Goal: Complete application form: Complete application form

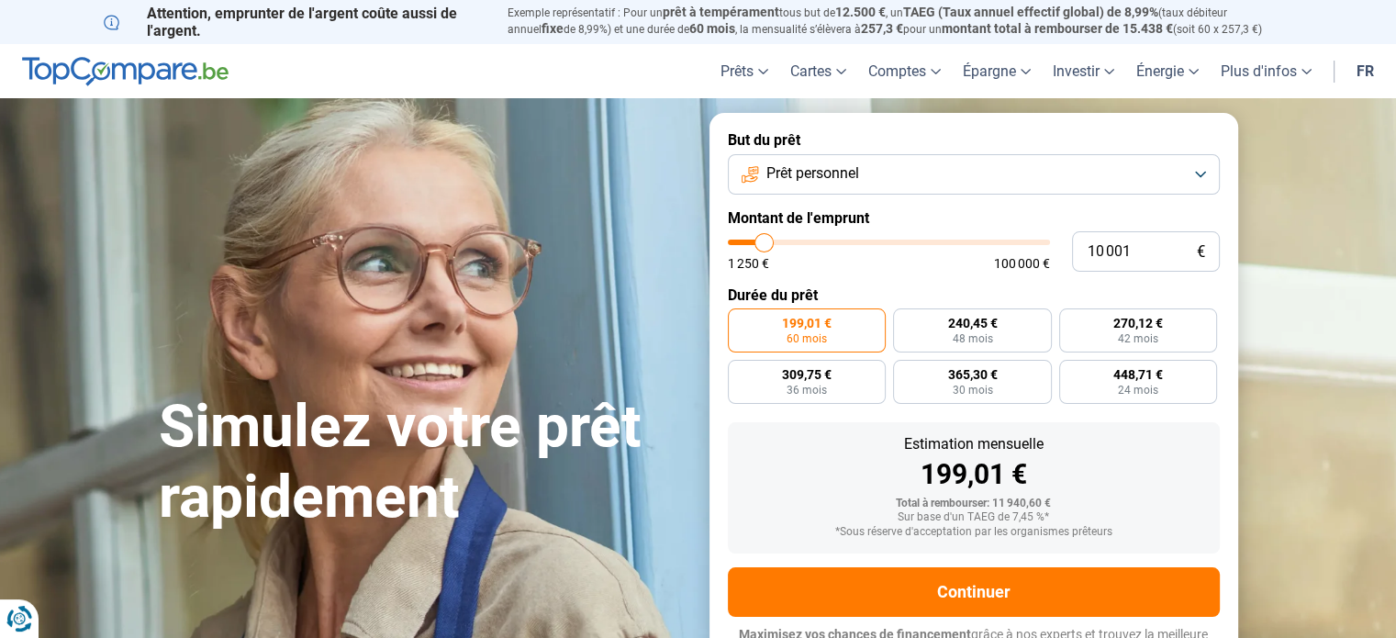
type input "9 500"
type input "9500"
type input "11 250"
type input "11250"
type input "11 750"
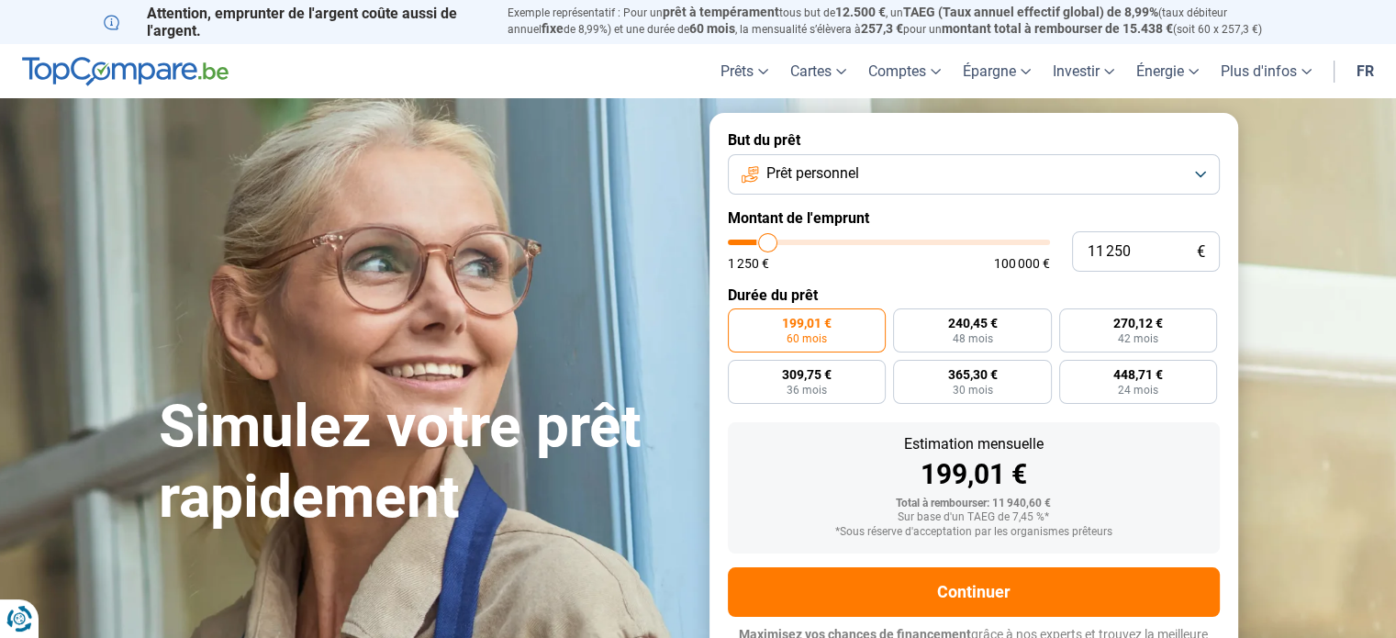
type input "11750"
type input "12 500"
type input "12500"
type input "14 500"
type input "14500"
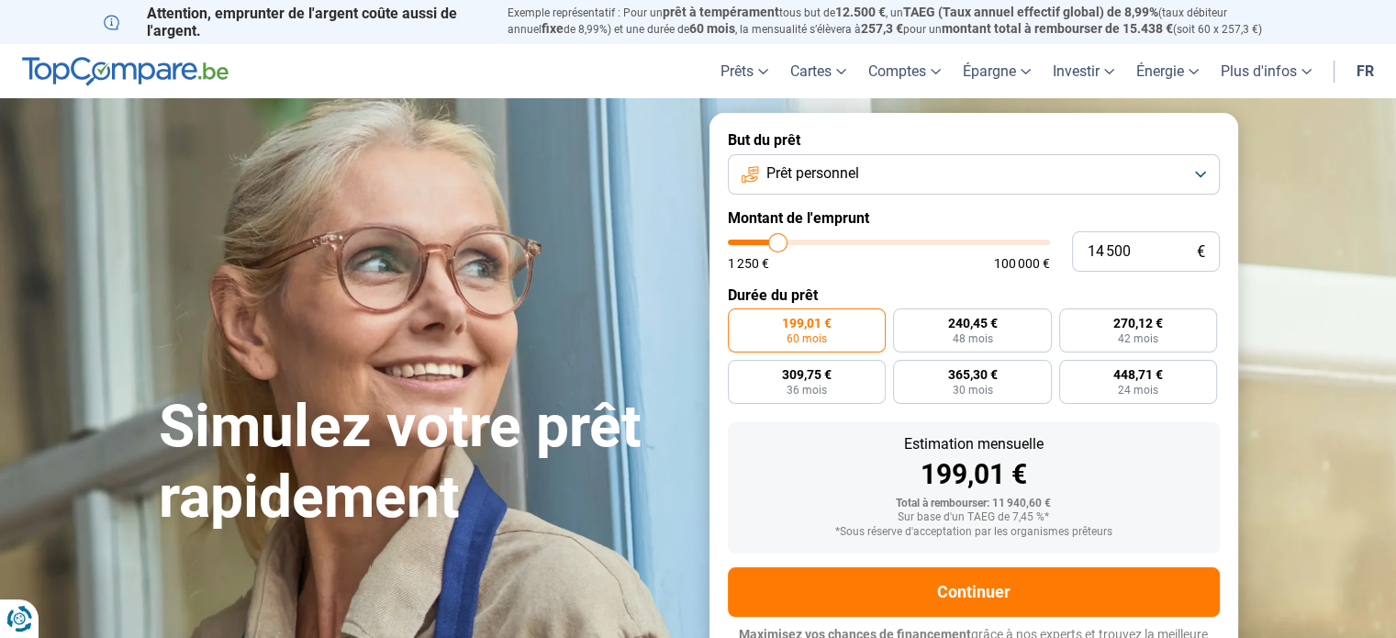
type input "14 750"
type input "14750"
type input "15 500"
type input "15500"
type input "16 250"
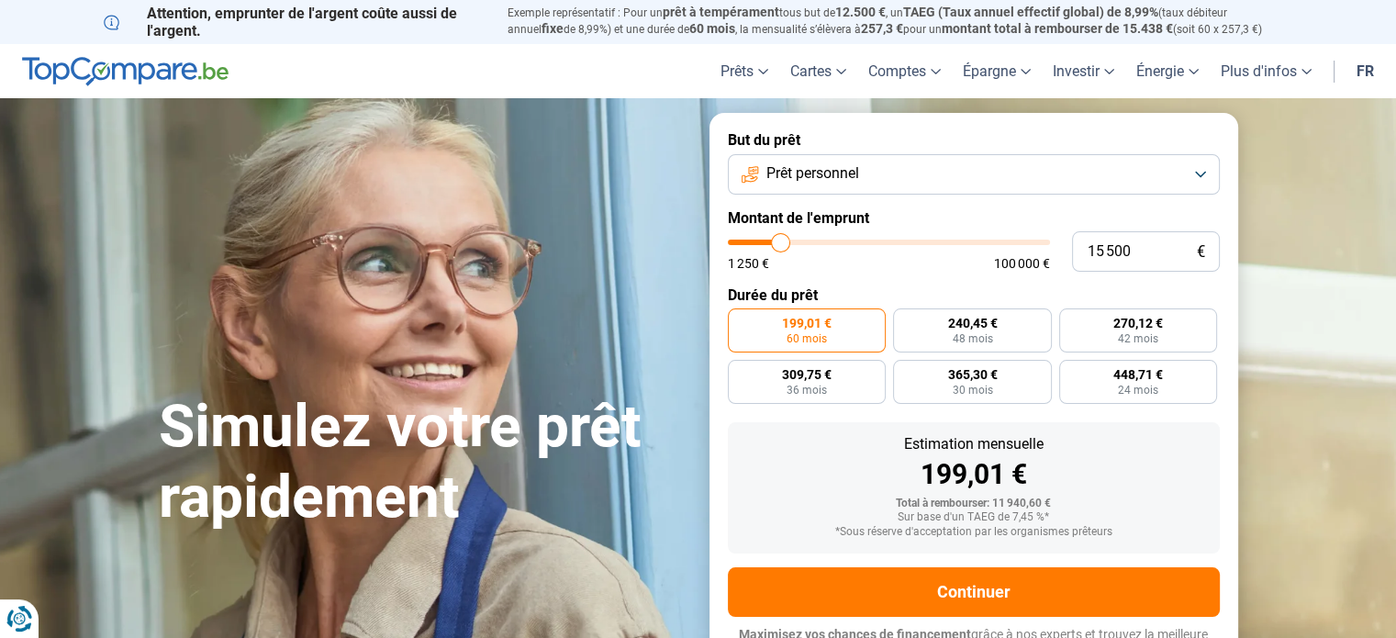
type input "16250"
type input "16 750"
type input "16750"
type input "17 750"
type input "17750"
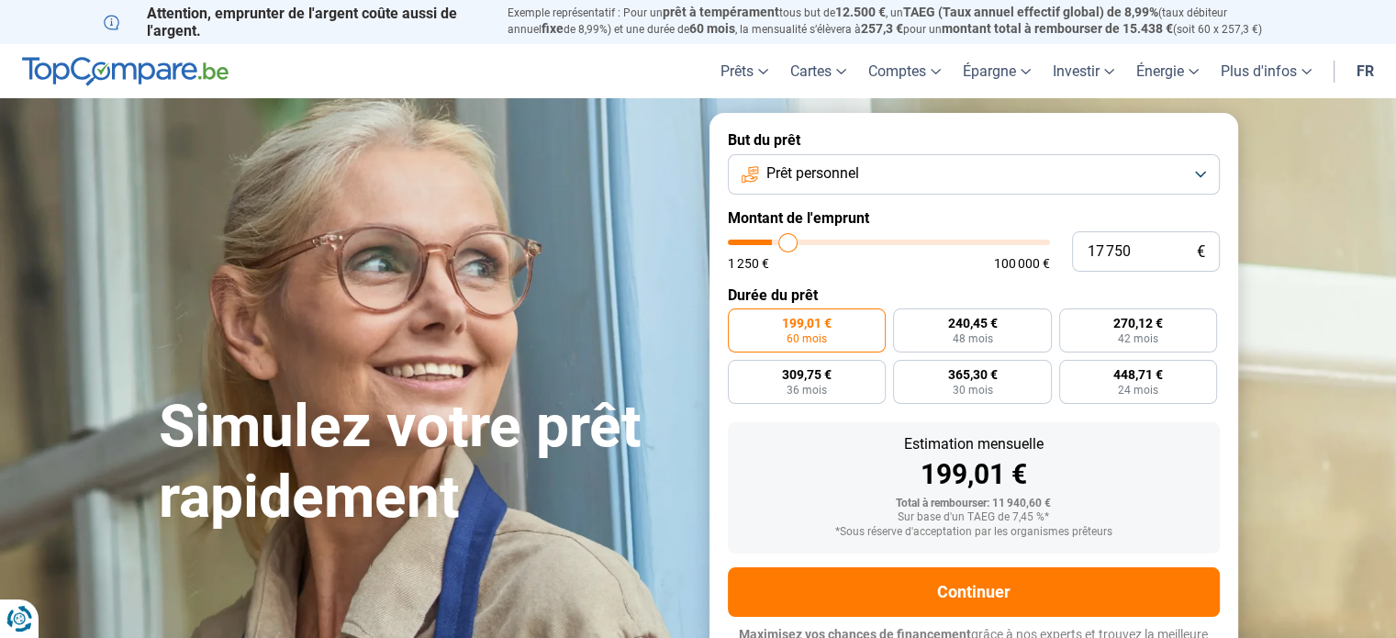
type input "18 750"
type input "18750"
type input "19 500"
type input "19500"
type input "20 250"
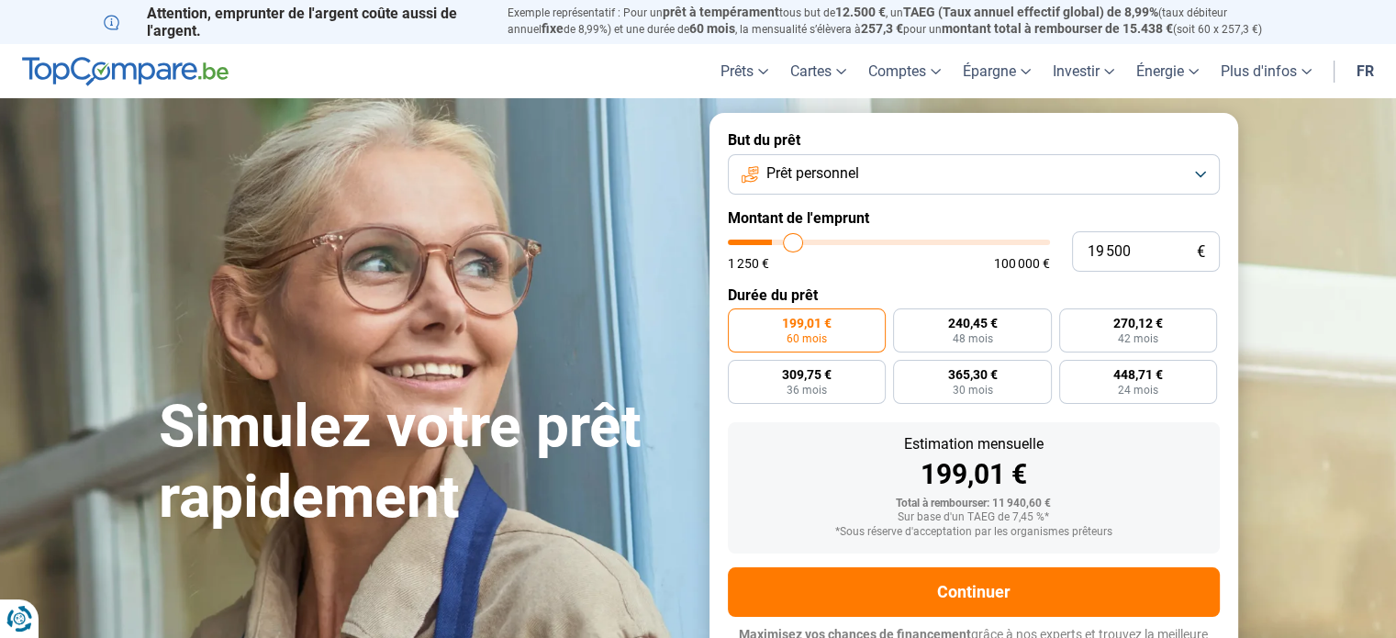
type input "20250"
type input "21 500"
type input "21500"
type input "21 750"
type input "21750"
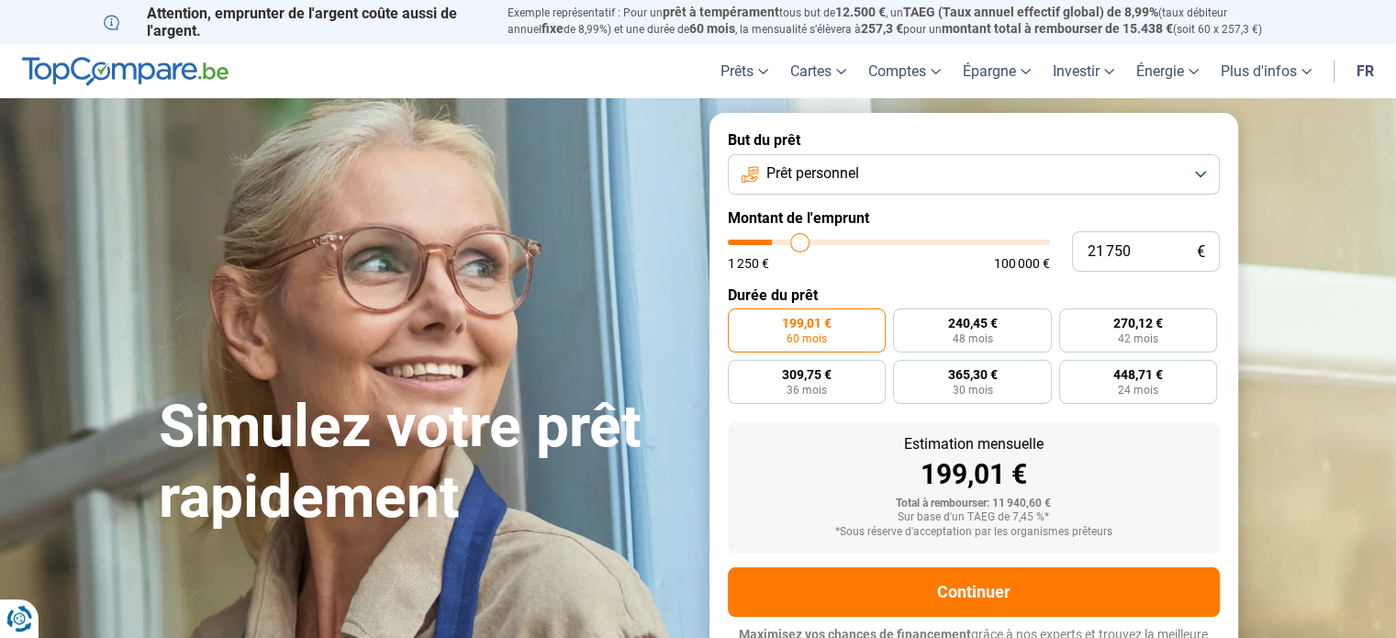
type input "22 000"
type input "22000"
type input "22 500"
type input "22500"
type input "22 750"
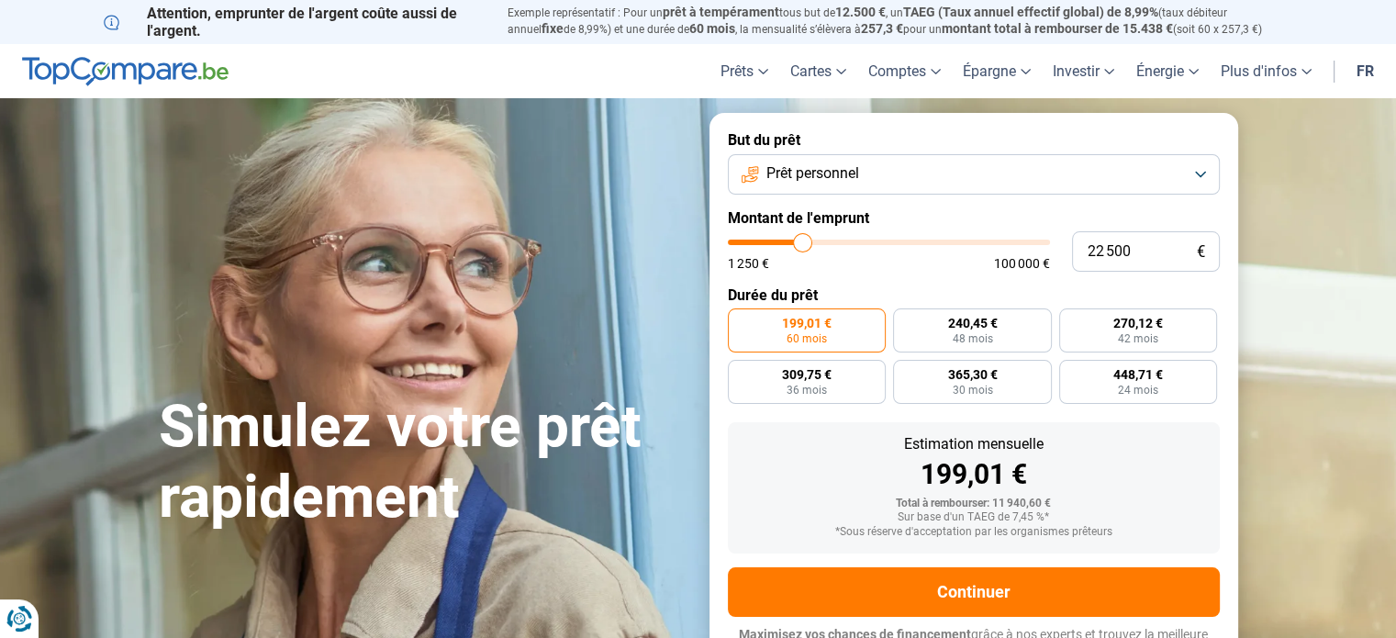
type input "22750"
type input "23 000"
type input "23000"
type input "23 250"
type input "23250"
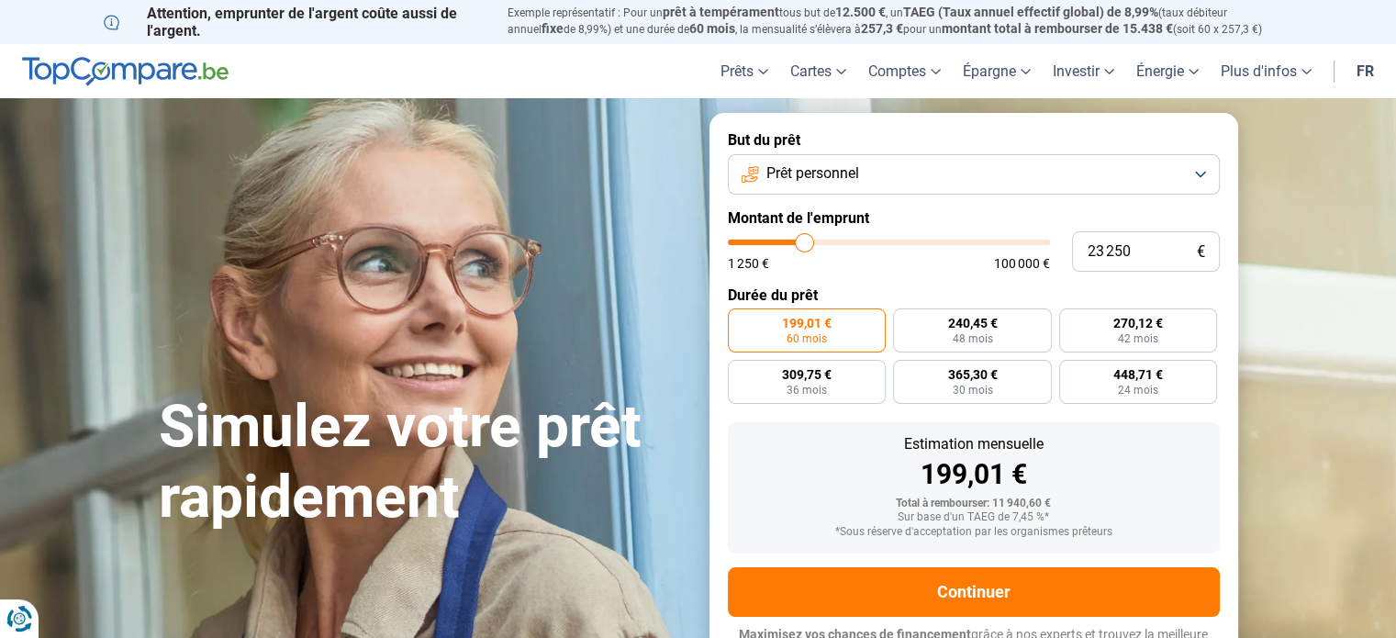
type input "23 500"
type input "23500"
type input "24 000"
type input "24000"
type input "24 500"
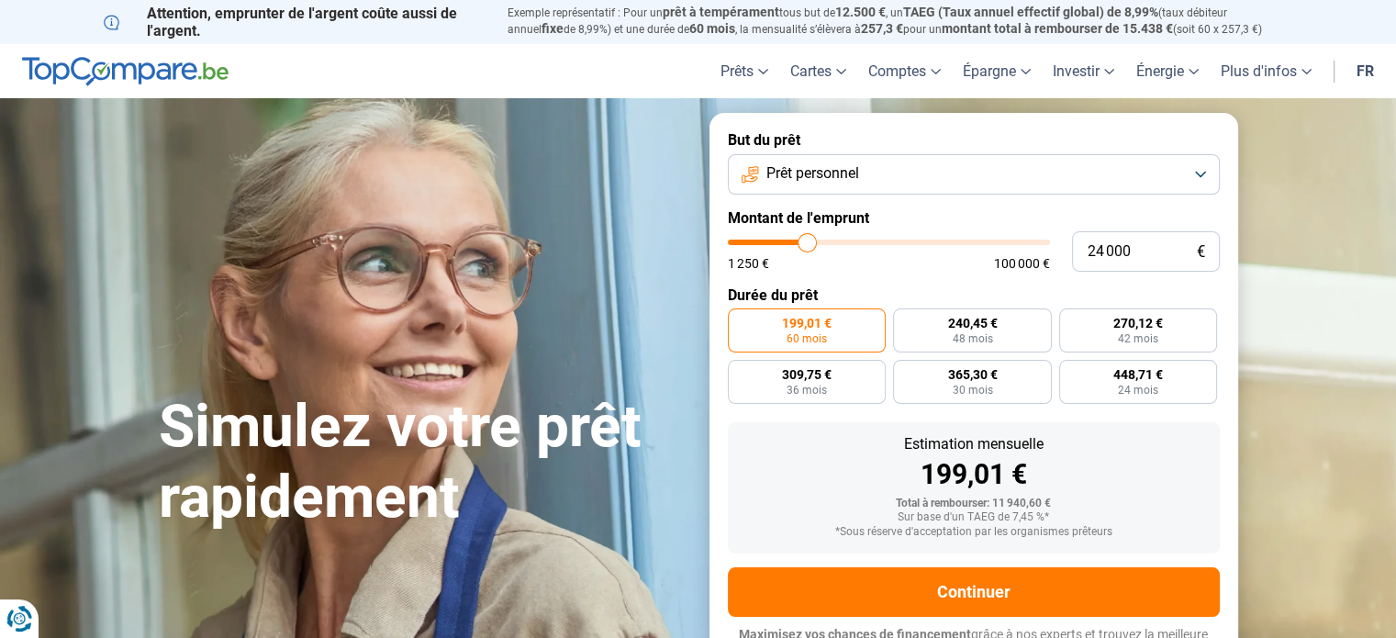
type input "24500"
type input "24 750"
type input "24750"
type input "25 250"
type input "25250"
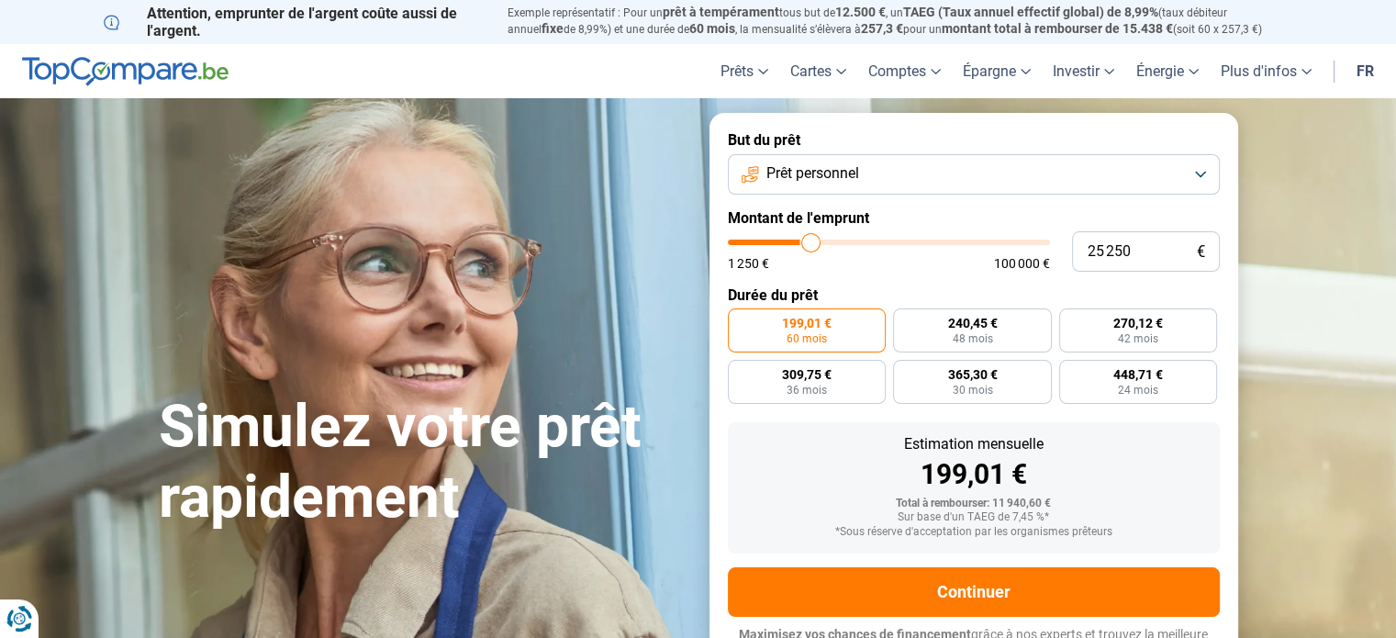
type input "25 500"
type input "25500"
type input "25 750"
type input "25750"
type input "26 250"
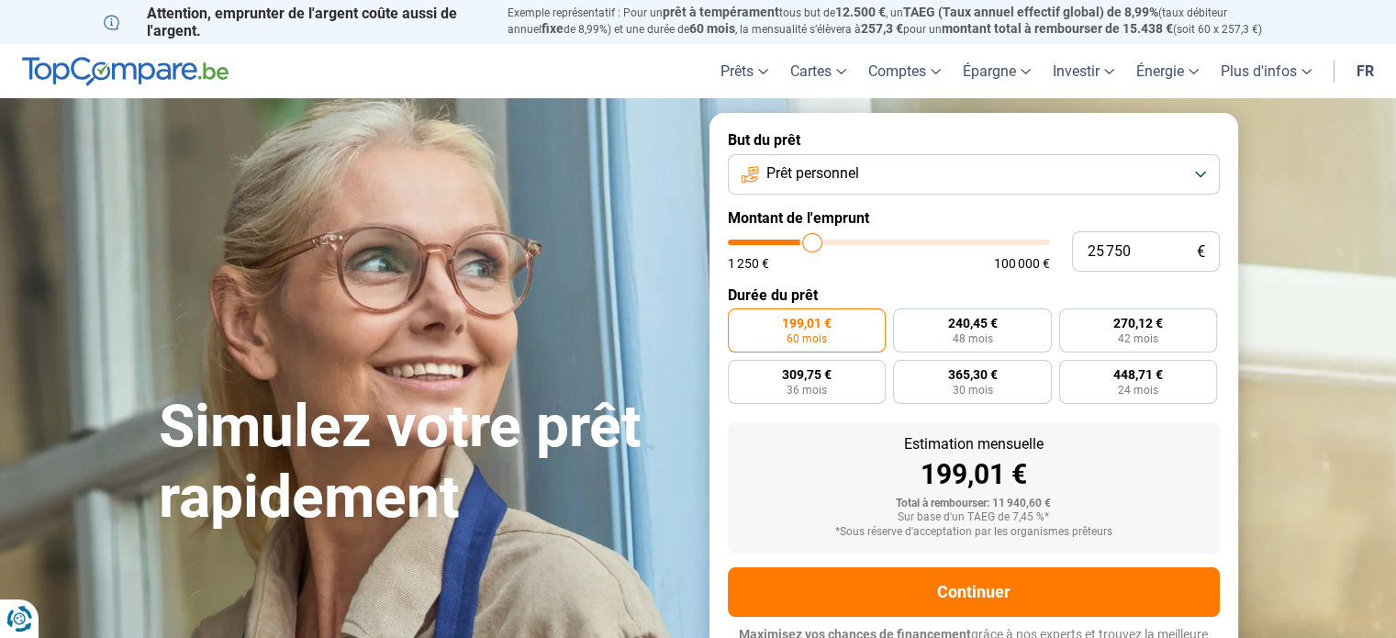
type input "26250"
type input "26 500"
type input "26500"
type input "27 000"
type input "27000"
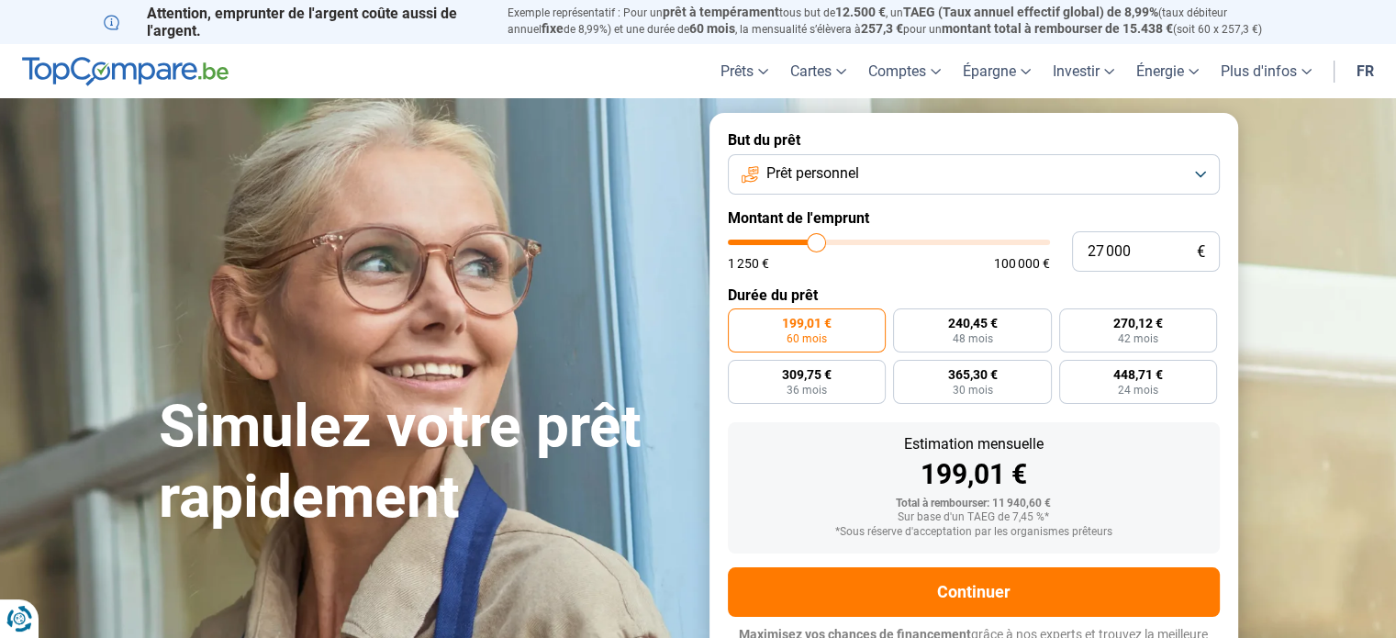
type input "27 250"
type input "27250"
type input "27 500"
type input "27500"
type input "28 000"
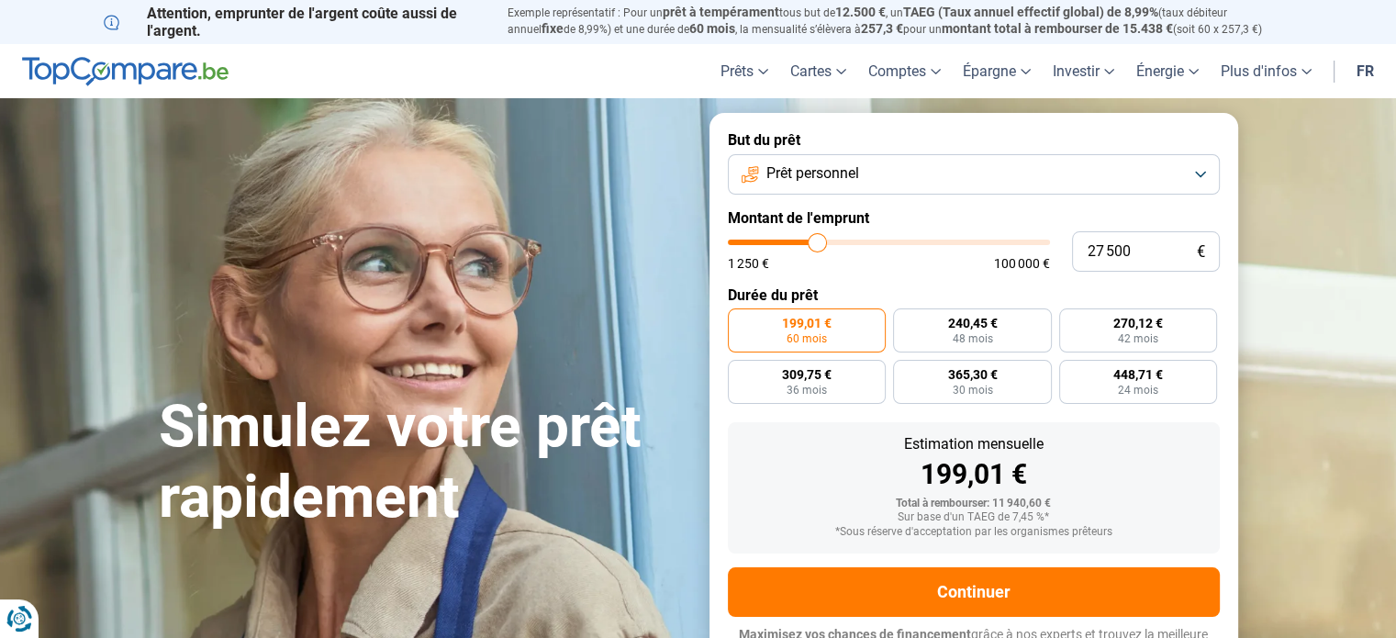
type input "28000"
type input "28 250"
type input "28250"
type input "28 500"
type input "28500"
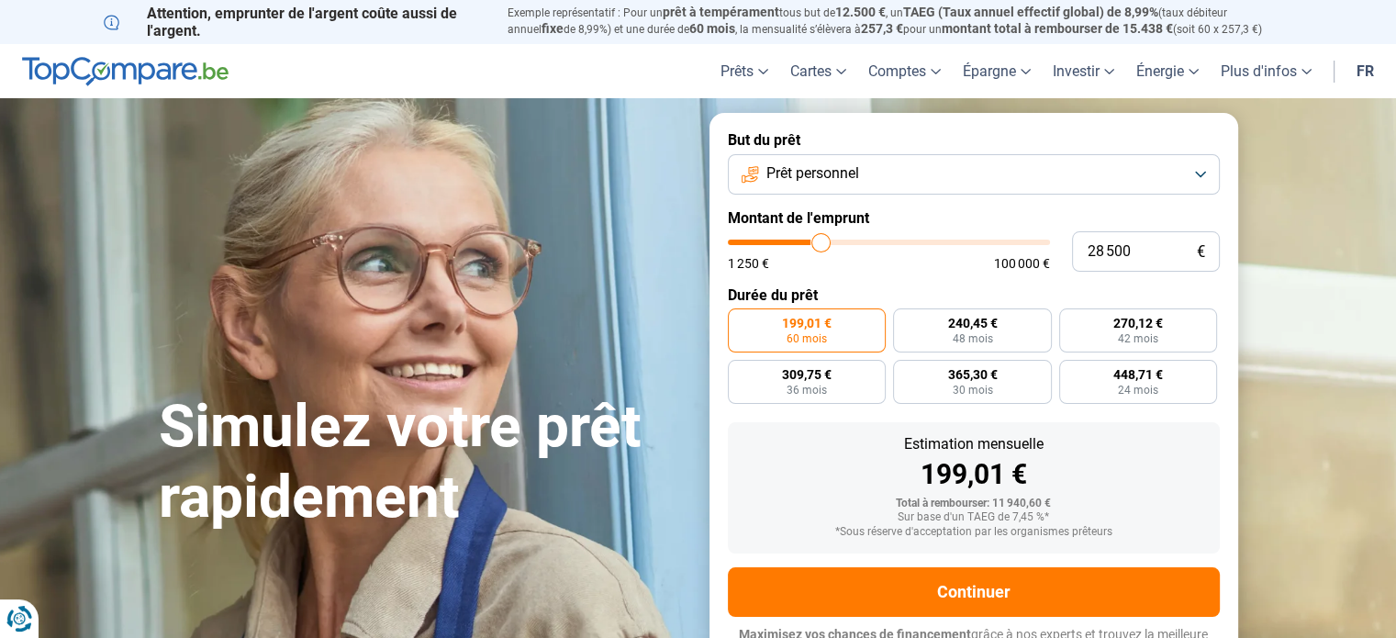
type input "28 750"
type input "28750"
type input "29 000"
type input "29000"
type input "29 500"
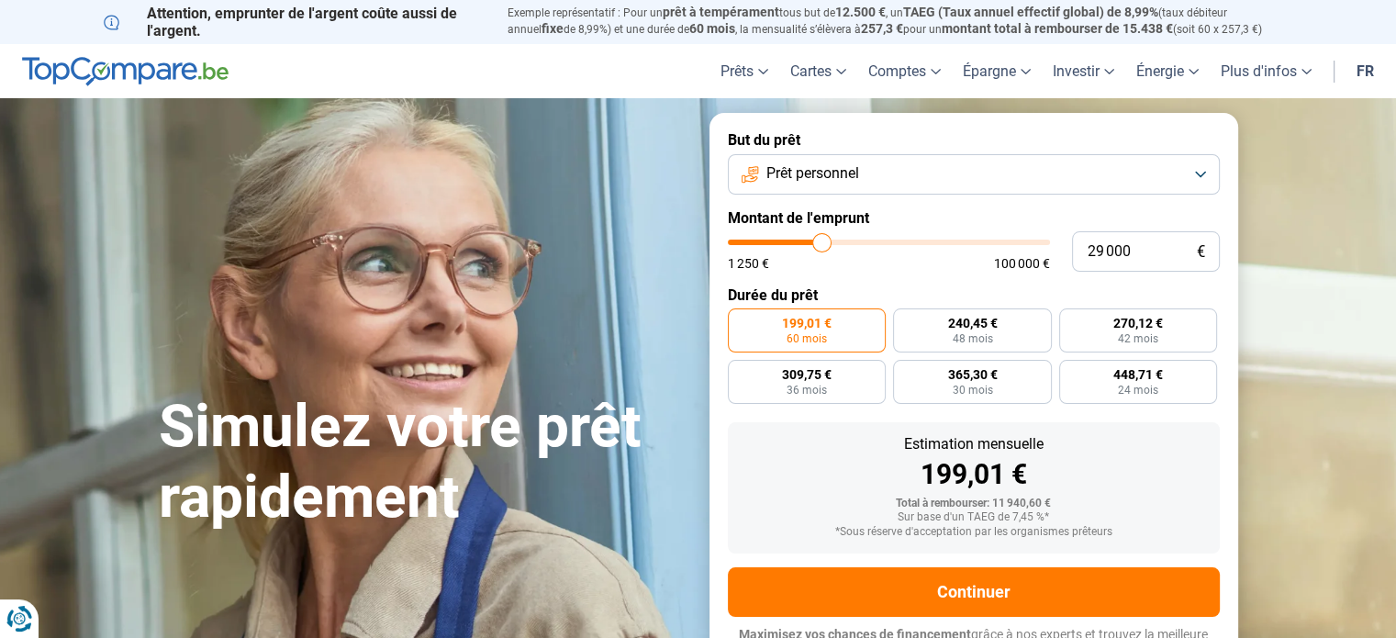
type input "29500"
type input "29 750"
type input "29750"
type input "30 000"
type input "30000"
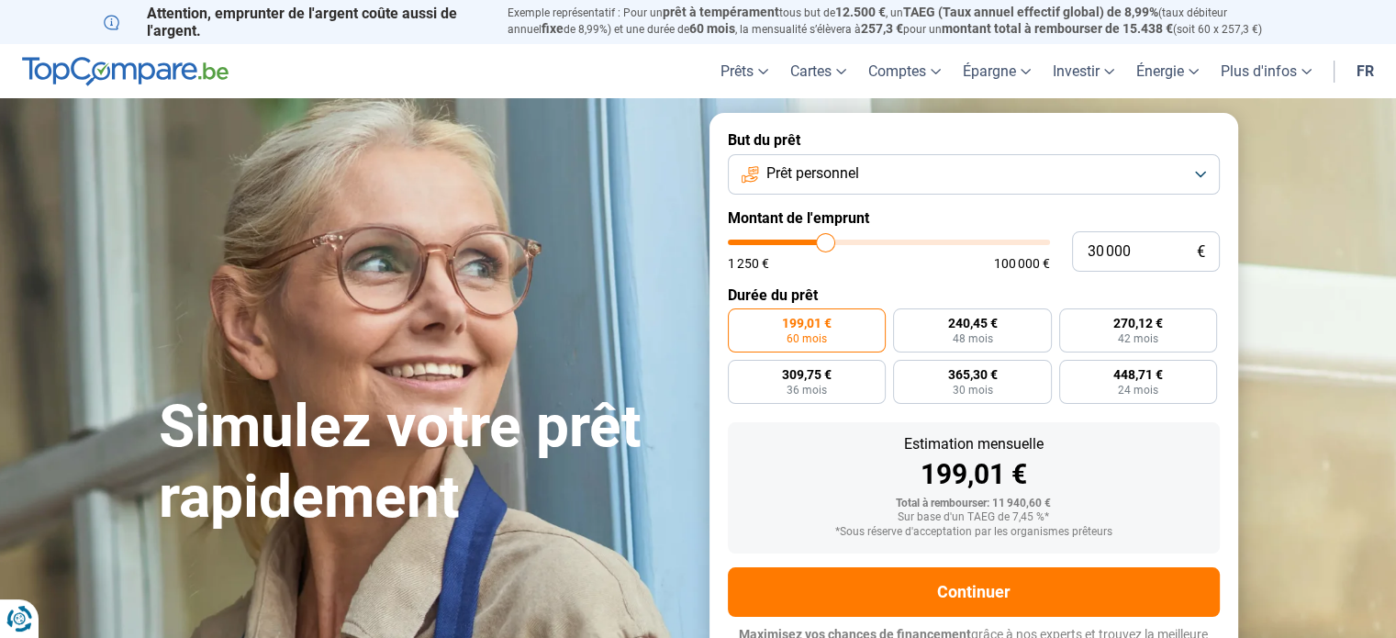
type input "30 250"
type input "30250"
type input "30 500"
type input "30500"
type input "30 750"
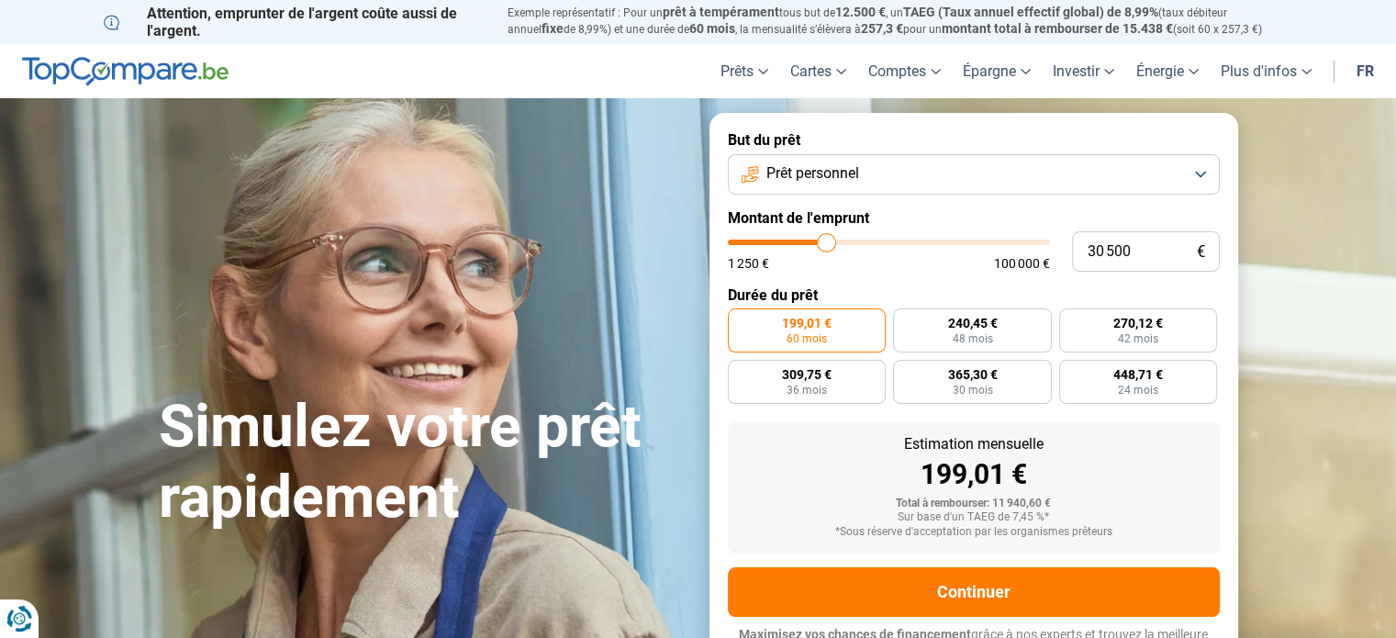
type input "30750"
type input "31 250"
type input "31250"
type input "31 500"
type input "31500"
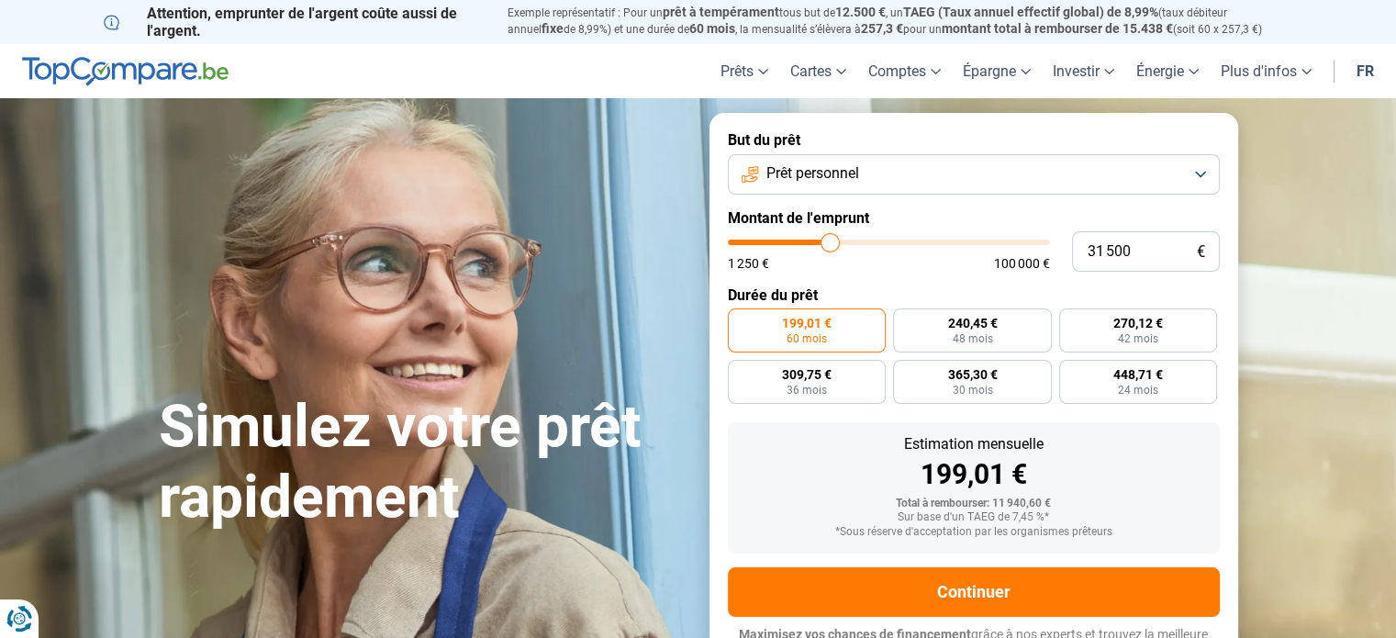
type input "31 750"
type input "31750"
type input "32 000"
type input "32000"
type input "32 250"
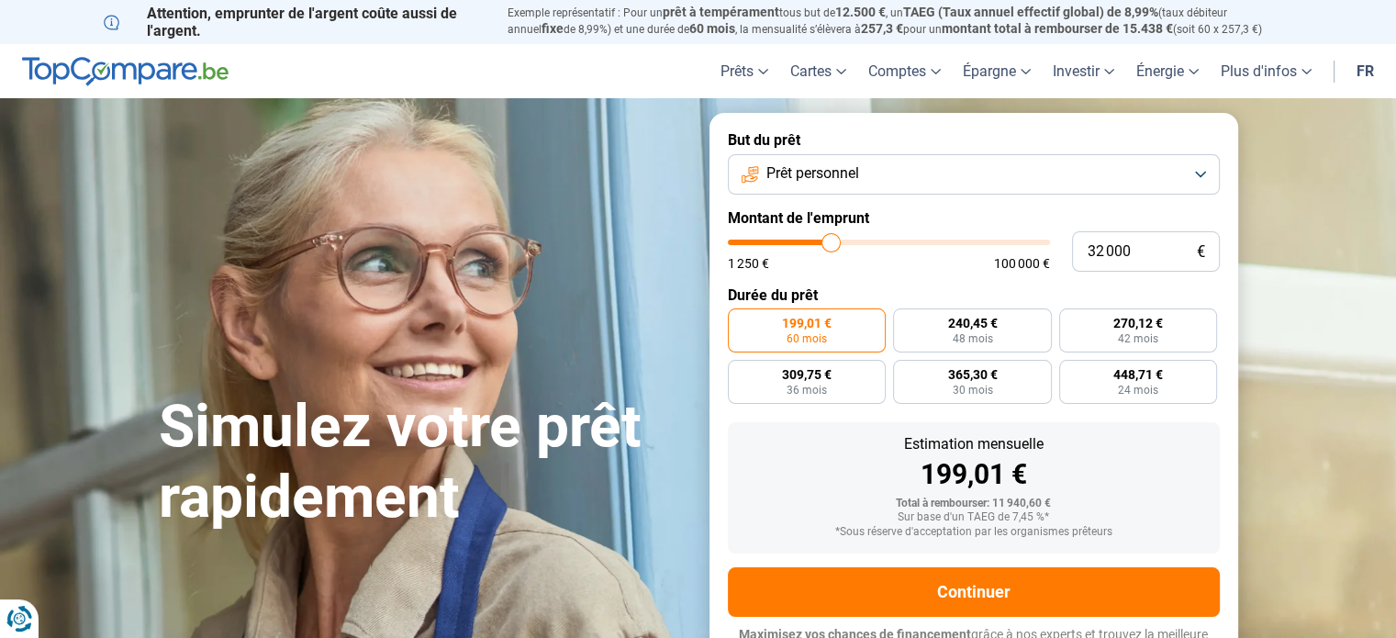
type input "32250"
type input "32 000"
type input "32000"
type input "31 500"
type input "31500"
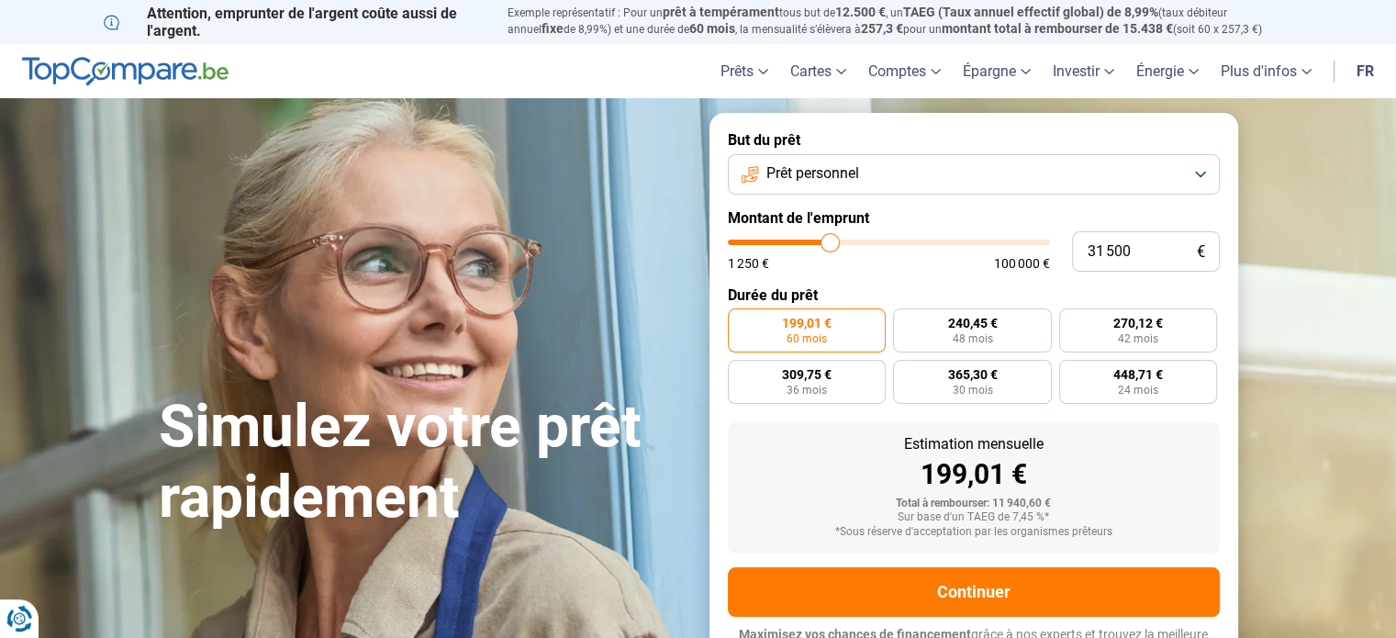
type input "31 250"
type input "31250"
type input "31 000"
type input "31000"
type input "30 750"
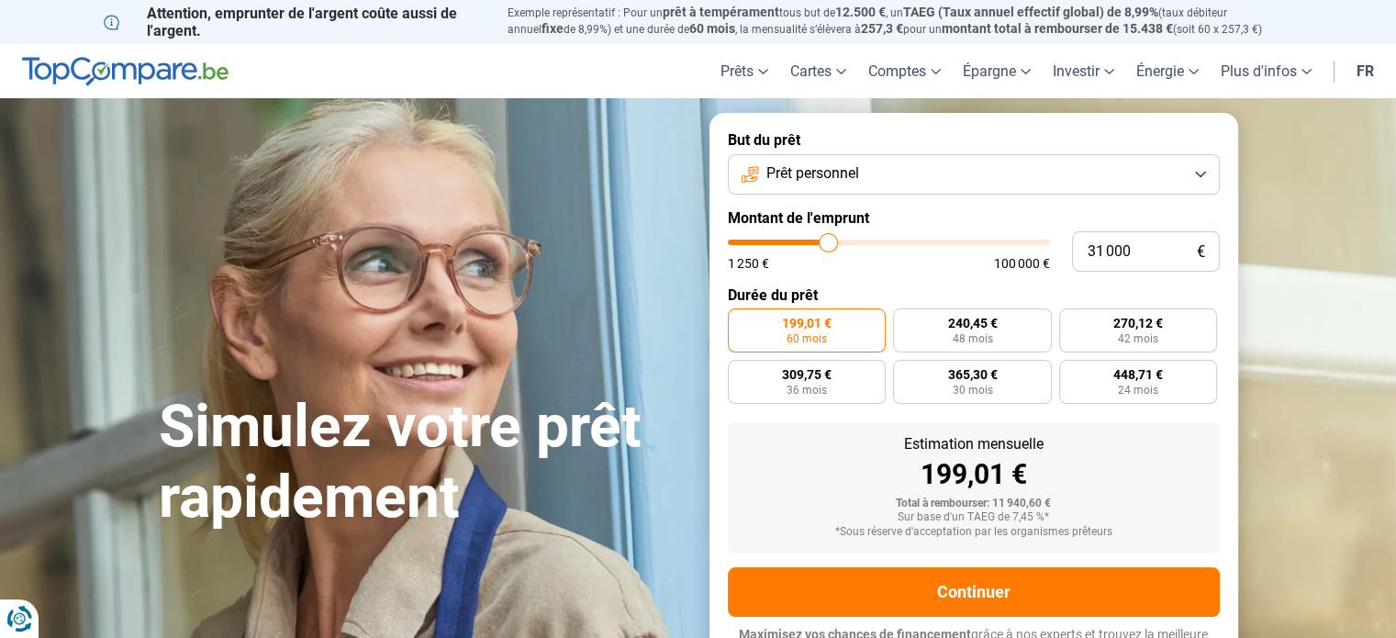
type input "30750"
type input "30 500"
type input "30500"
type input "30 250"
drag, startPoint x: 761, startPoint y: 238, endPoint x: 826, endPoint y: 236, distance: 65.2
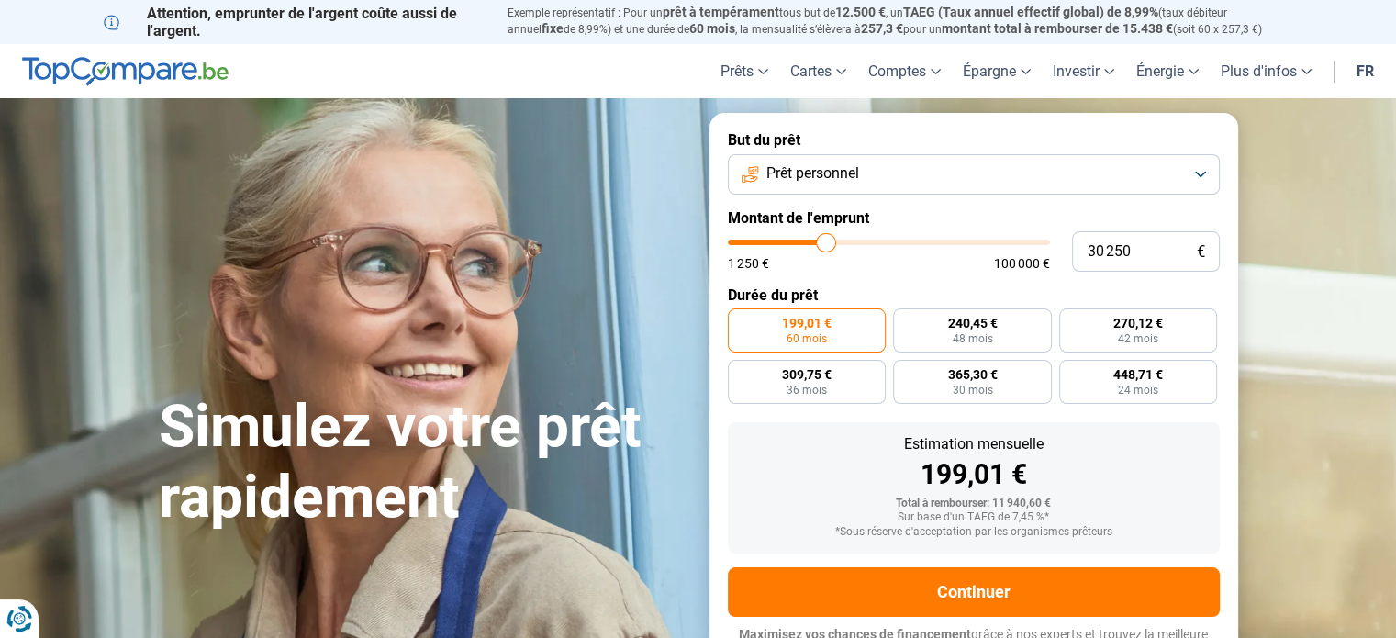
type input "30500"
click at [826, 240] on input "range" at bounding box center [889, 243] width 322 height 6
type input "30 500"
radio input "false"
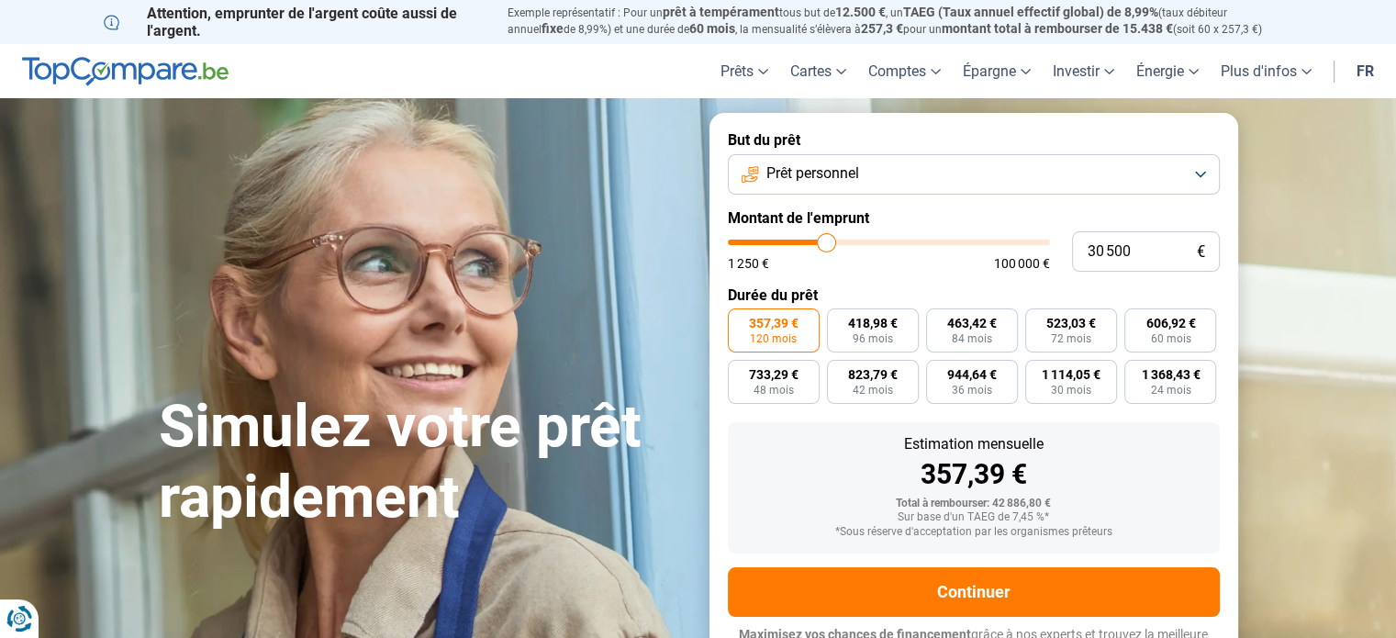
scroll to position [25, 0]
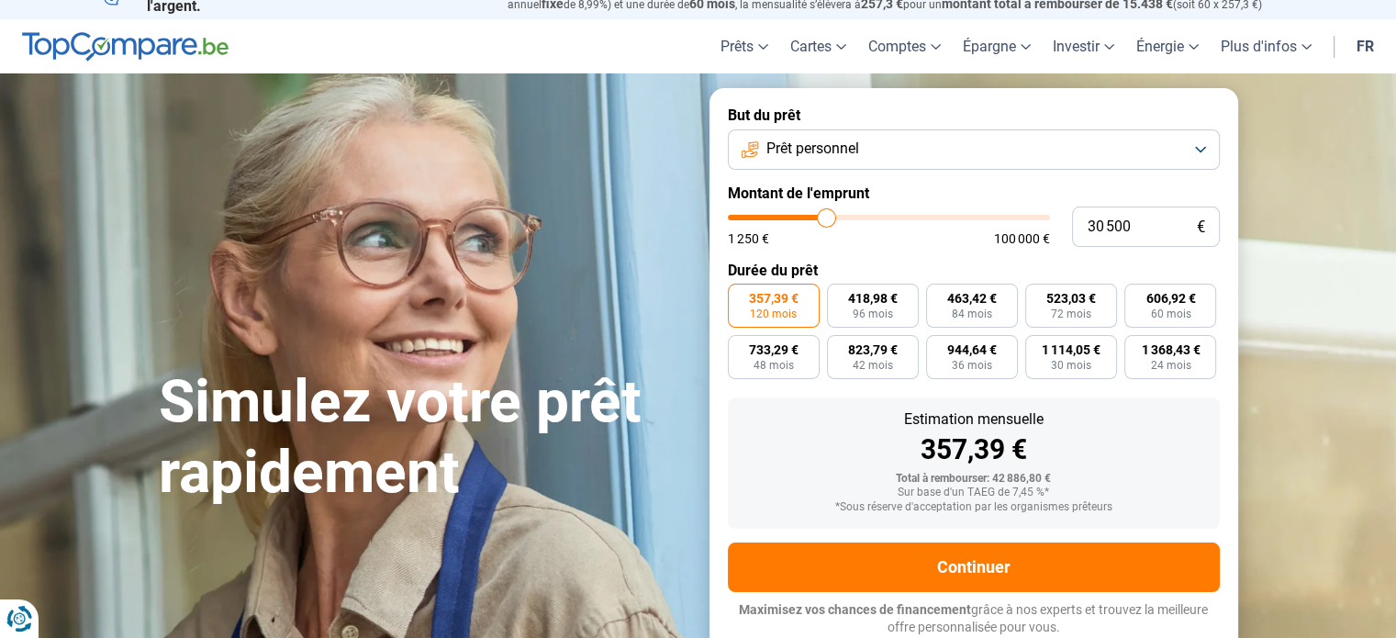
click at [1190, 148] on button "Prêt personnel" at bounding box center [974, 149] width 492 height 40
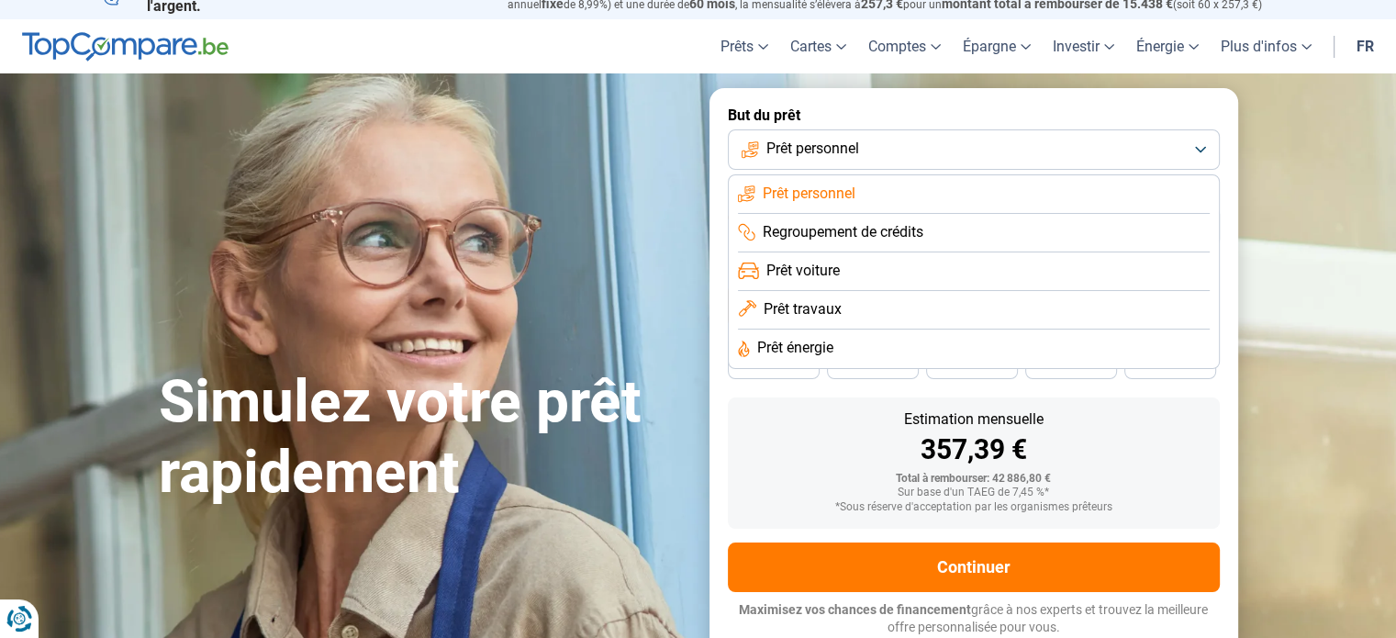
click at [1327, 222] on section "Simulez votre prêt rapidement Simulez votre prêt rapidement But du prêt Prêt pe…" at bounding box center [698, 371] width 1396 height 596
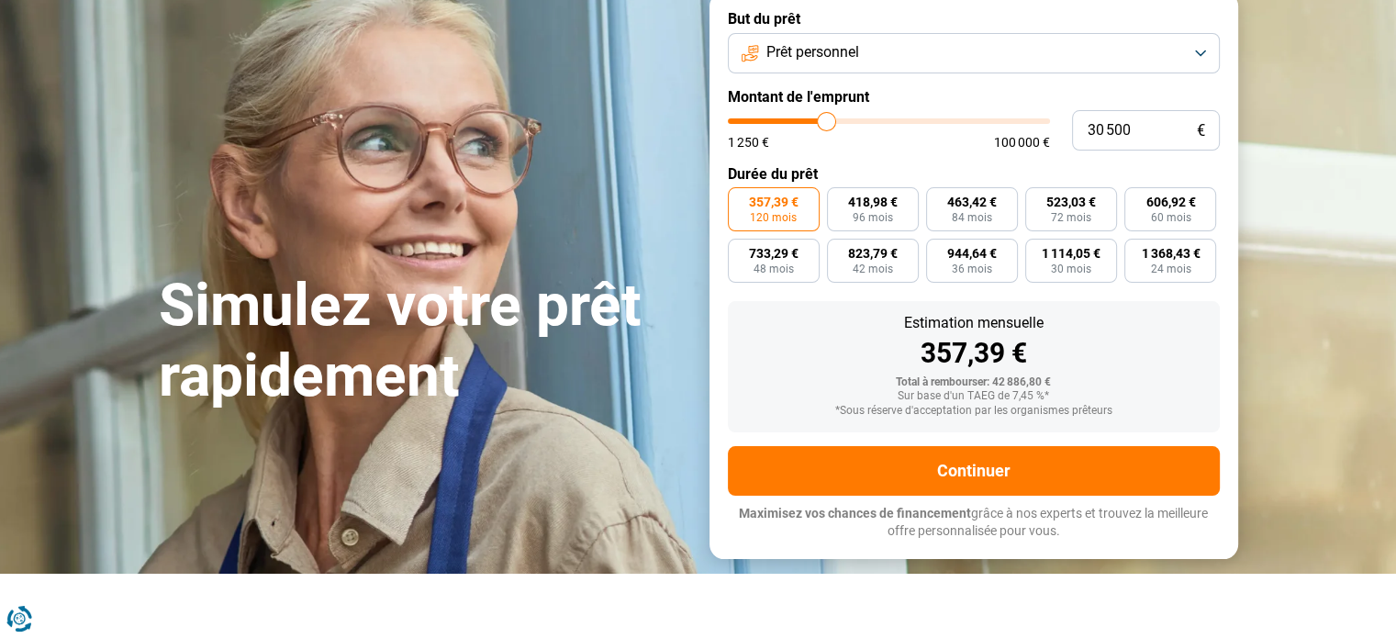
scroll to position [87, 0]
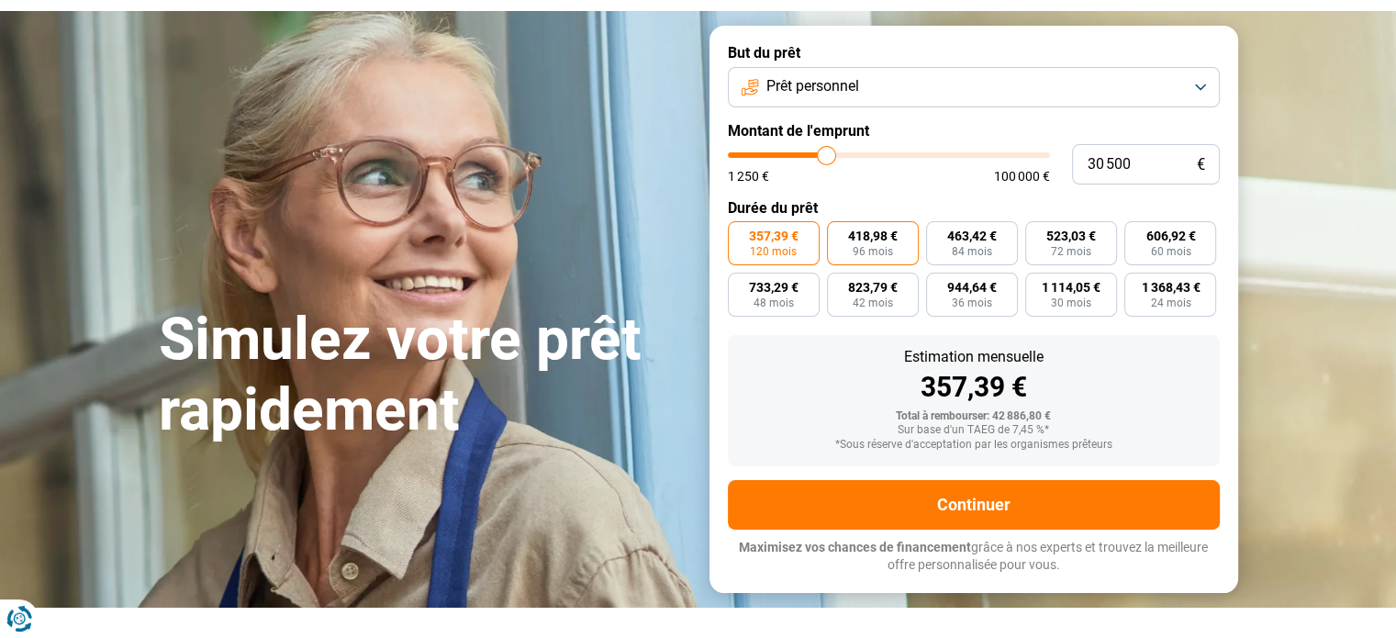
click at [876, 225] on label "418,98 € 96 mois" at bounding box center [873, 243] width 92 height 44
click at [839, 225] on input "418,98 € 96 mois" at bounding box center [833, 227] width 12 height 12
radio input "true"
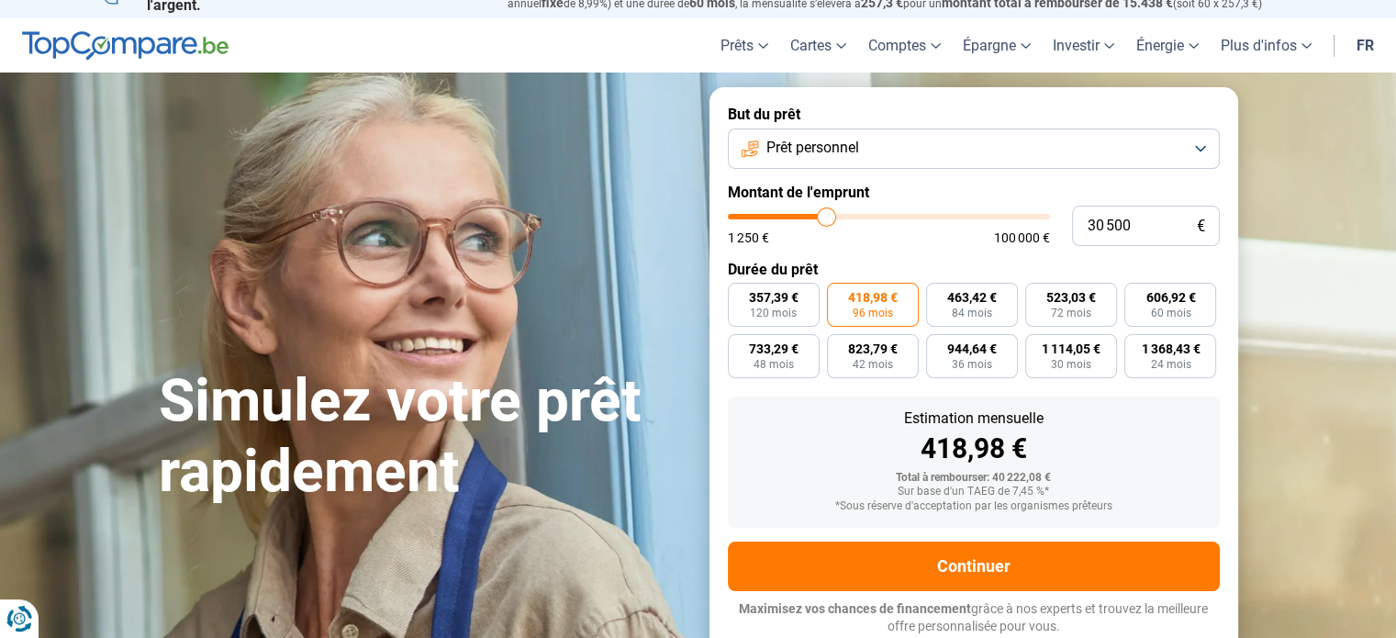
scroll to position [25, 0]
click at [983, 318] on span "84 mois" at bounding box center [972, 313] width 40 height 11
click at [938, 296] on input "463,42 € 84 mois" at bounding box center [932, 290] width 12 height 12
radio input "true"
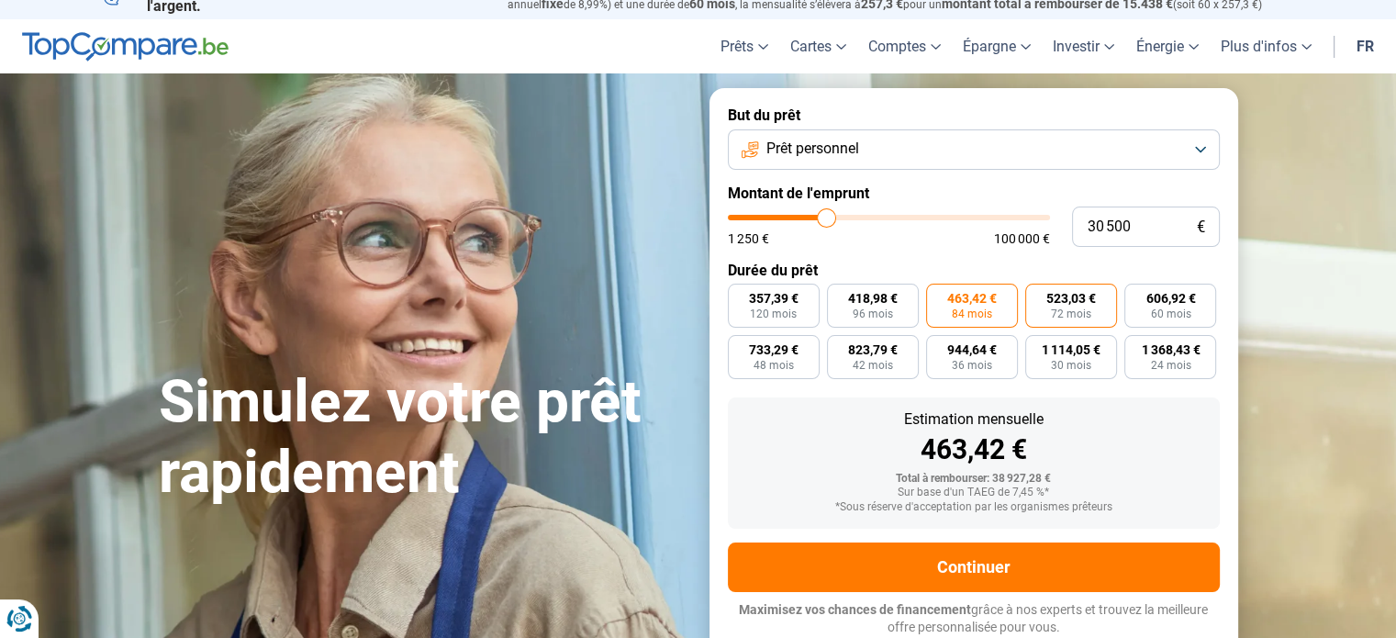
click at [1057, 308] on span "72 mois" at bounding box center [1071, 313] width 40 height 11
click at [1037, 296] on input "523,03 € 72 mois" at bounding box center [1031, 290] width 12 height 12
radio input "true"
click at [1170, 311] on span "60 mois" at bounding box center [1170, 313] width 40 height 11
click at [1136, 296] on input "606,92 € 60 mois" at bounding box center [1130, 290] width 12 height 12
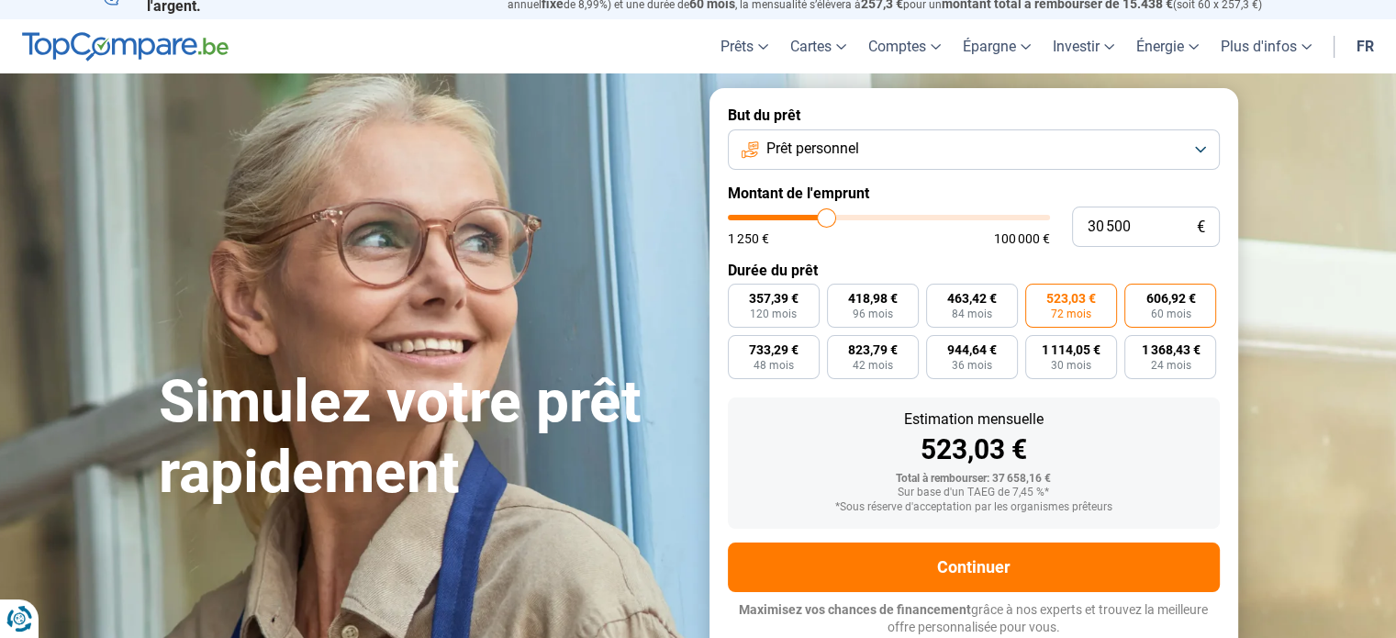
radio input "true"
click at [1170, 311] on span "60 mois" at bounding box center [1170, 313] width 40 height 11
click at [1136, 296] on input "606,92 € 60 mois" at bounding box center [1130, 290] width 12 height 12
click at [1170, 311] on span "60 mois" at bounding box center [1170, 313] width 40 height 11
click at [1136, 296] on input "606,92 € 60 mois" at bounding box center [1130, 290] width 12 height 12
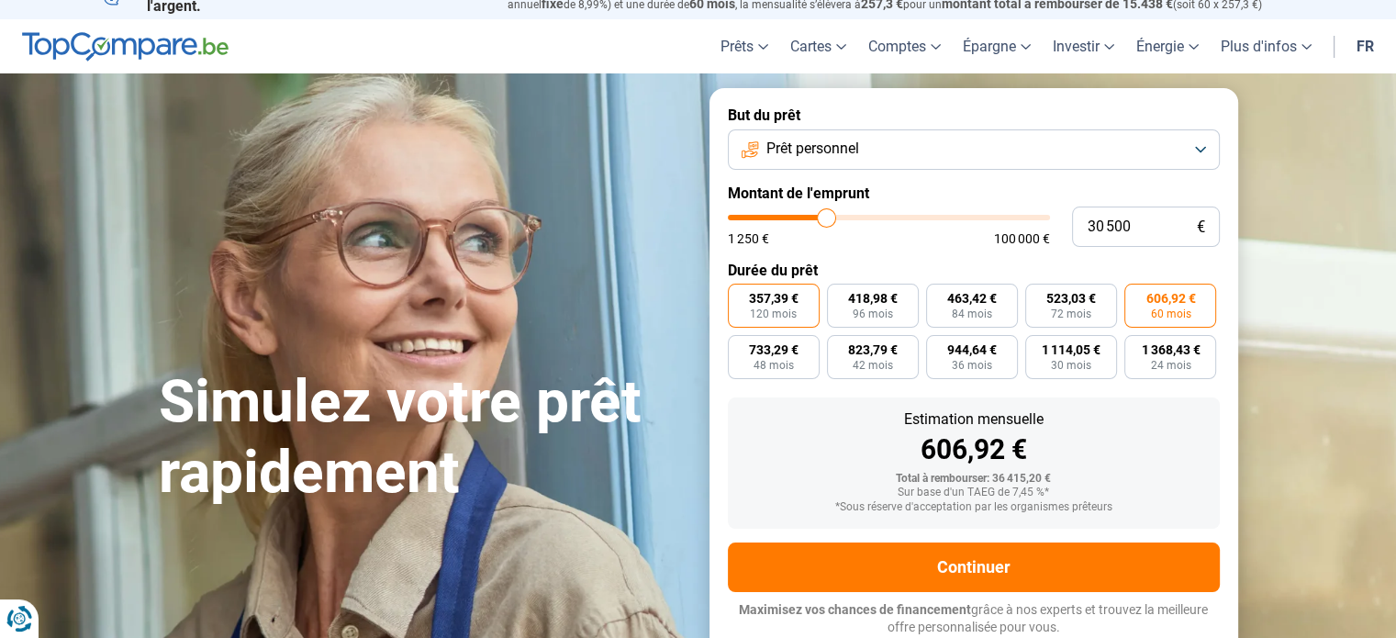
click at [775, 311] on span "120 mois" at bounding box center [773, 313] width 47 height 11
click at [740, 296] on input "357,39 € 120 mois" at bounding box center [734, 290] width 12 height 12
radio input "true"
click at [874, 313] on span "96 mois" at bounding box center [873, 313] width 40 height 11
click at [839, 296] on input "418,98 € 96 mois" at bounding box center [833, 290] width 12 height 12
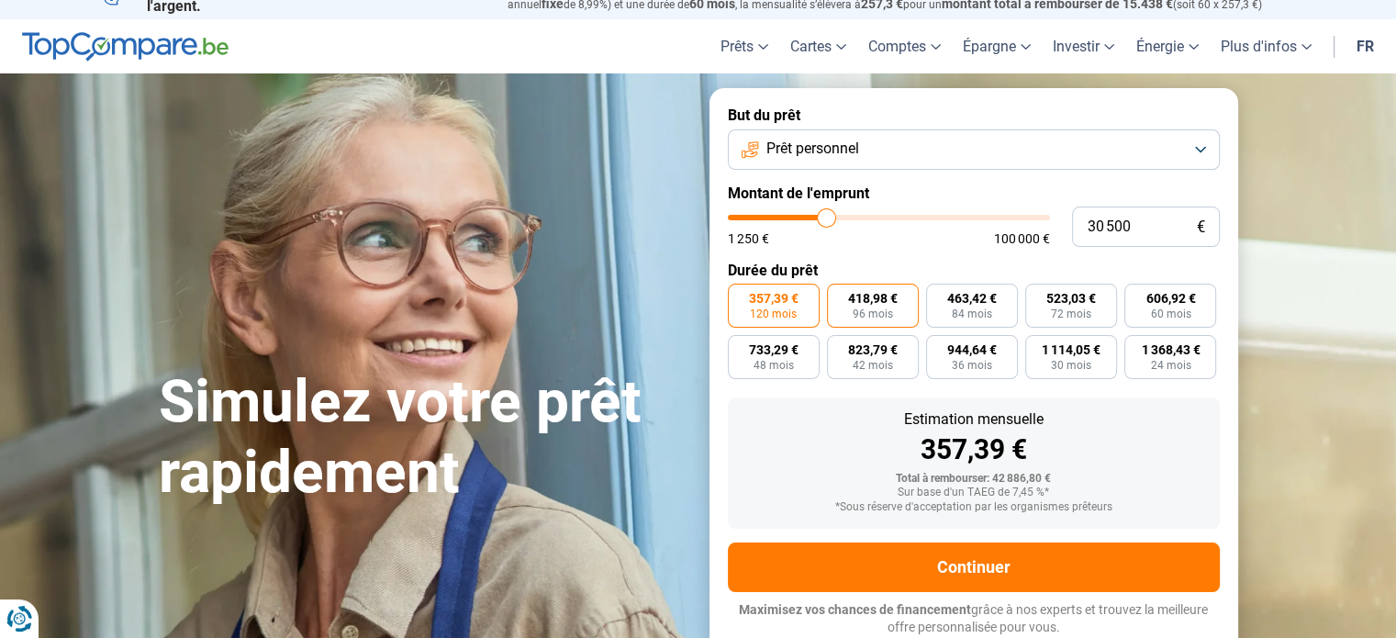
radio input "true"
click at [1149, 356] on span "1 368,43 €" at bounding box center [1170, 349] width 59 height 13
click at [1136, 347] on input "1 368,43 € 24 mois" at bounding box center [1130, 341] width 12 height 12
radio input "true"
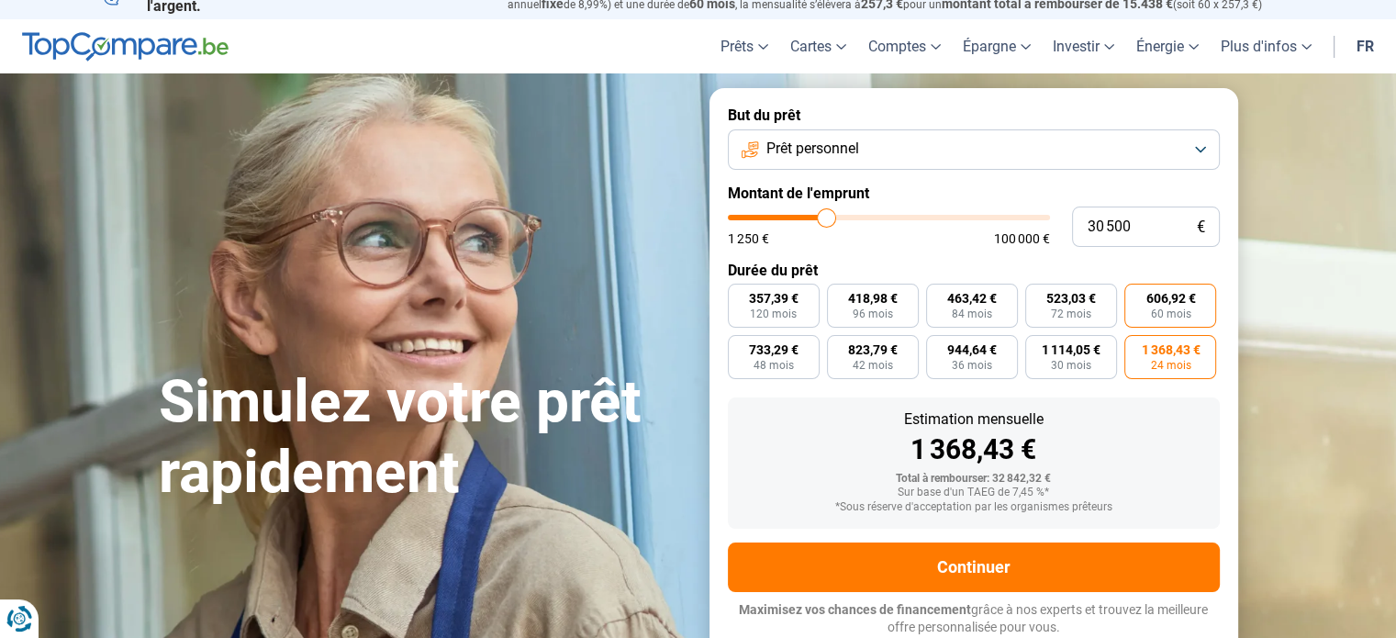
click at [1157, 318] on span "60 mois" at bounding box center [1170, 313] width 40 height 11
click at [1136, 296] on input "606,92 € 60 mois" at bounding box center [1130, 290] width 12 height 12
radio input "true"
click at [1084, 311] on span "72 mois" at bounding box center [1071, 313] width 40 height 11
click at [1037, 296] on input "523,03 € 72 mois" at bounding box center [1031, 290] width 12 height 12
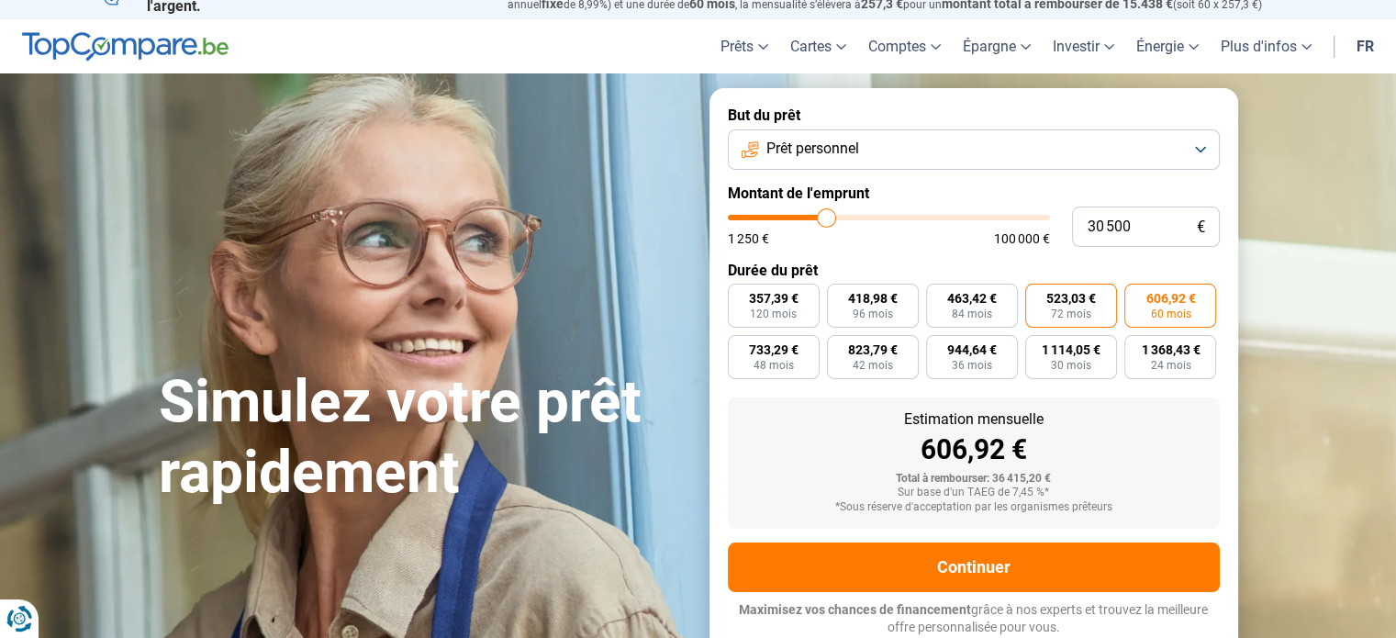
radio input "true"
click at [1156, 311] on span "60 mois" at bounding box center [1170, 313] width 40 height 11
click at [1136, 296] on input "606,92 € 60 mois" at bounding box center [1130, 290] width 12 height 12
radio input "true"
click at [965, 304] on span "463,42 €" at bounding box center [972, 298] width 50 height 13
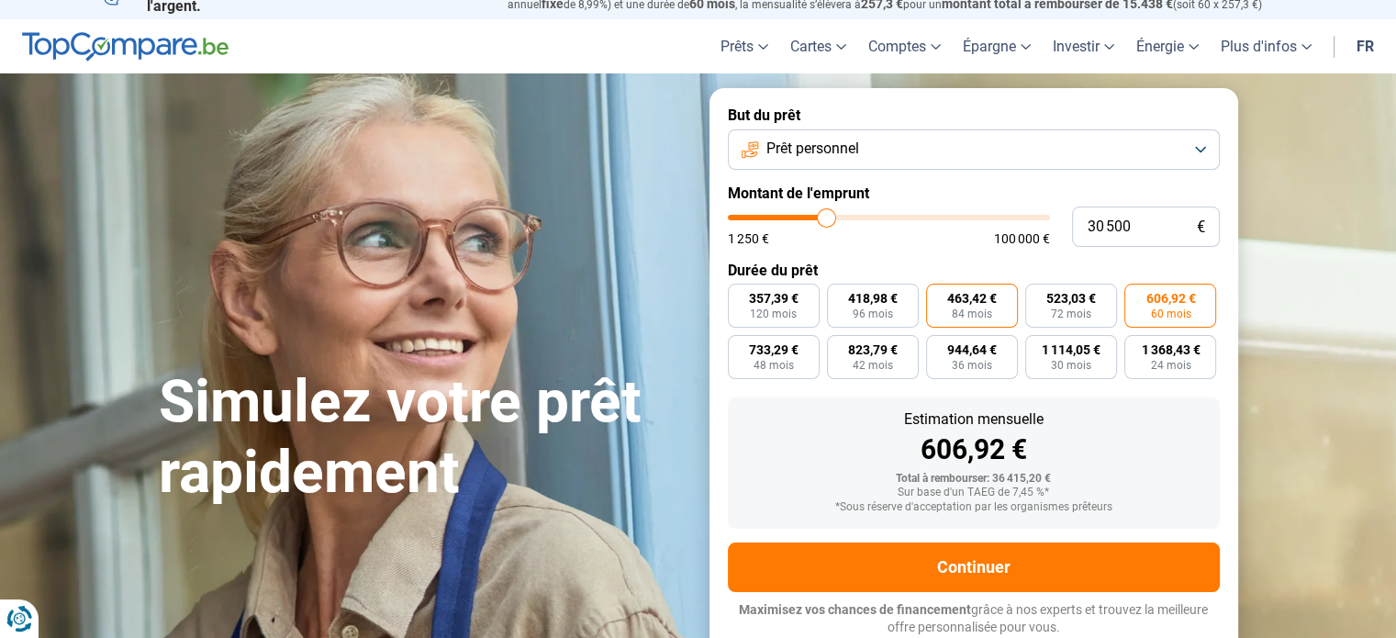
click at [938, 296] on input "463,42 € 84 mois" at bounding box center [932, 290] width 12 height 12
radio input "true"
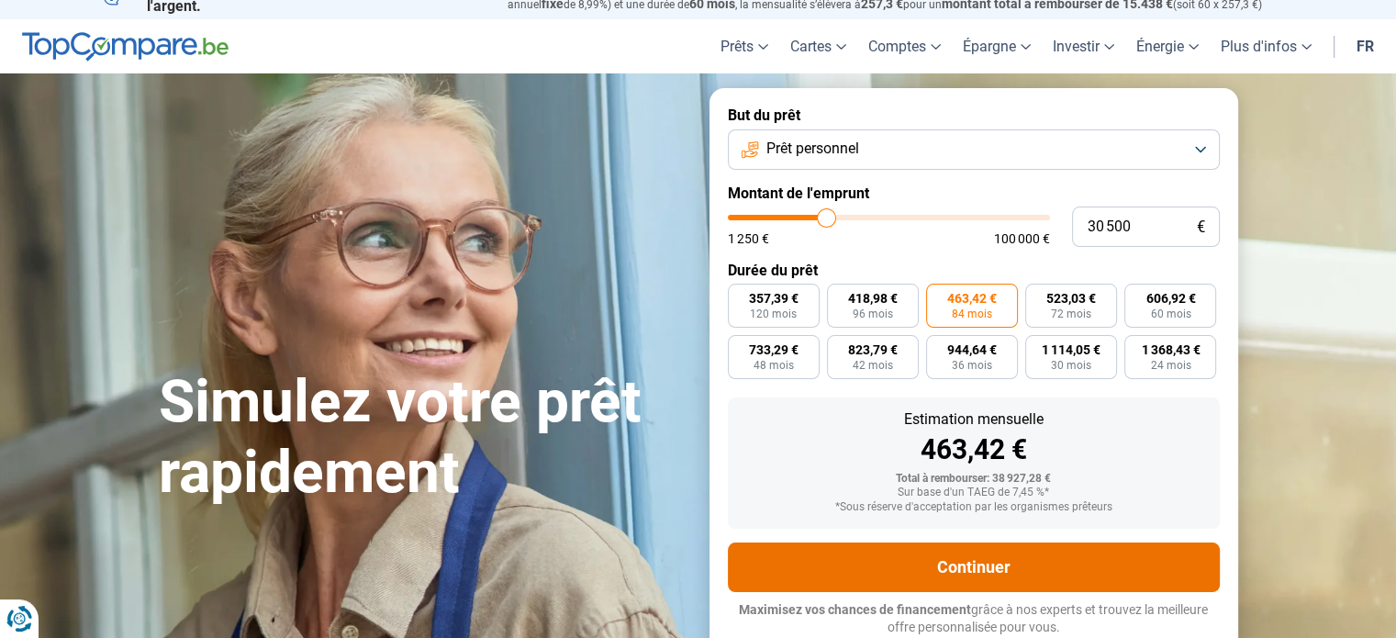
click at [941, 578] on button "Continuer" at bounding box center [974, 567] width 492 height 50
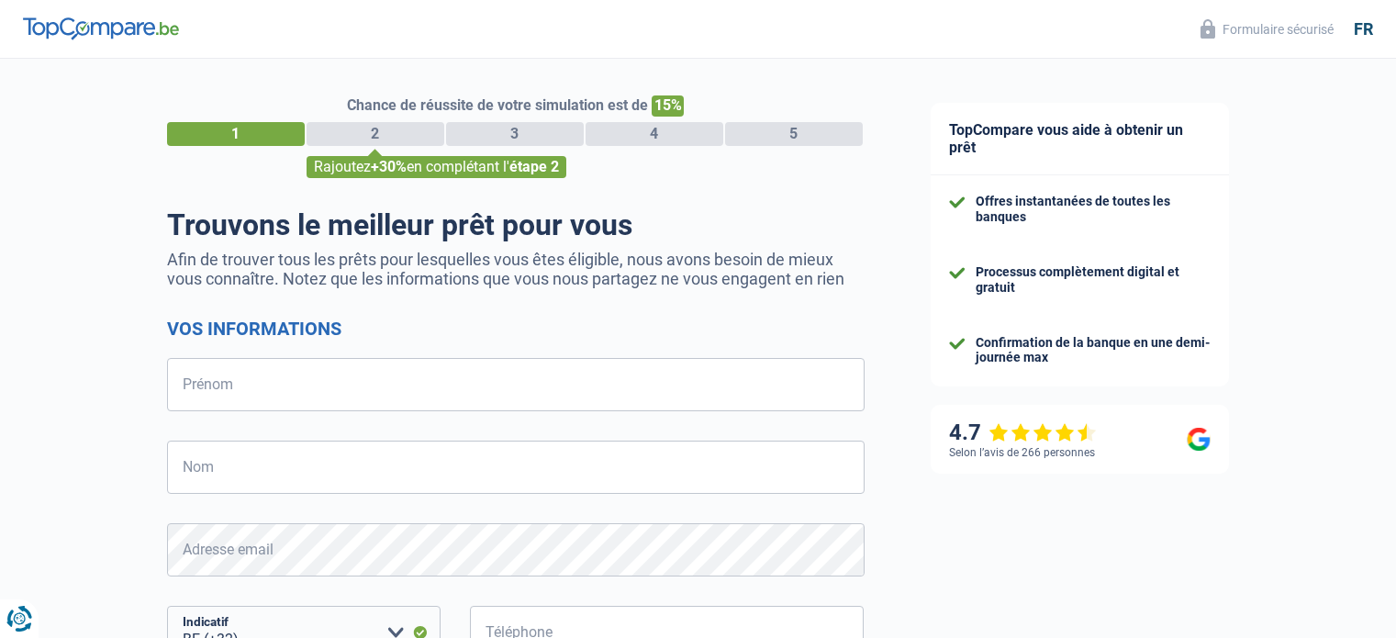
select select "32"
click at [251, 385] on input "Prénom" at bounding box center [516, 384] width 698 height 53
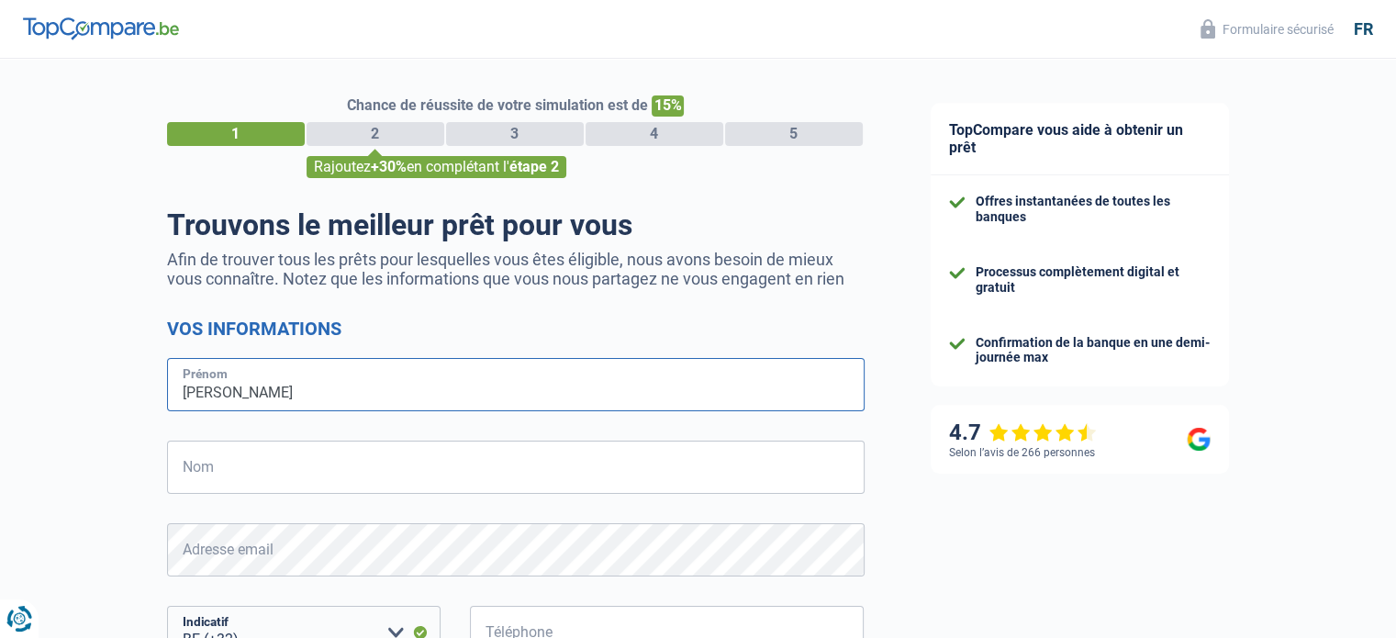
type input "[PERSON_NAME]"
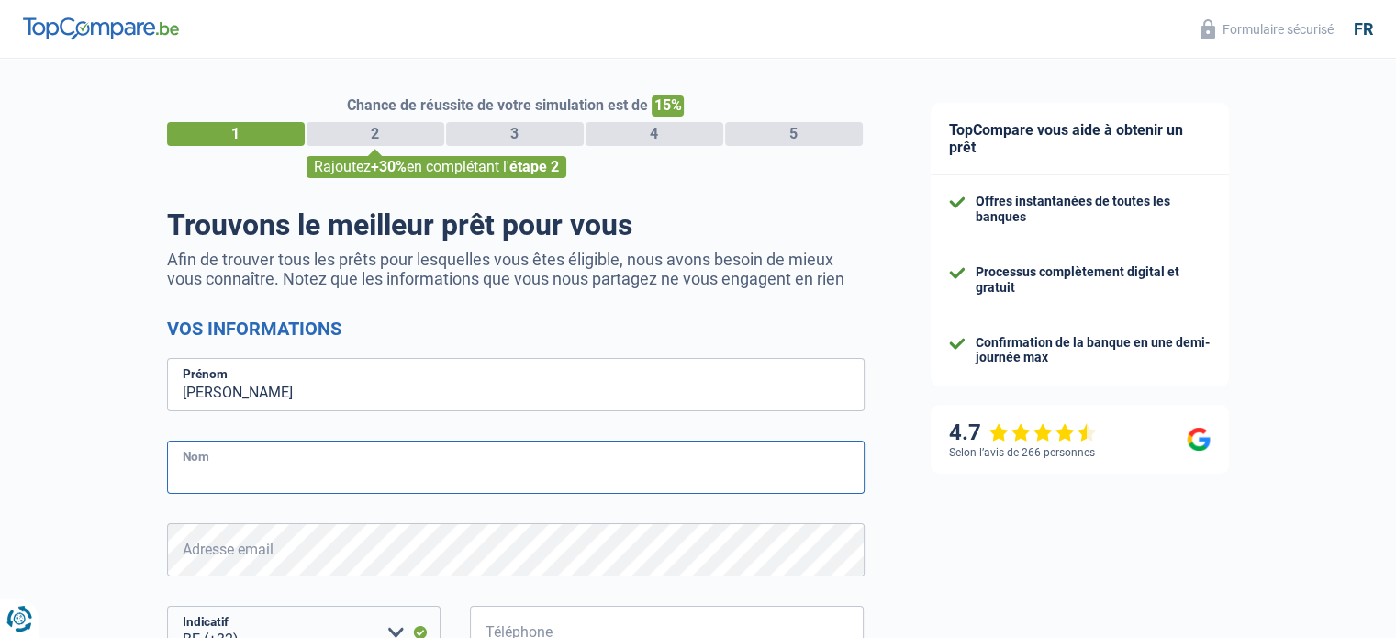
click at [199, 461] on input "Nom" at bounding box center [516, 467] width 698 height 53
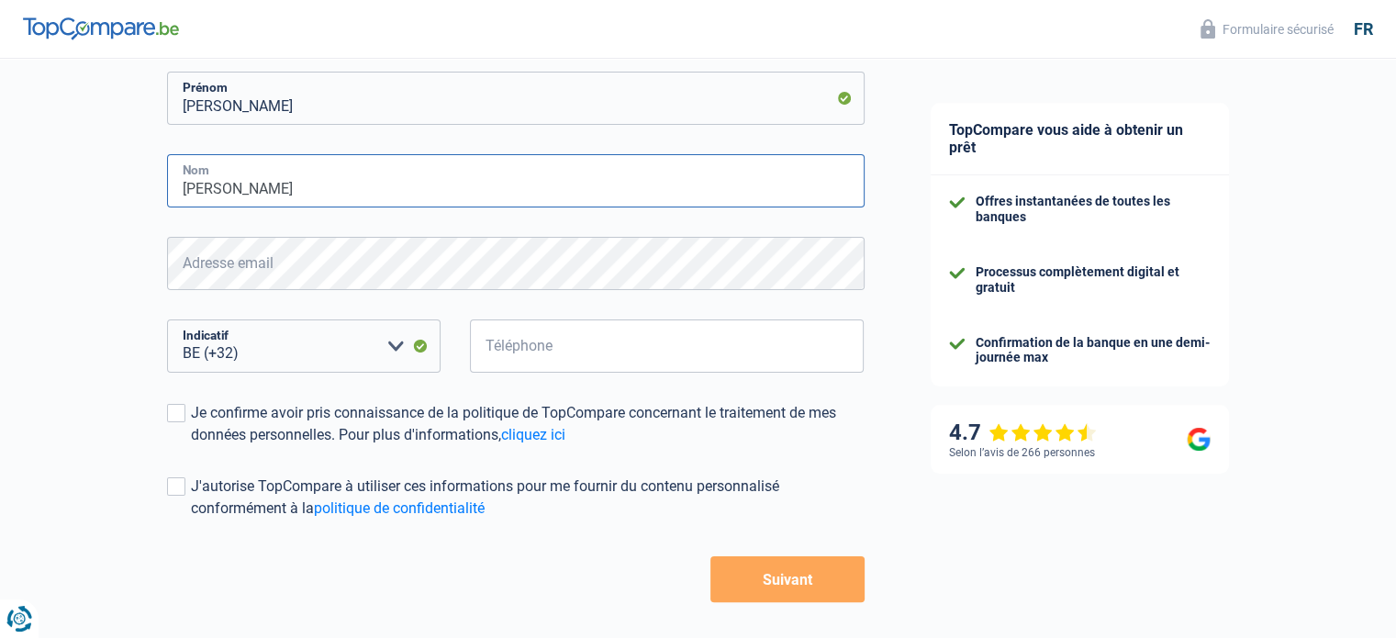
scroll to position [289, 0]
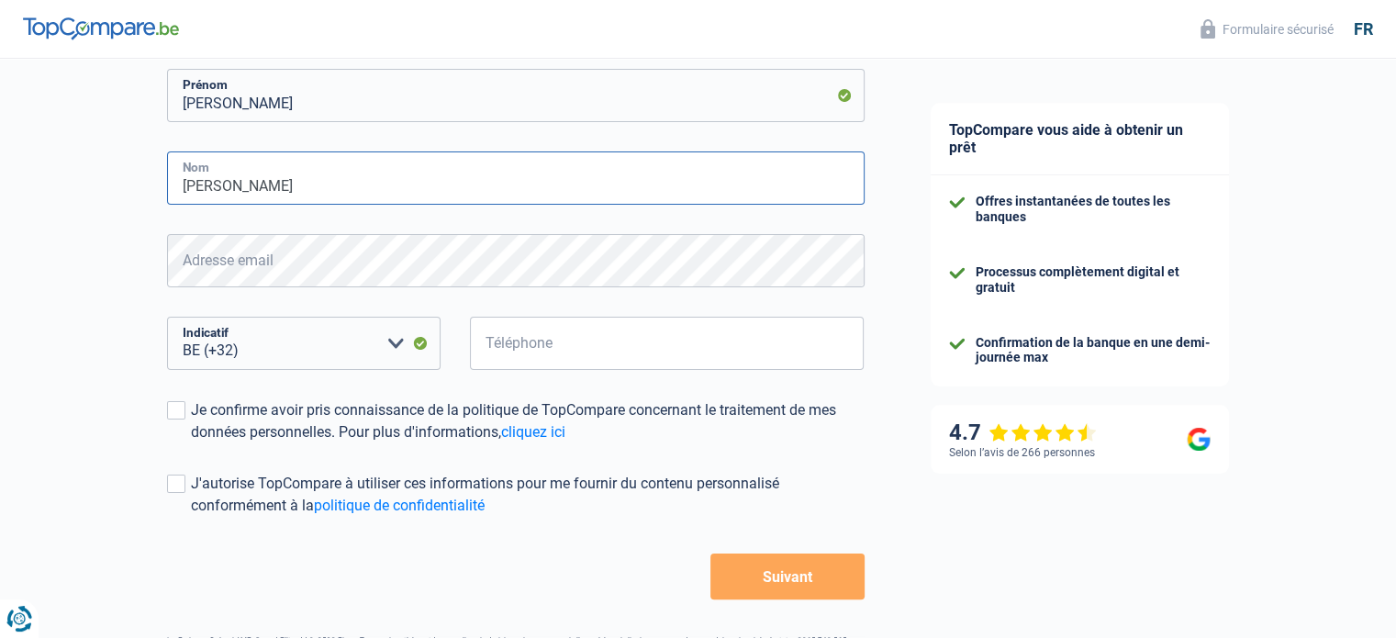
type input "[PERSON_NAME]"
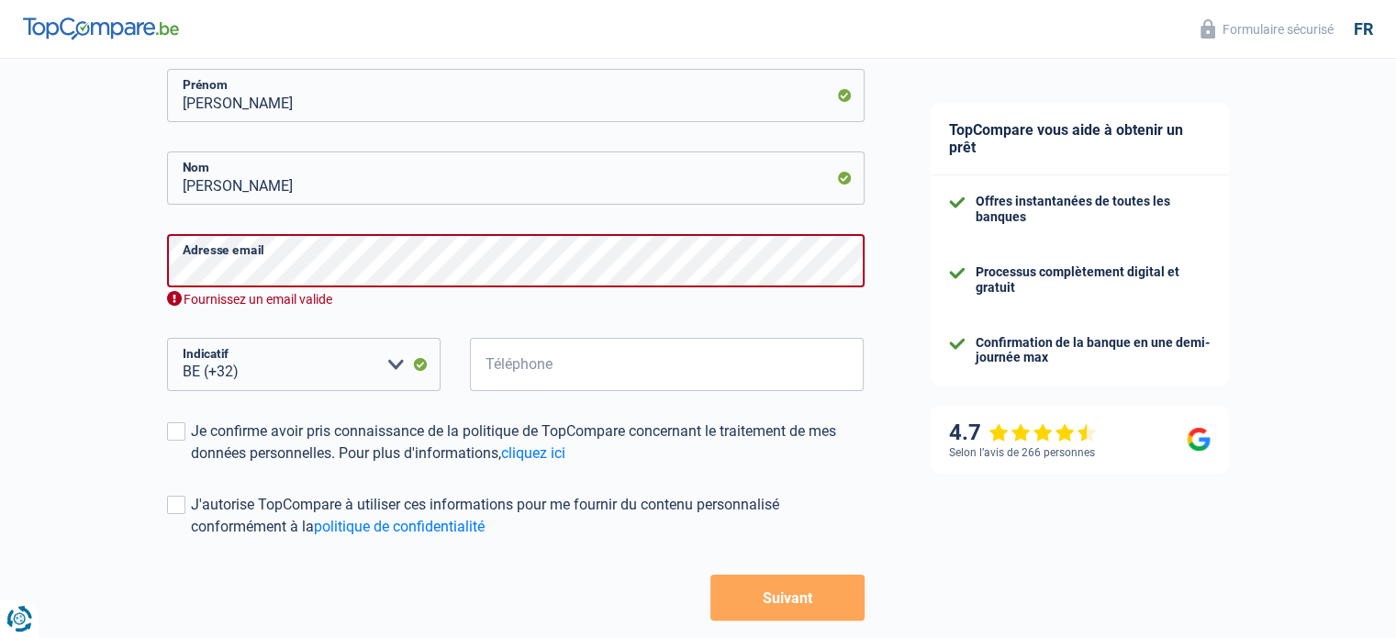
click at [307, 296] on form "Vos informations [PERSON_NAME] Nom Adresse email Fournissez un email valide BE …" at bounding box center [516, 324] width 698 height 592
click at [95, 263] on div "Chance de réussite de votre simulation est de 15% 1 2 3 4 5 Rajoutez +30% en co…" at bounding box center [449, 242] width 898 height 960
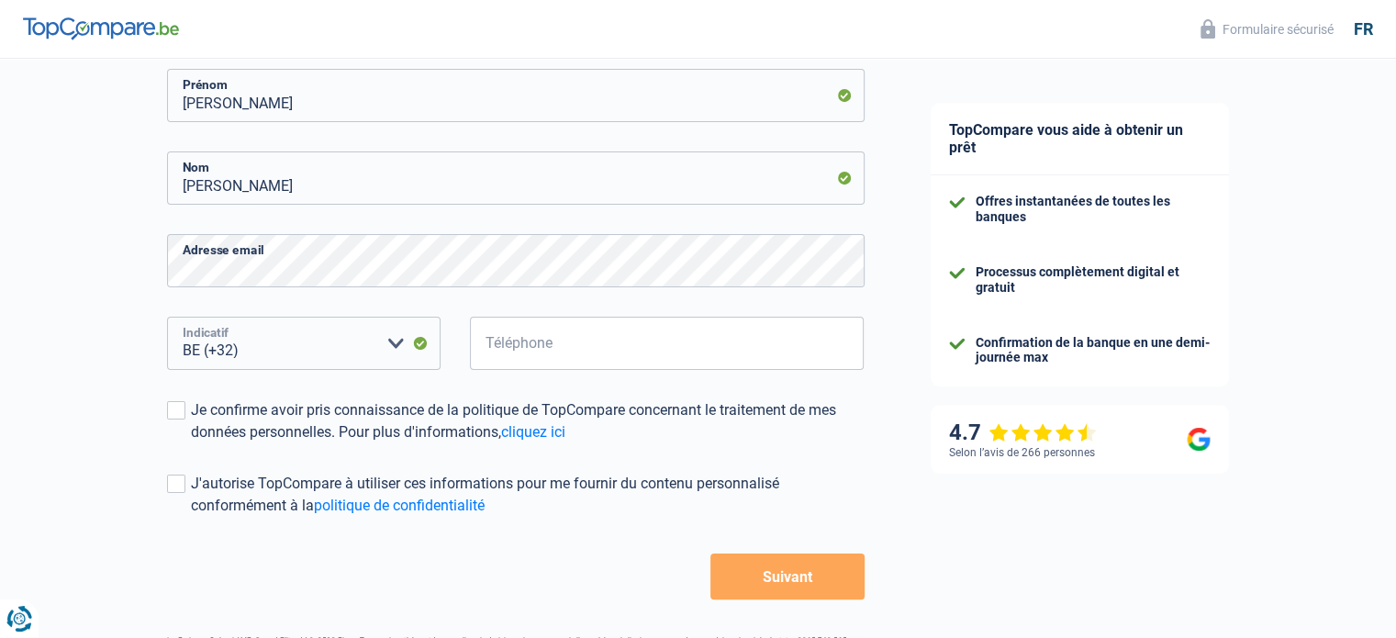
click at [373, 352] on select "BE (+32) LU (+352) Veuillez sélectionner une option" at bounding box center [304, 343] width 274 height 53
click at [474, 352] on input "Téléphone" at bounding box center [667, 343] width 395 height 53
type input "470250736"
click at [191, 416] on div "Je confirme avoir pris connaissance de la politique de TopCompare concernant le…" at bounding box center [528, 421] width 674 height 44
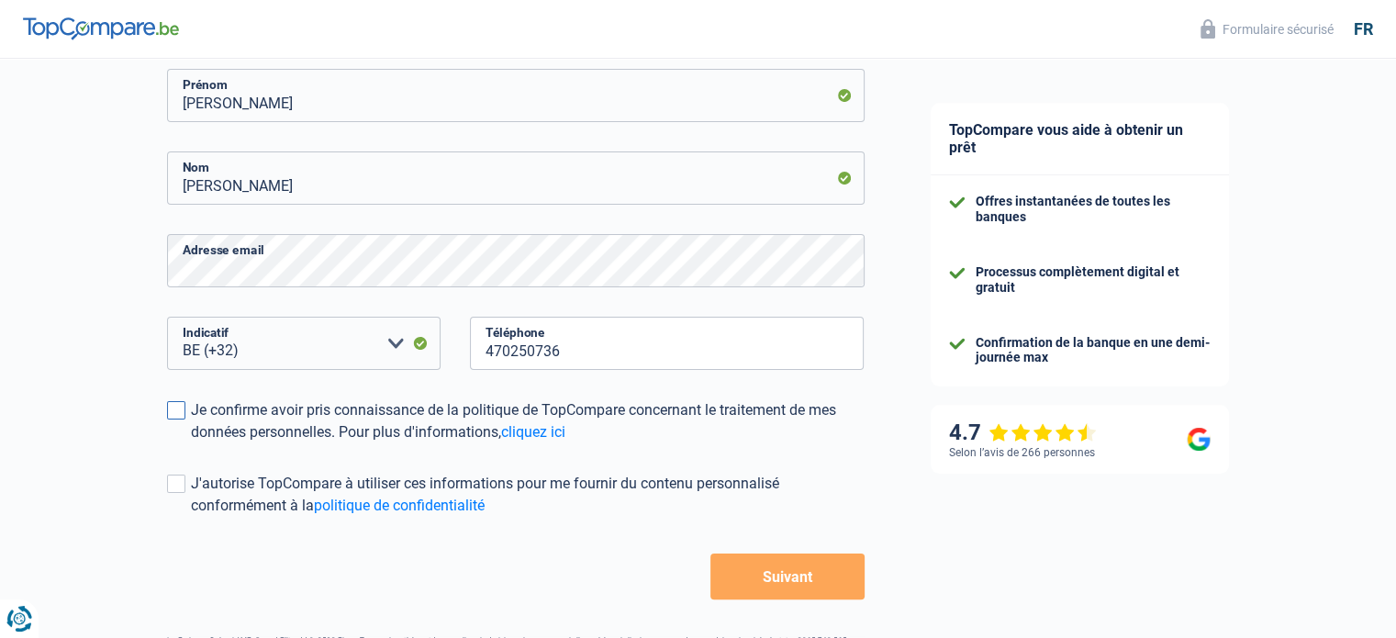
click at [191, 443] on input "Je confirme avoir pris connaissance de la politique de TopCompare concernant le…" at bounding box center [191, 443] width 0 height 0
click at [179, 484] on span at bounding box center [176, 484] width 18 height 18
click at [191, 517] on input "J'autorise TopCompare à utiliser ces informations pour me fournir du contenu pe…" at bounding box center [191, 517] width 0 height 0
click at [749, 576] on button "Suivant" at bounding box center [786, 576] width 153 height 46
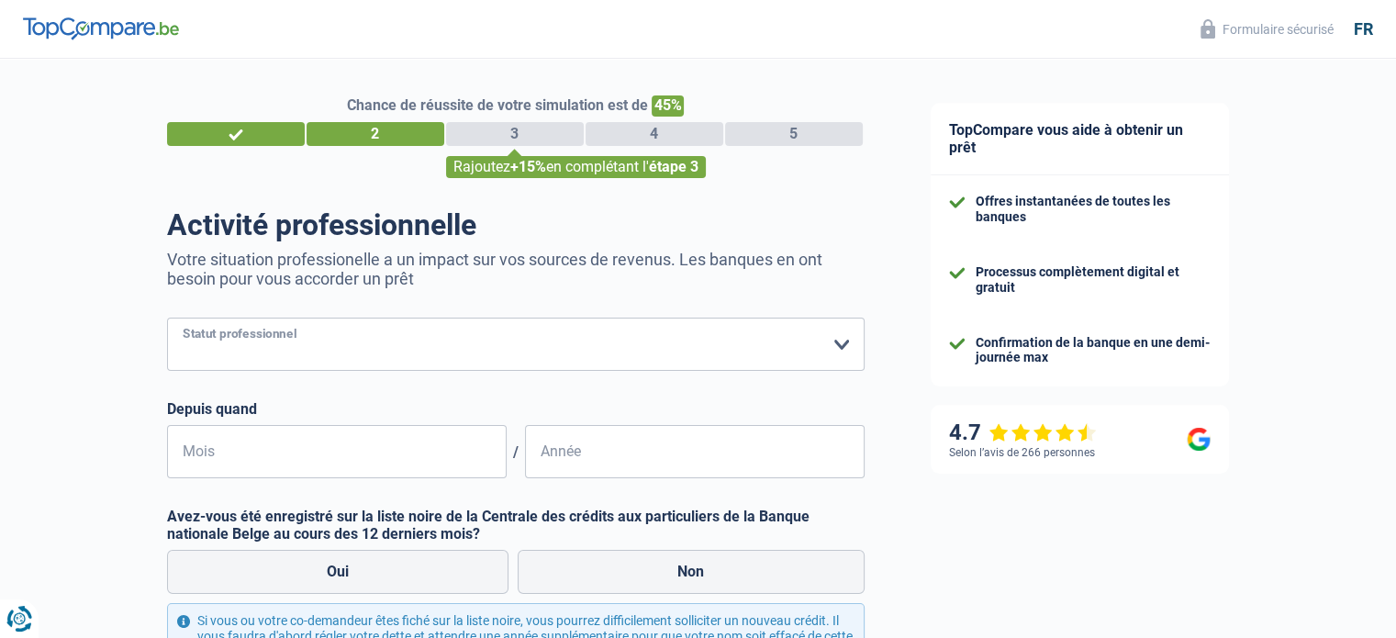
click at [284, 341] on select "Ouvrier Employé privé Employé public Invalide Indépendant Pensionné Chômeur Mut…" at bounding box center [516, 344] width 698 height 53
select select "unemployed"
click at [167, 318] on select "Ouvrier Employé privé Employé public Invalide Indépendant Pensionné Chômeur Mut…" at bounding box center [516, 344] width 698 height 53
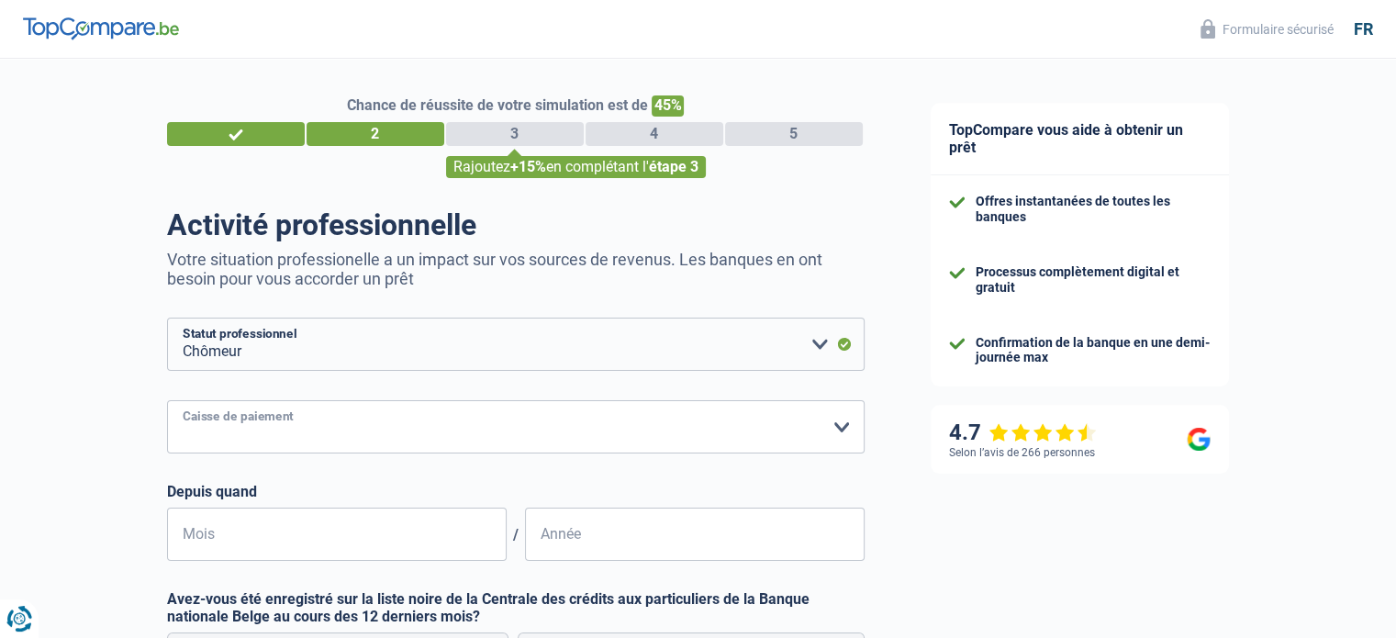
click at [294, 432] on select "CAPAC FGTB CSC CGSLB Autre Veuillez sélectionner une option" at bounding box center [516, 426] width 698 height 53
select select "fgtb"
click at [167, 401] on select "CAPAC FGTB CSC CGSLB Autre Veuillez sélectionner une option" at bounding box center [516, 426] width 698 height 53
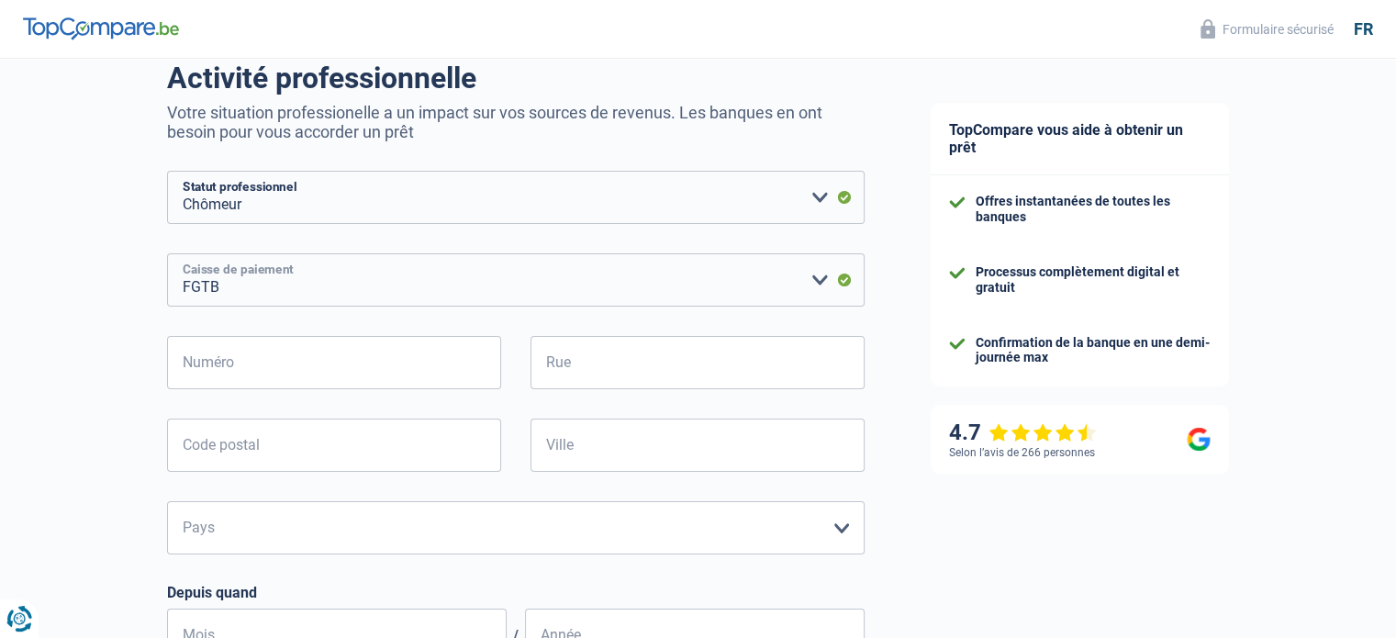
scroll to position [149, 0]
click at [231, 377] on input "Numéro" at bounding box center [334, 360] width 334 height 53
type input "30"
type input "rue de suede 30"
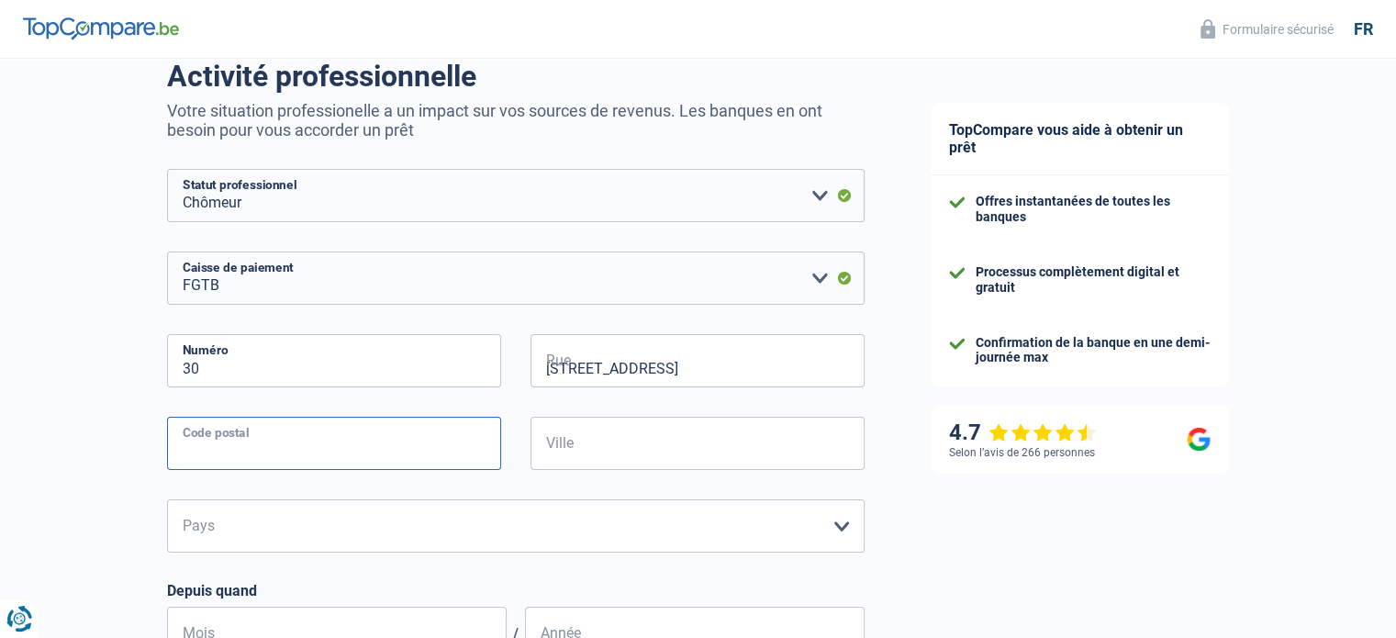
type input "1060"
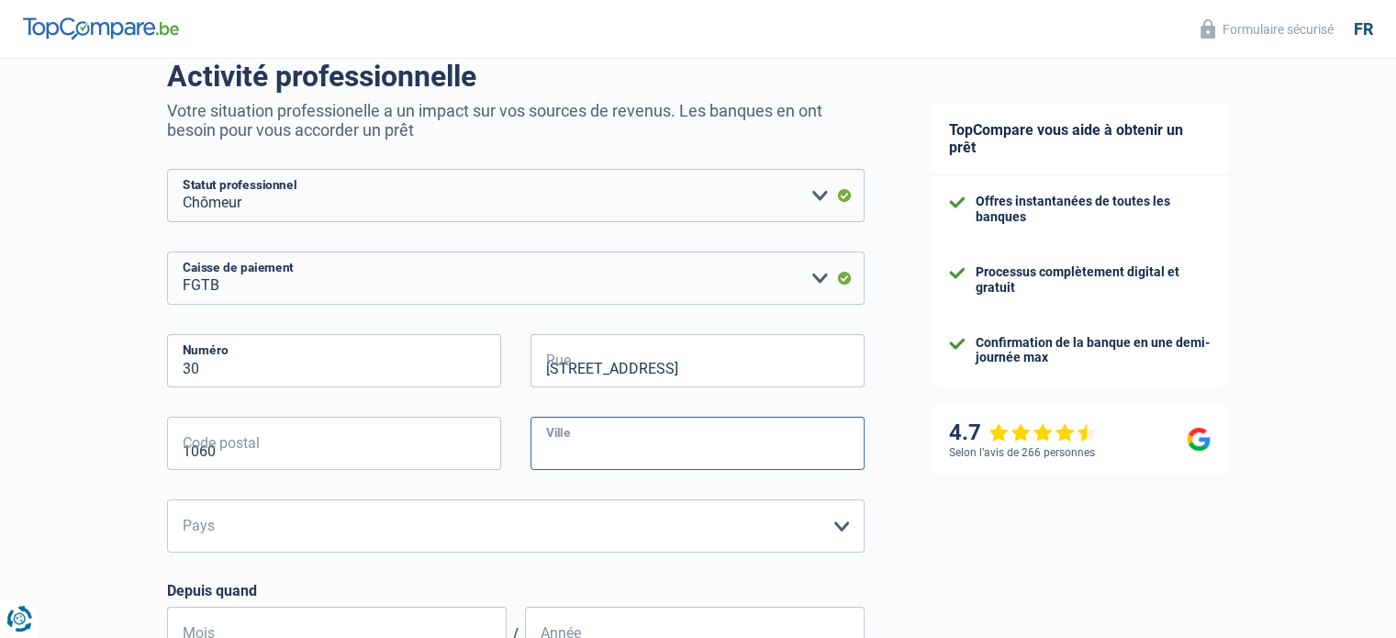
type input "Saint-Gilles"
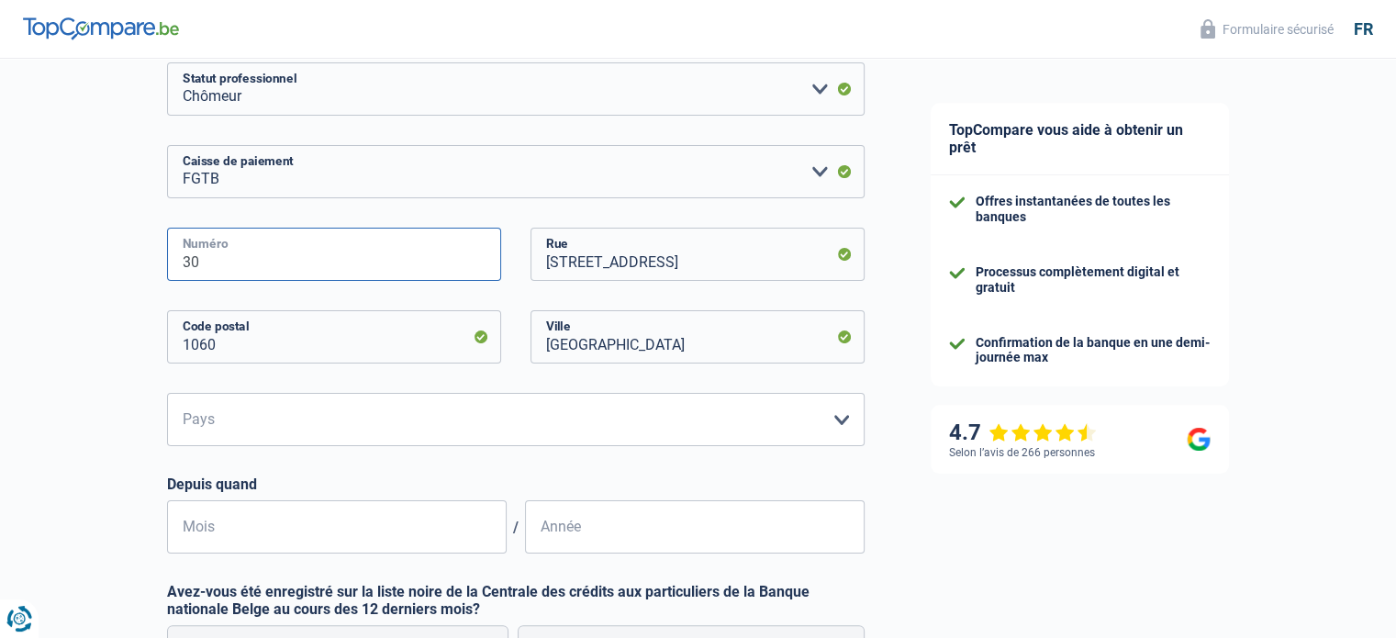
scroll to position [270, 0]
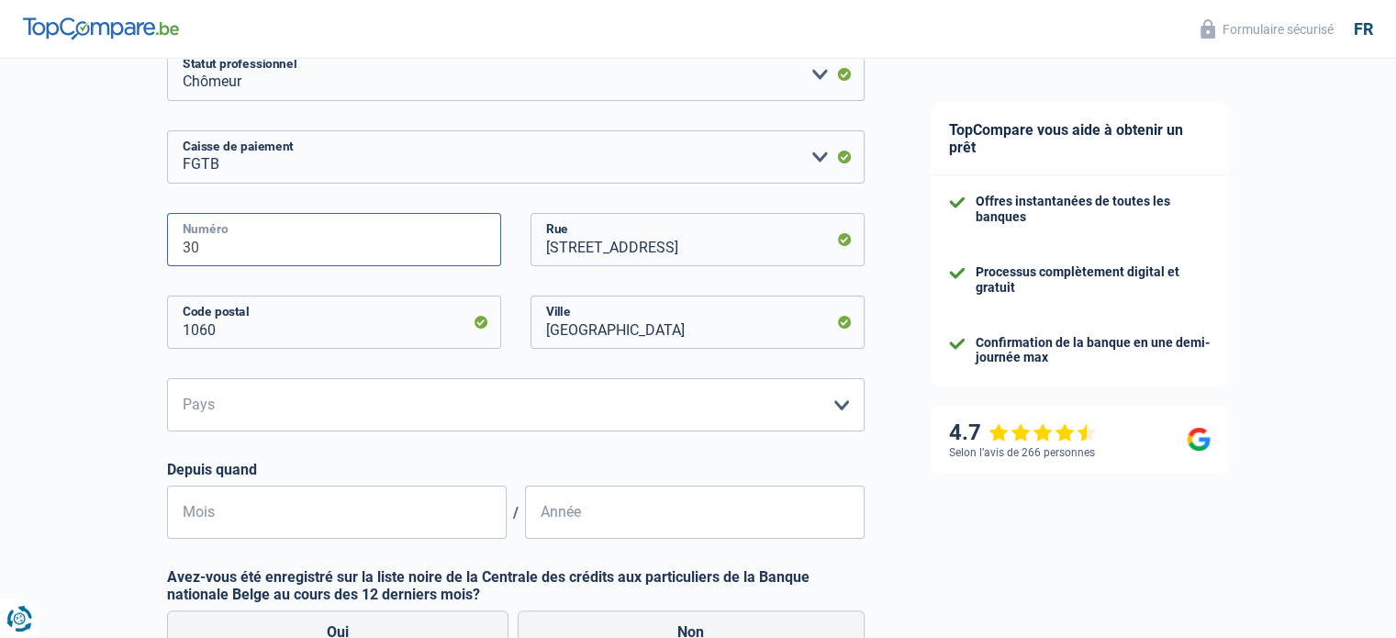
type input "30"
click at [327, 410] on select "Belgique Luxembourg Veuillez sélectionner une option" at bounding box center [516, 404] width 698 height 53
select select "BE"
click at [167, 379] on select "Belgique Luxembourg Veuillez sélectionner une option" at bounding box center [516, 404] width 698 height 53
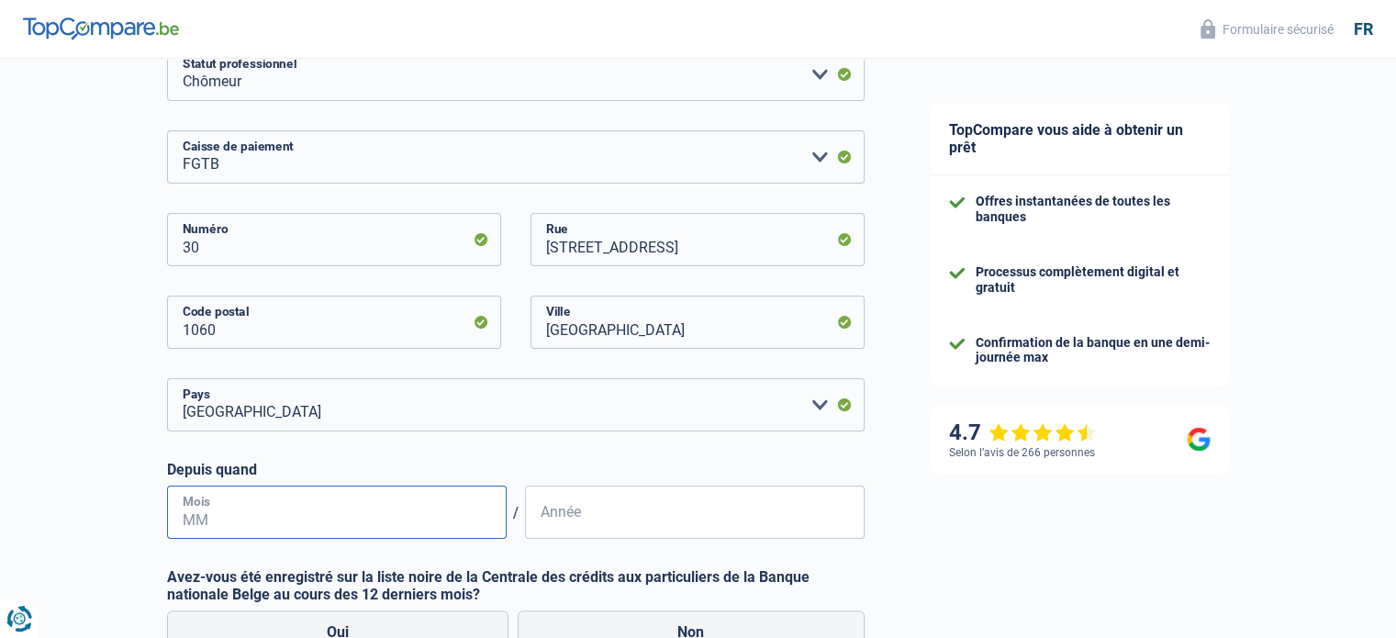
click at [277, 511] on input "Mois" at bounding box center [337, 512] width 340 height 53
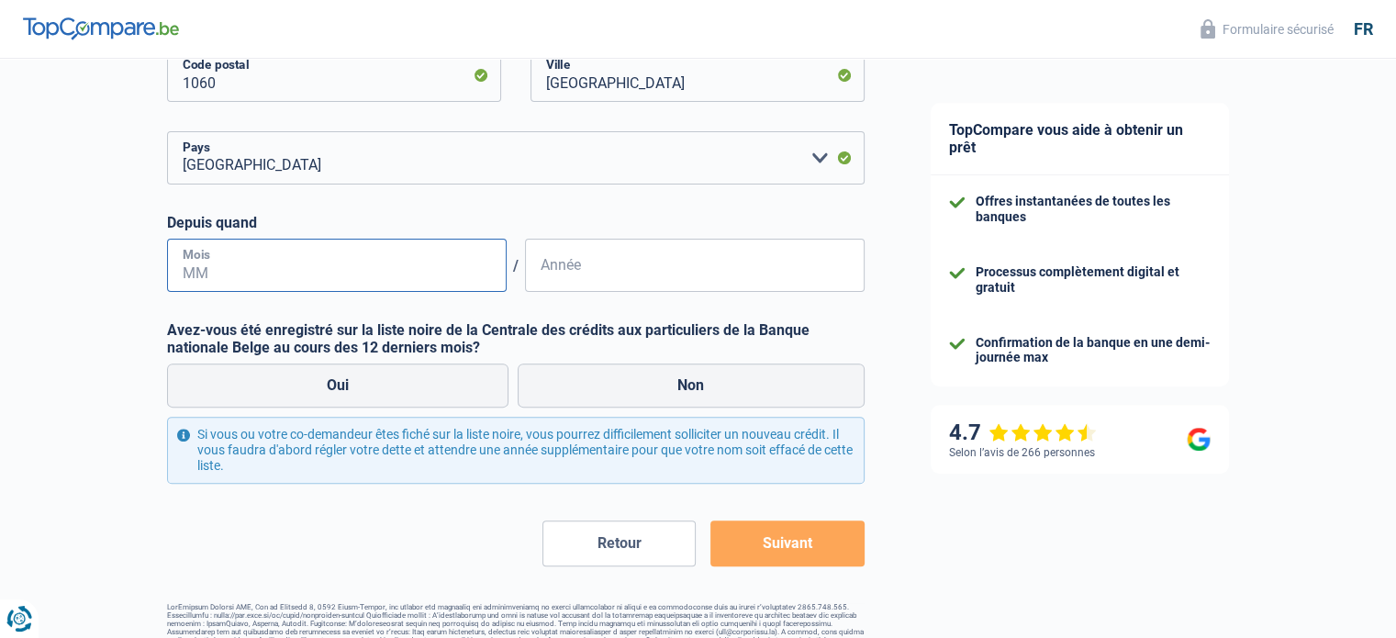
scroll to position [518, 0]
type input "12"
type input "2024"
click at [198, 275] on input "12" at bounding box center [337, 264] width 340 height 53
type input "11"
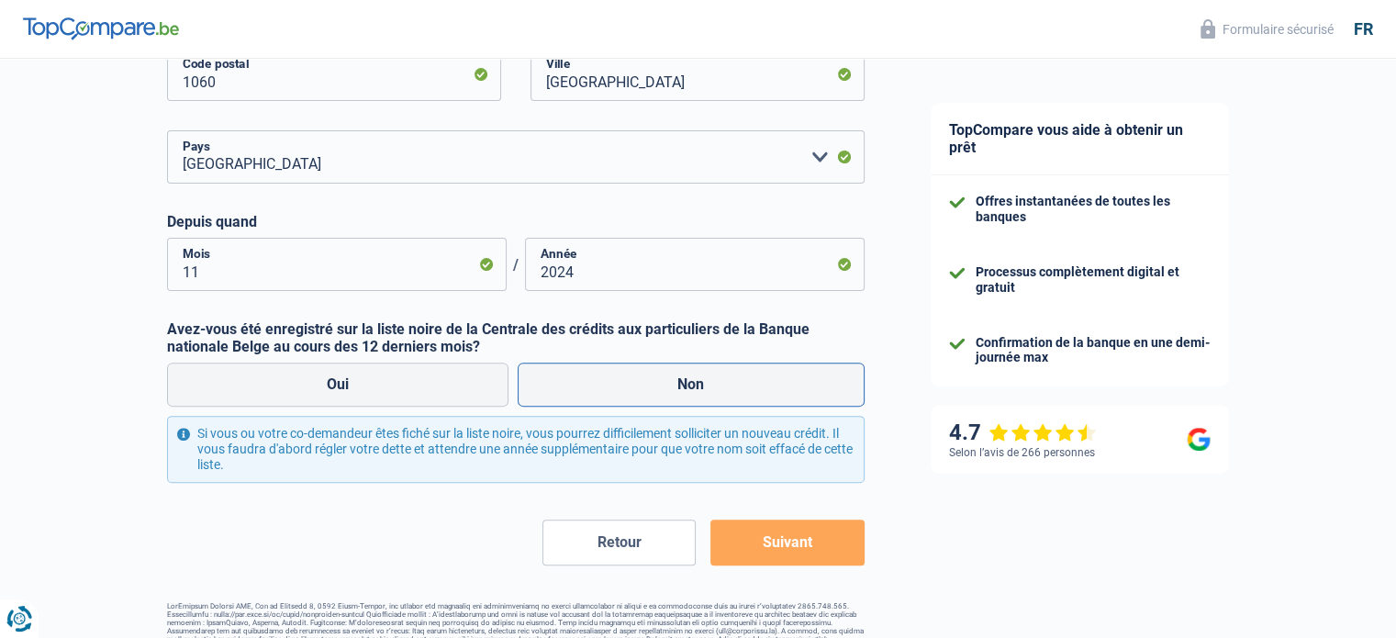
click at [690, 386] on label "Non" at bounding box center [691, 385] width 347 height 44
click at [690, 386] on input "Non" at bounding box center [691, 385] width 347 height 44
radio input "true"
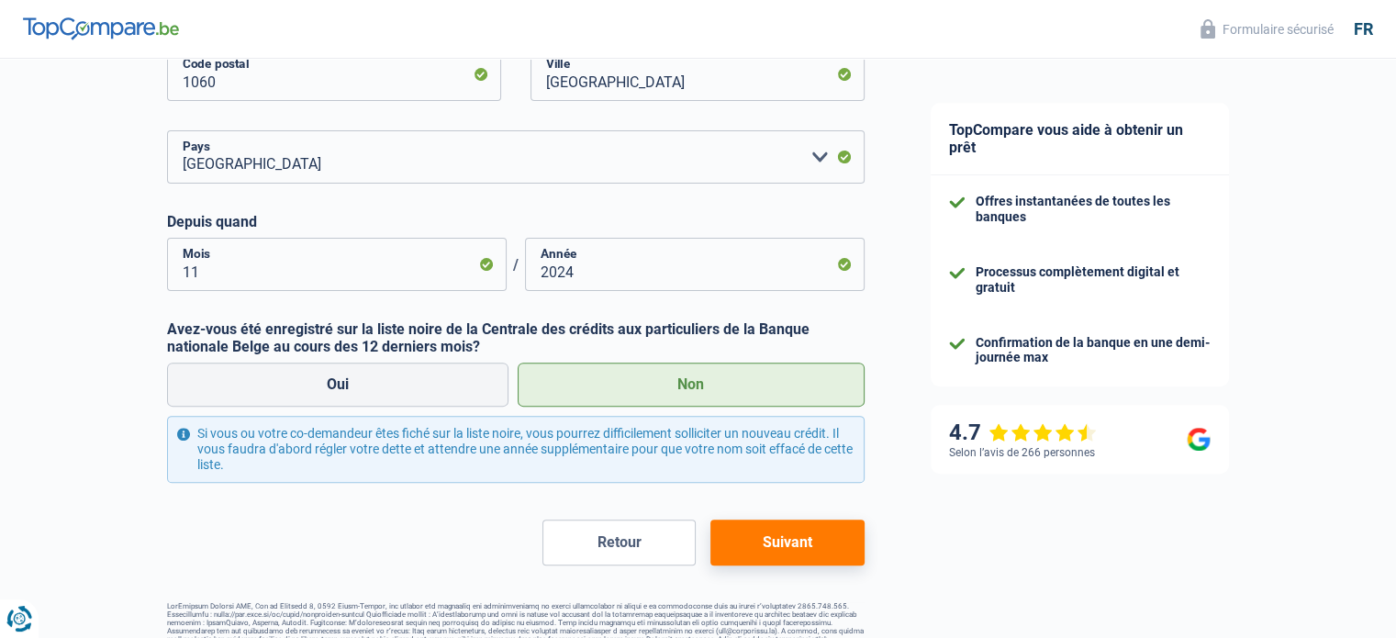
click at [786, 542] on button "Suivant" at bounding box center [786, 543] width 153 height 46
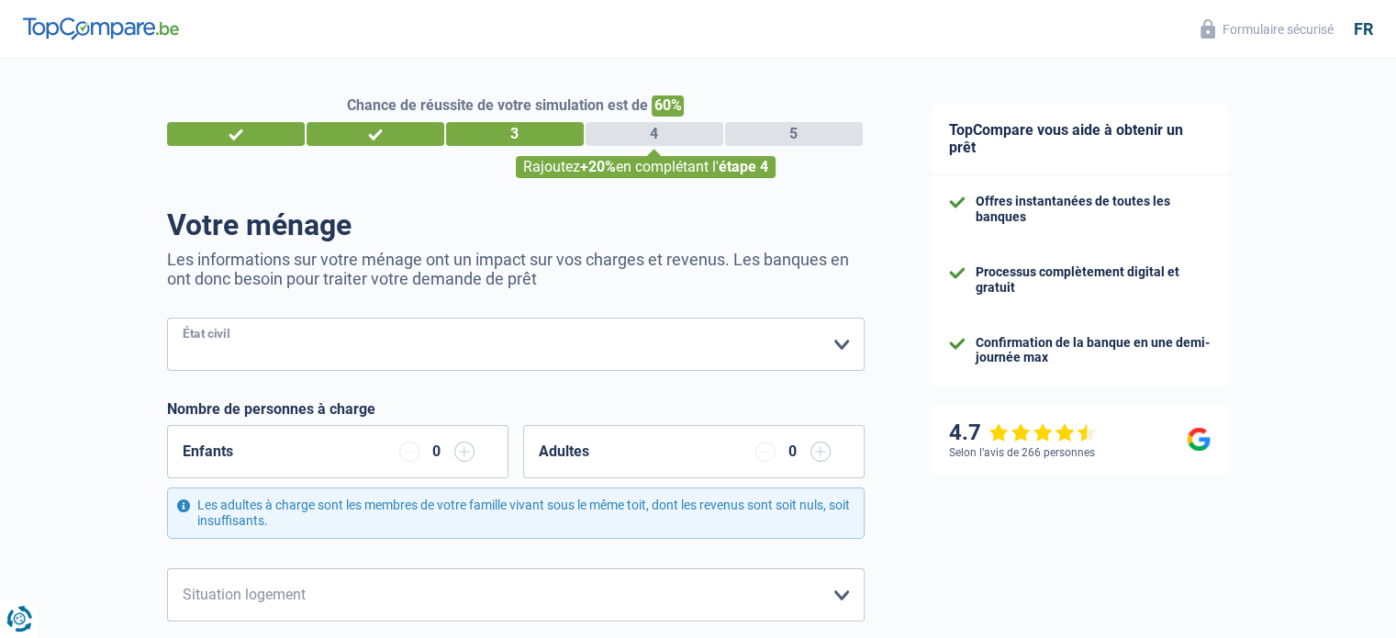
click at [229, 355] on select "Célibataire Marié(e) Cohabitant(e) légal(e) Divorcé(e) Veuf(ve) Séparé (de fait…" at bounding box center [516, 344] width 698 height 53
select select "single"
click at [167, 318] on select "Célibataire Marié(e) Cohabitant(e) légal(e) Divorcé(e) Veuf(ve) Séparé (de fait…" at bounding box center [516, 344] width 698 height 53
click at [234, 453] on div "Enfants 0" at bounding box center [337, 451] width 341 height 53
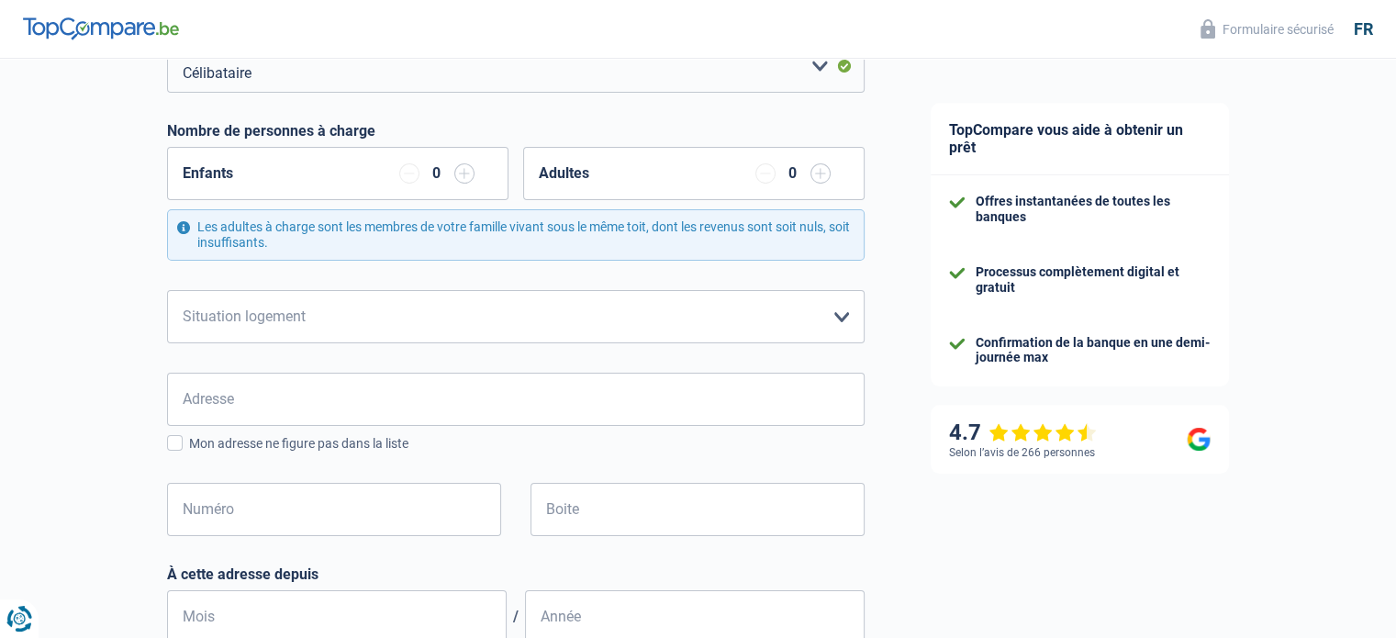
scroll to position [279, 0]
click at [825, 171] on input "button" at bounding box center [820, 172] width 20 height 20
click at [497, 315] on select "Locataire Propriétaire avec prêt hypothécaire Propriétaire sans prêt hypothécai…" at bounding box center [516, 315] width 698 height 53
select select "ownerWithMortgage"
click at [167, 289] on select "Locataire Propriétaire avec prêt hypothécaire Propriétaire sans prêt hypothécai…" at bounding box center [516, 315] width 698 height 53
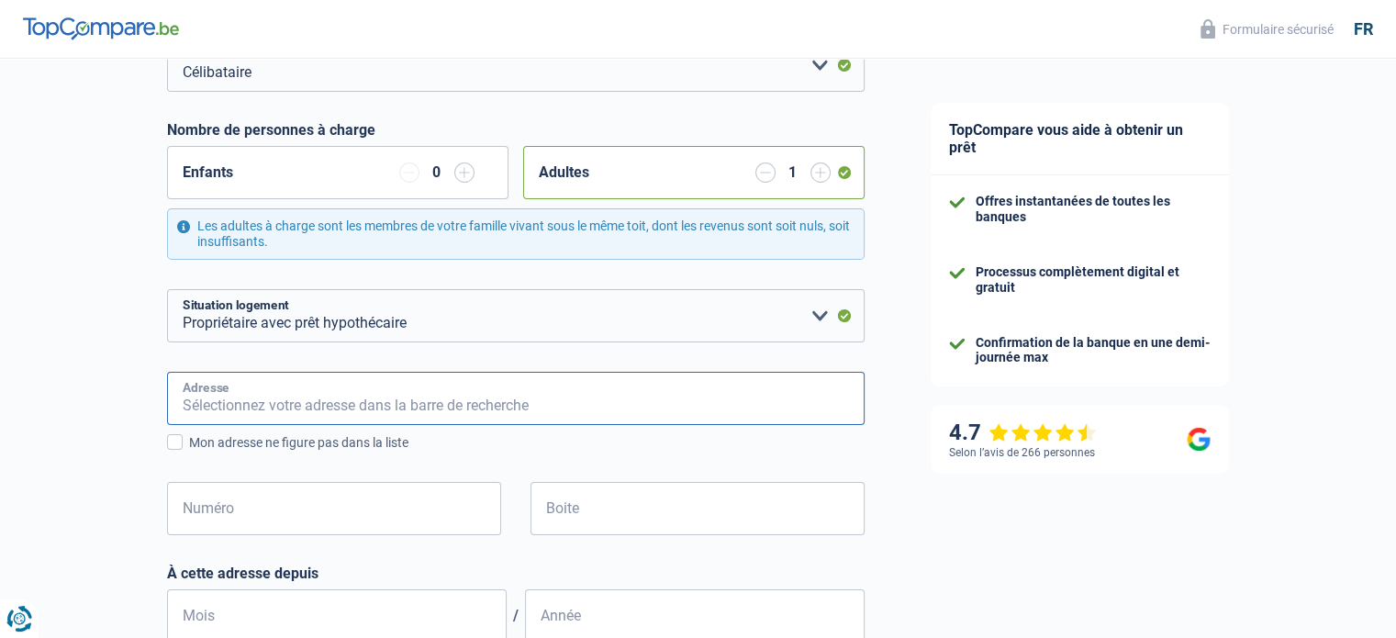
click at [320, 403] on input "Adresse" at bounding box center [516, 398] width 698 height 53
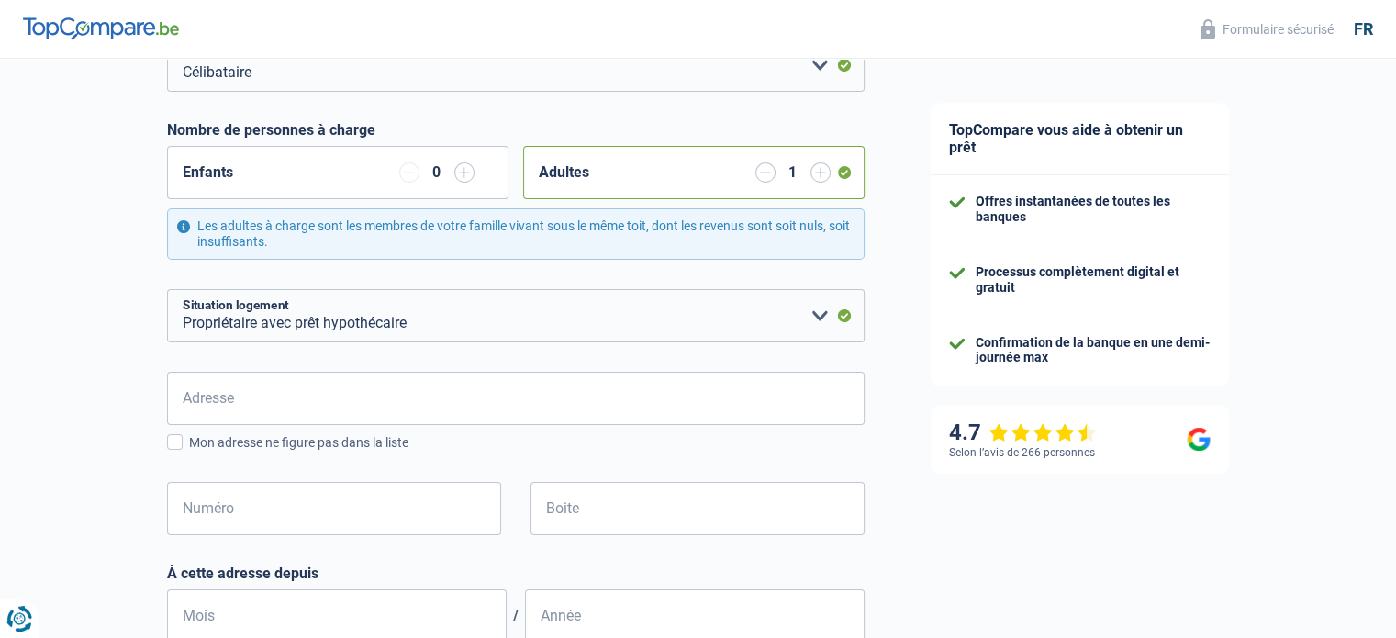
click at [573, 462] on div "Adresse Tous les champs sont obligatoires. Veuillez introduire votre adresse et…" at bounding box center [516, 468] width 698 height 193
click at [421, 453] on div "Adresse Tous les champs sont obligatoires. Veuillez introduire votre adresse et…" at bounding box center [516, 468] width 698 height 193
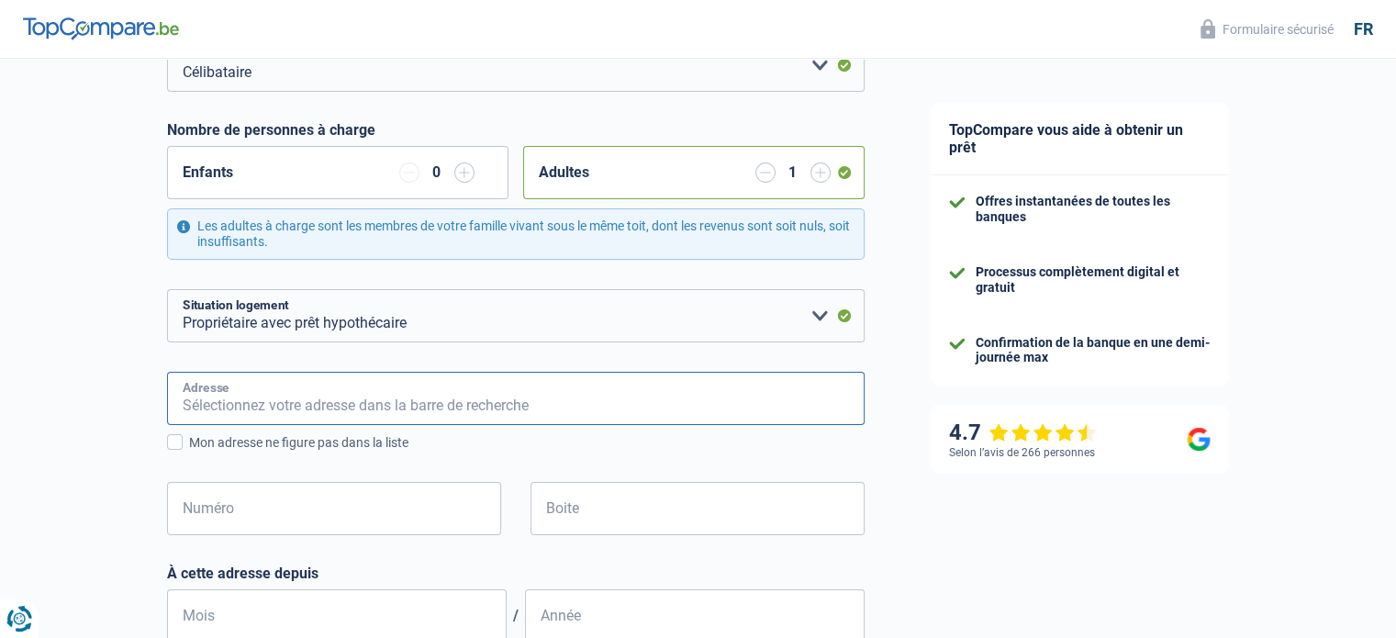
click at [231, 409] on input "Adresse" at bounding box center [516, 398] width 698 height 53
type input "rue de suede 30"
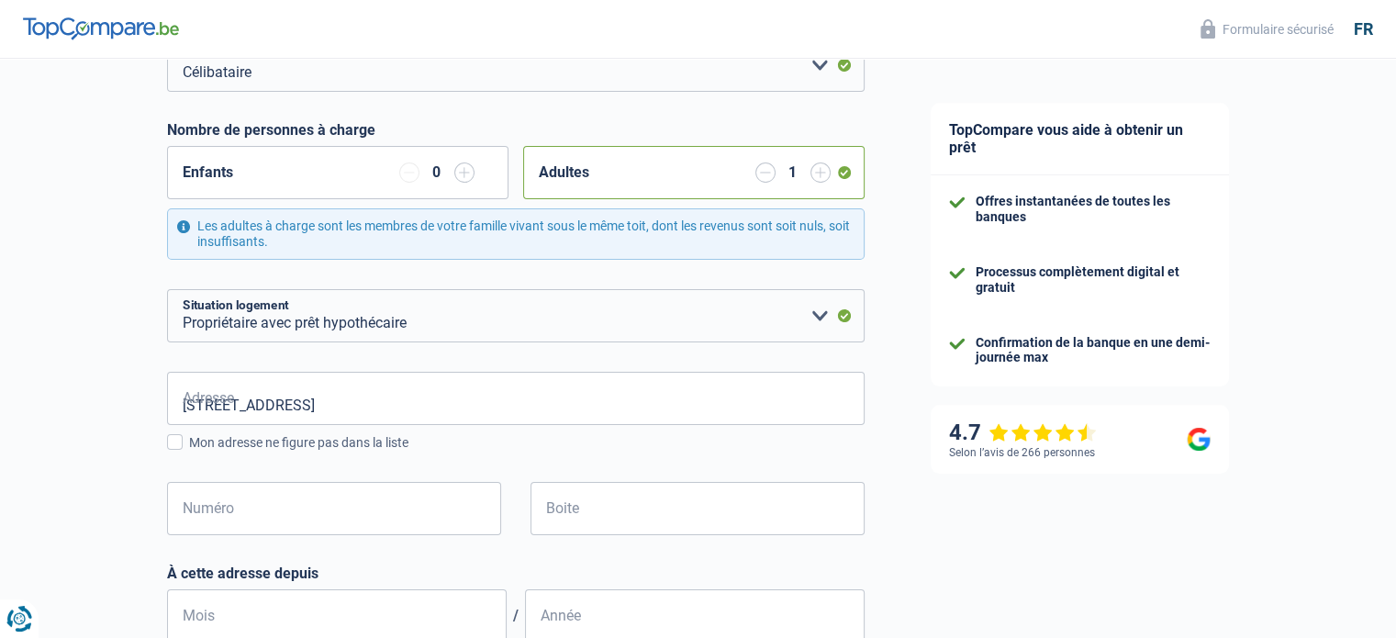
type input "Belgique"
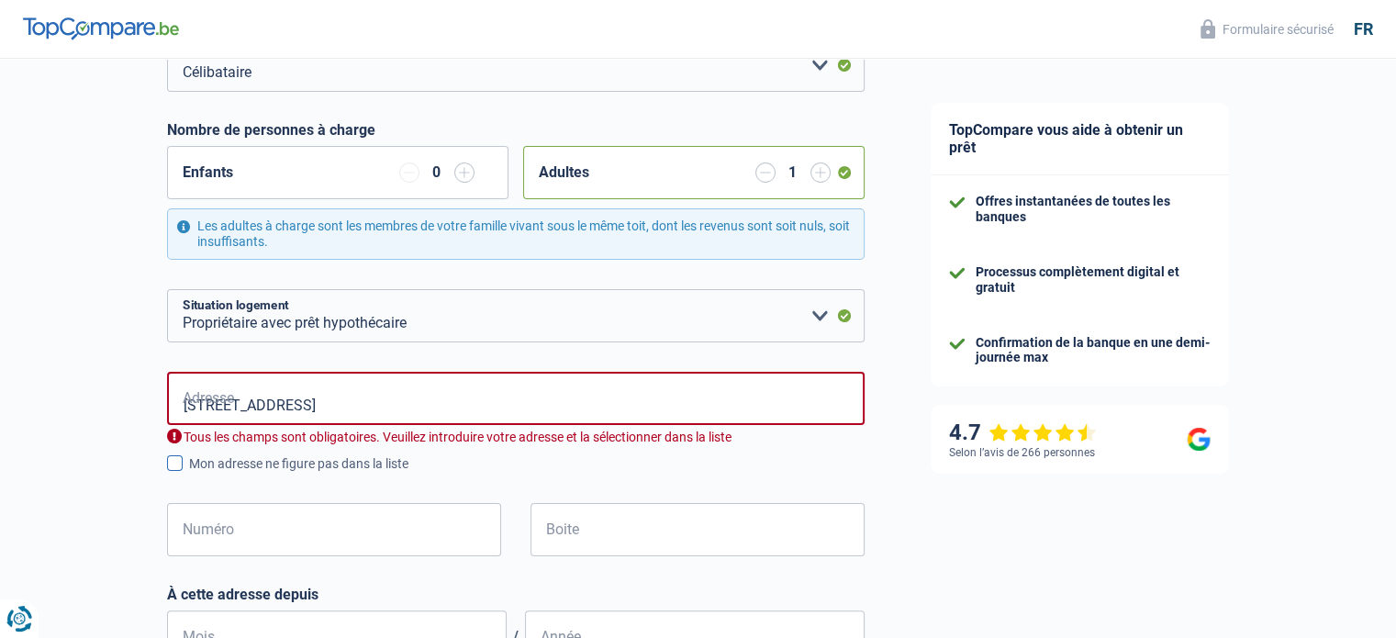
type input "Belgique"
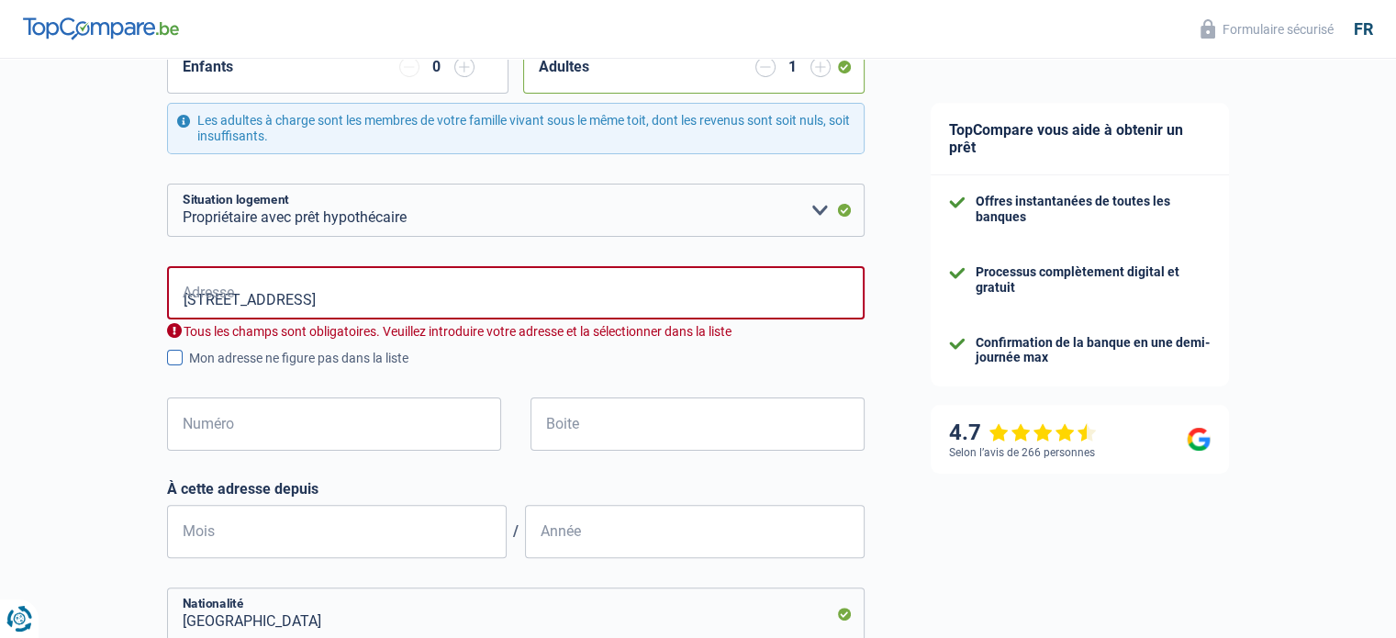
scroll to position [397, 0]
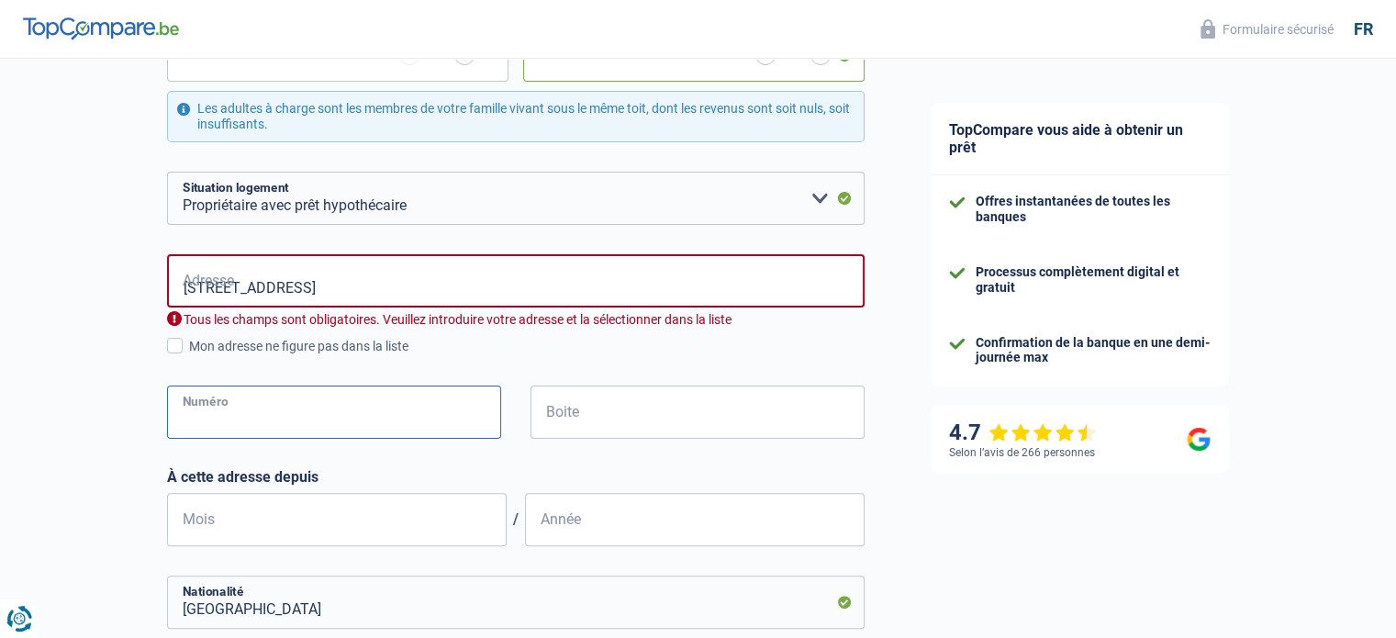
click at [229, 411] on input "Numéro" at bounding box center [334, 412] width 334 height 53
type input "30"
type input "Saint-Gilles"
click at [559, 415] on input "Boite" at bounding box center [698, 412] width 334 height 53
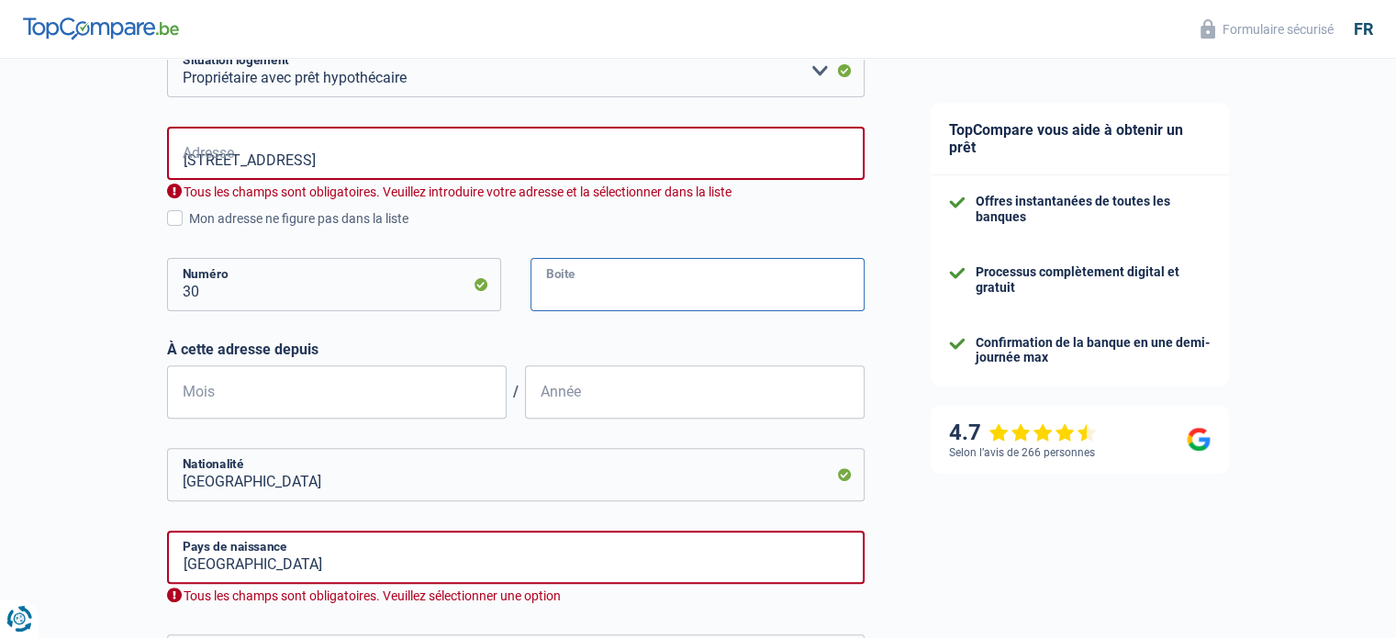
scroll to position [525, 0]
click at [228, 398] on input "Mois" at bounding box center [337, 390] width 340 height 53
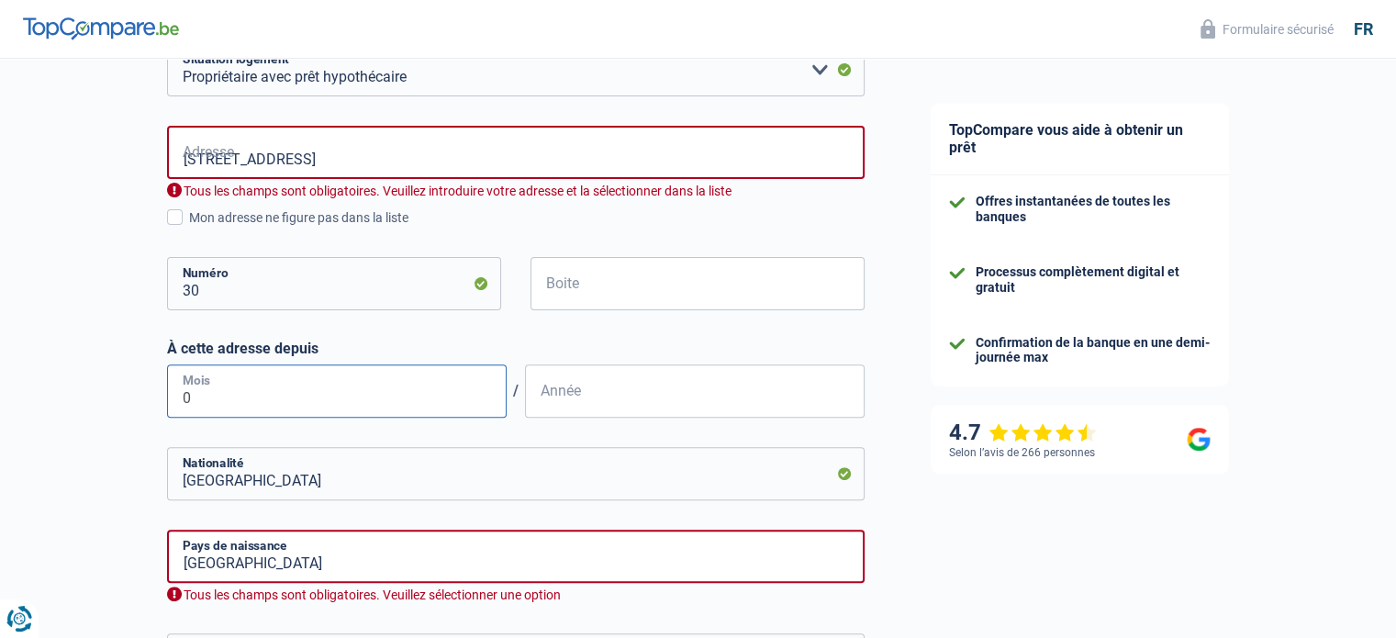
type input "09"
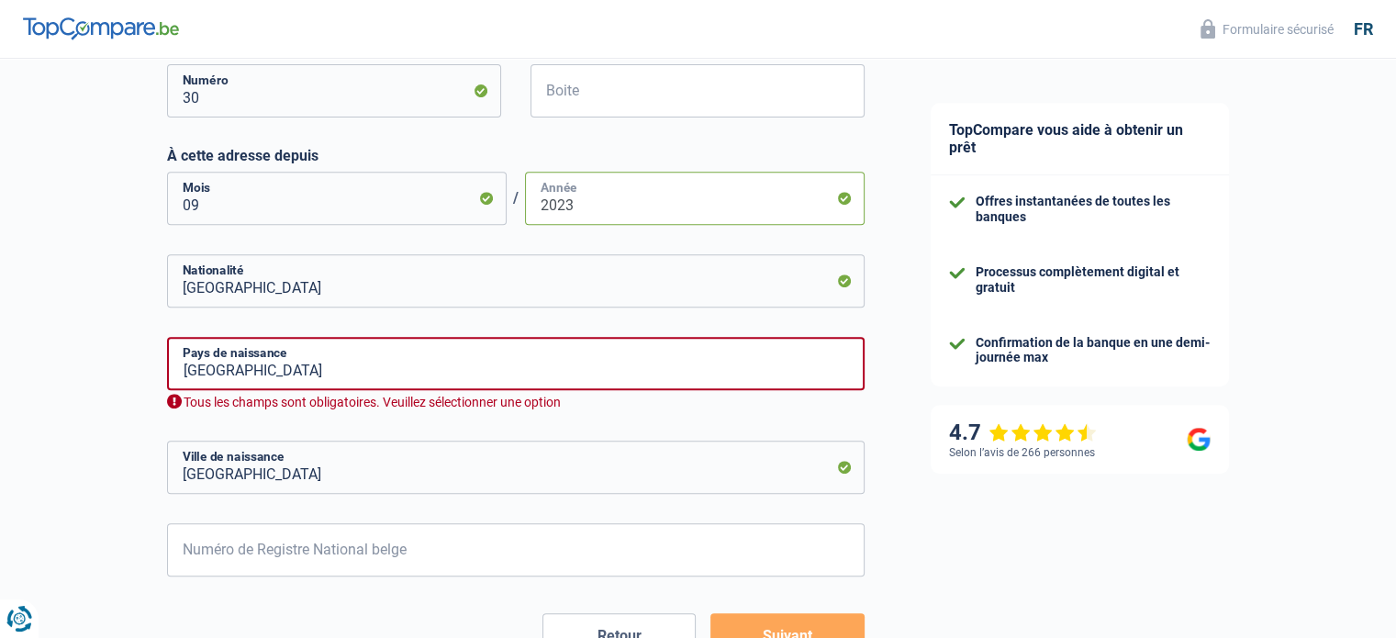
scroll to position [848, 0]
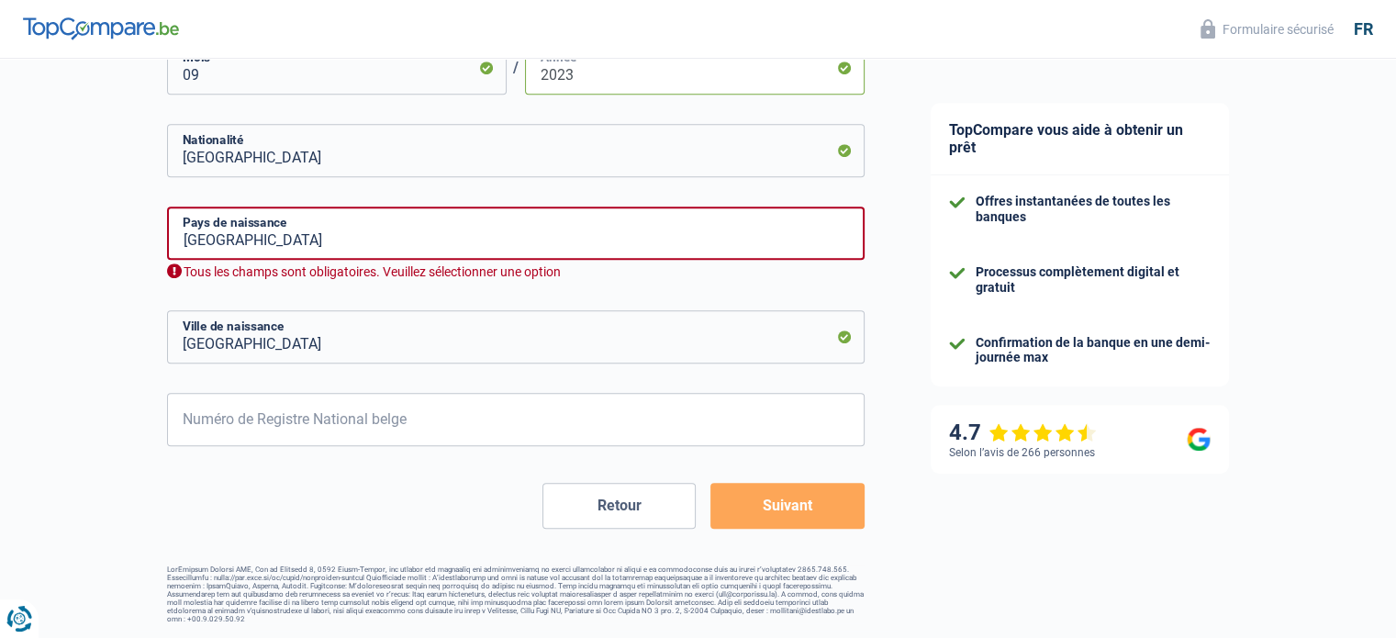
type input "2023"
click at [408, 349] on input "Saint-Gilles" at bounding box center [516, 336] width 698 height 53
type input "S"
type input "Uccle"
click at [460, 529] on div "Retour Suivant" at bounding box center [516, 506] width 698 height 46
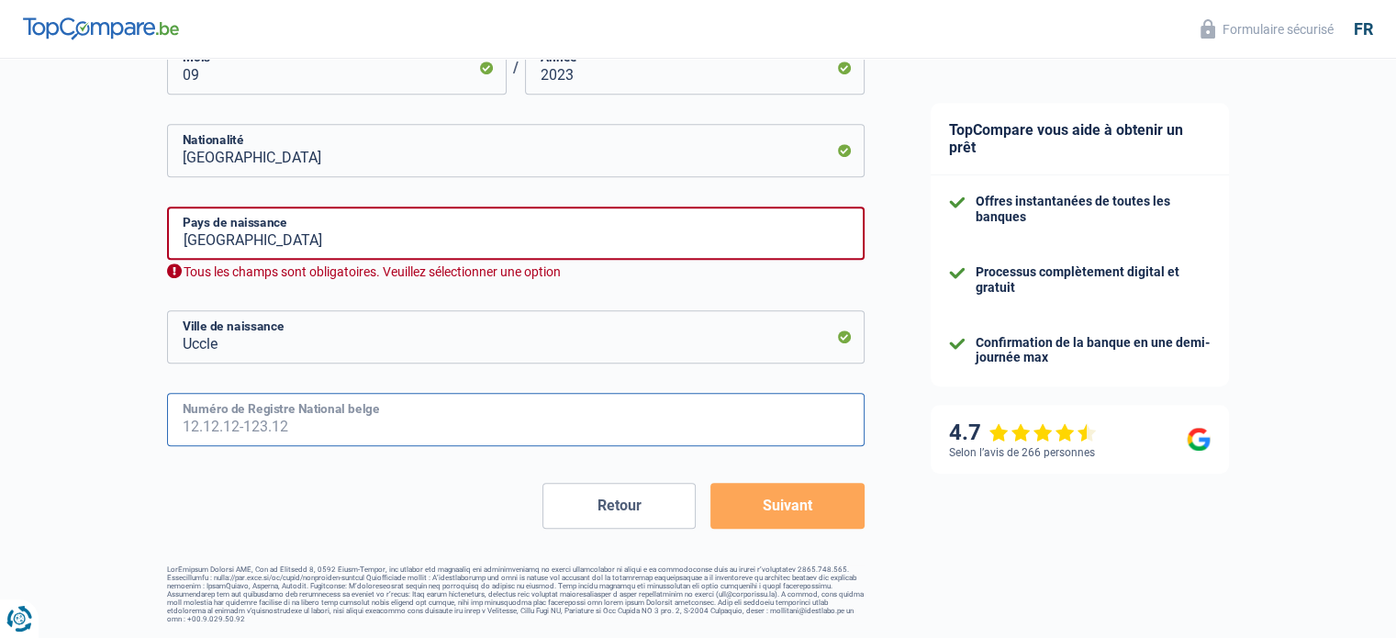
click at [236, 429] on input "Numéro de Registre National belge" at bounding box center [516, 419] width 698 height 53
type input "91.12.08-239.61"
click at [788, 488] on button "Suivant" at bounding box center [786, 506] width 153 height 46
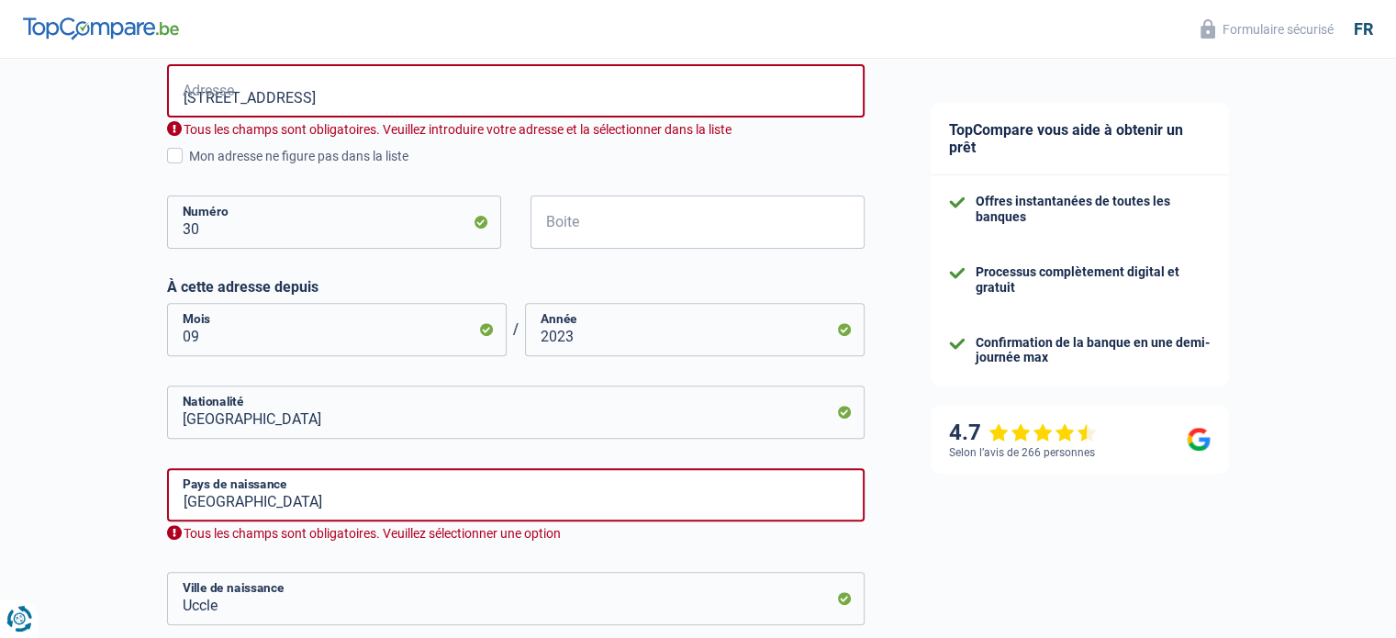
scroll to position [582, 0]
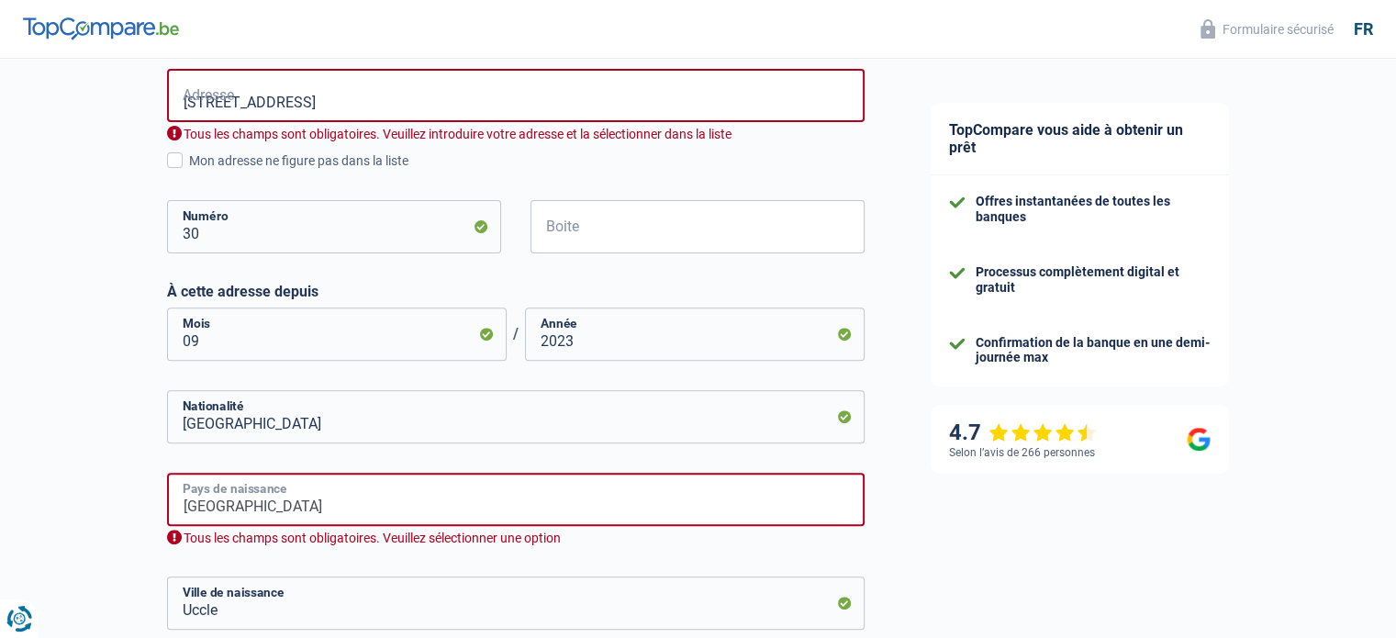
click at [446, 506] on input "Belgique" at bounding box center [516, 499] width 698 height 53
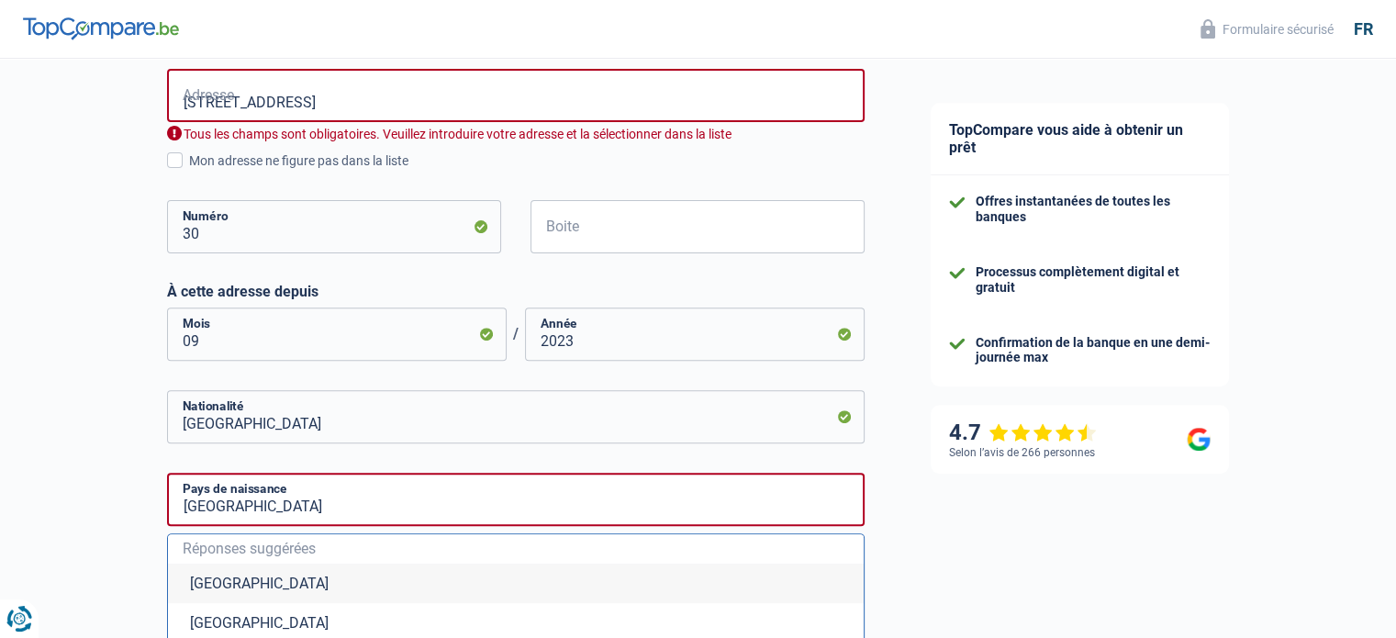
click at [296, 593] on li "Belgique" at bounding box center [516, 583] width 696 height 39
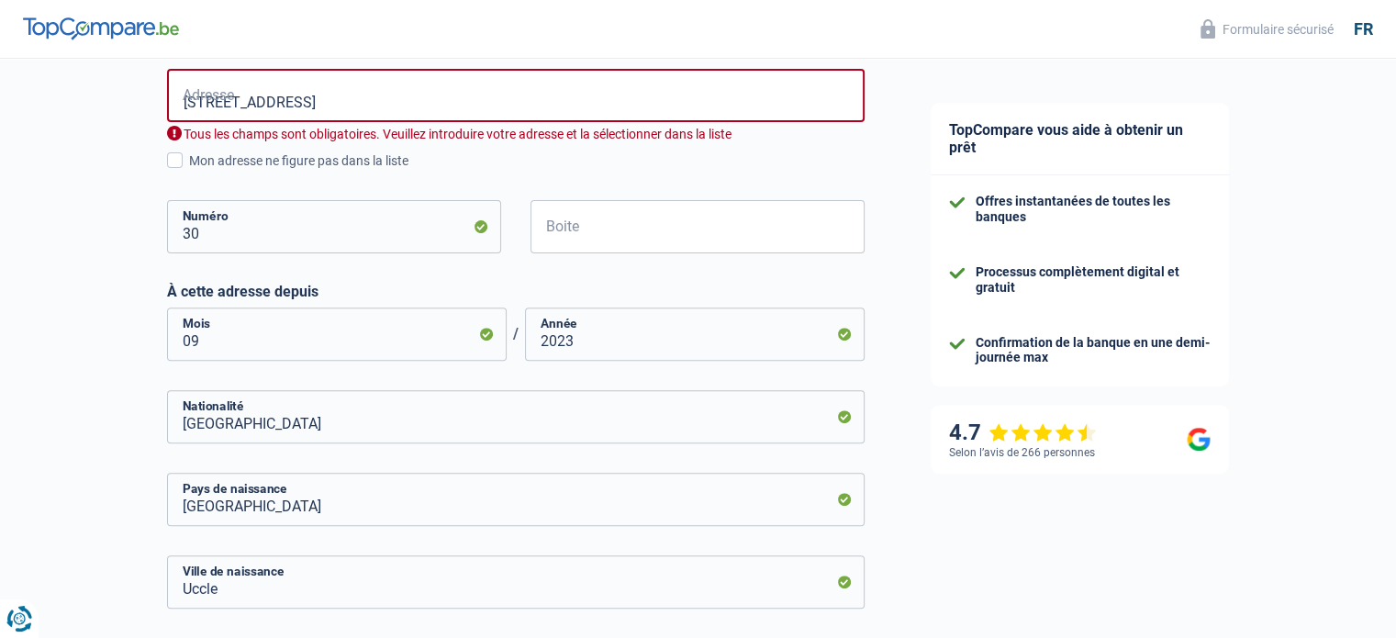
scroll to position [826, 0]
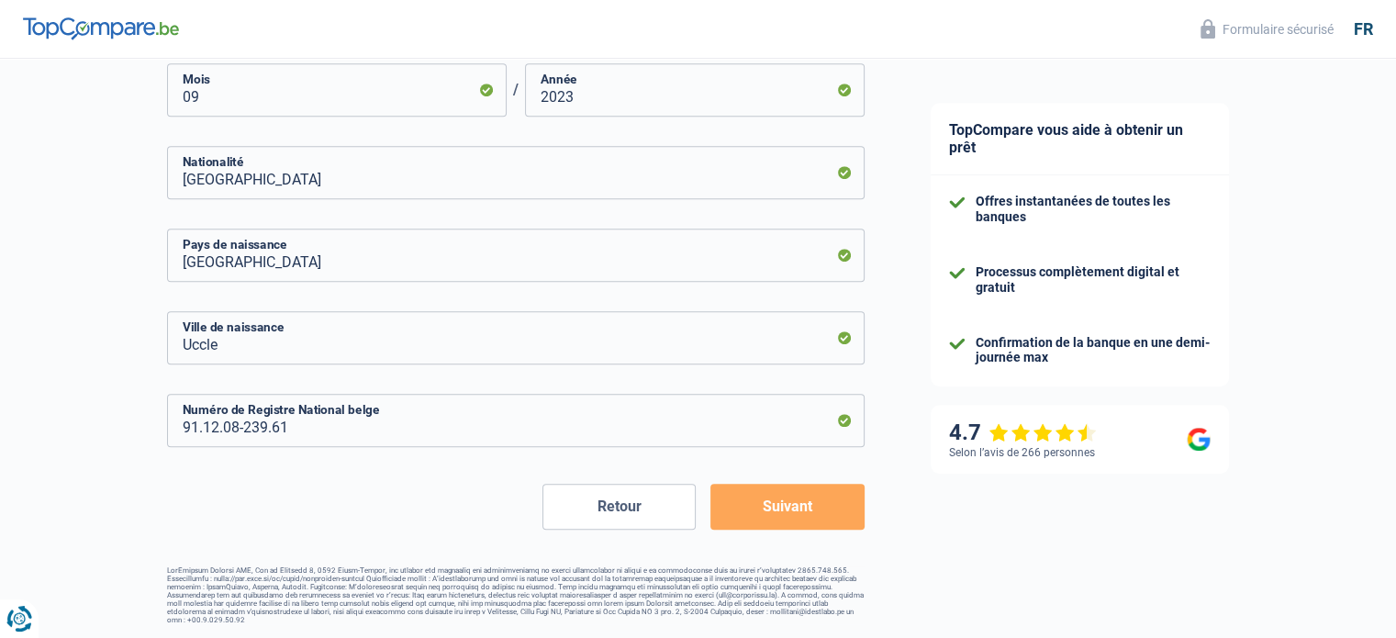
click at [802, 515] on button "Suivant" at bounding box center [786, 507] width 153 height 46
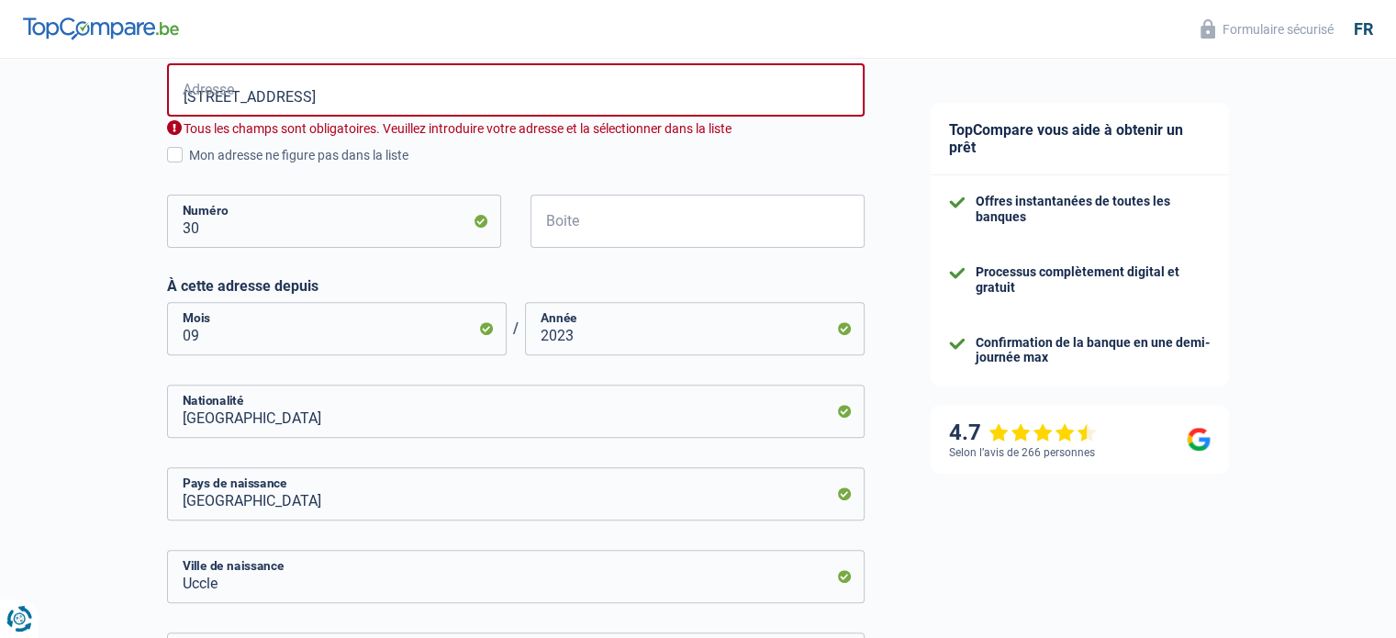
scroll to position [582, 0]
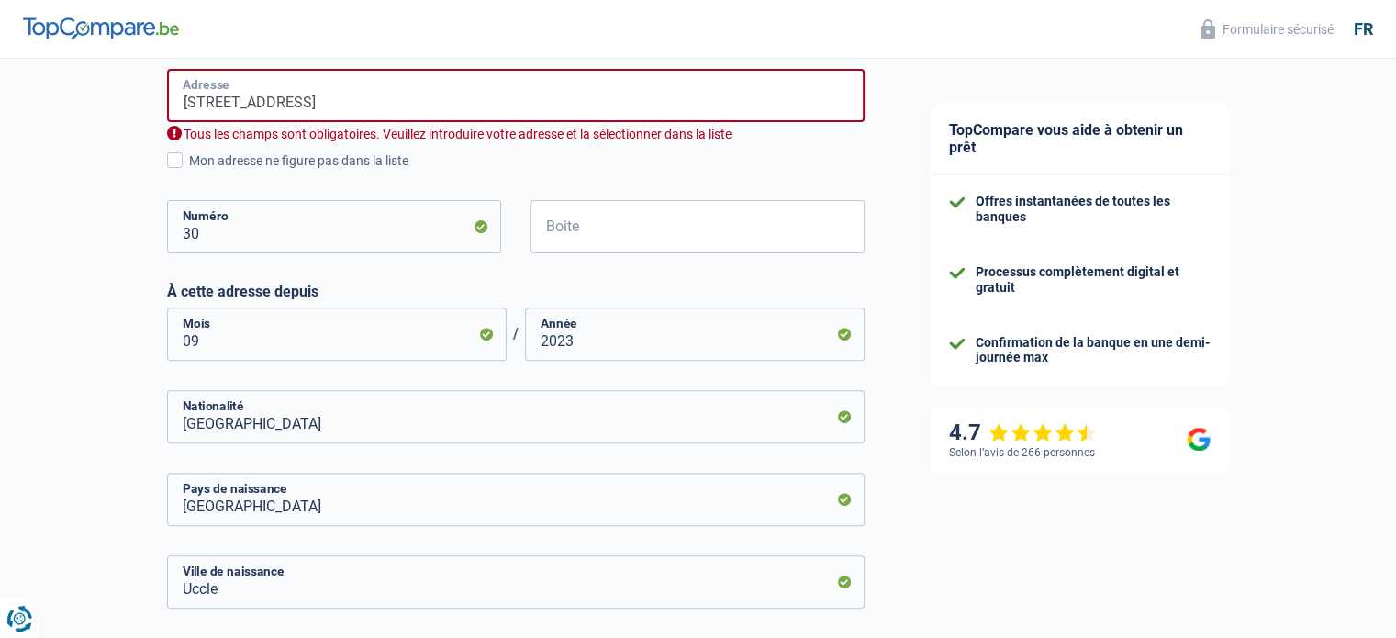
click at [411, 109] on input "rue de suede 30" at bounding box center [516, 95] width 698 height 53
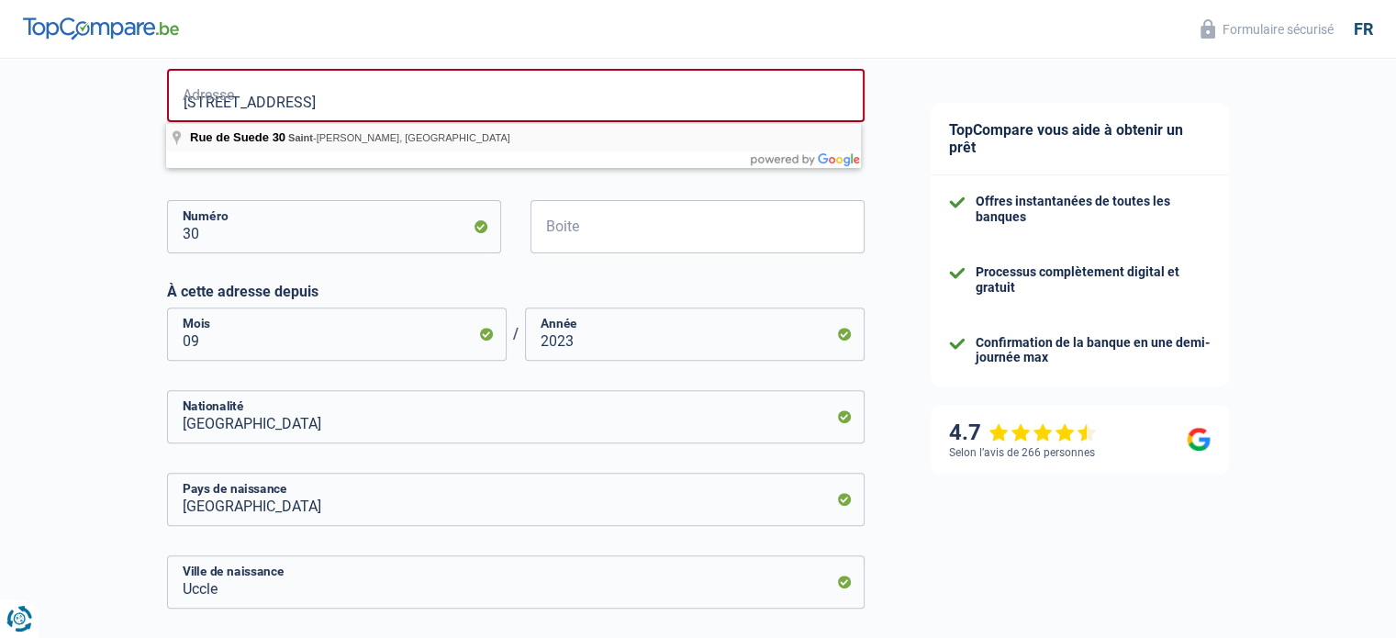
type input "Rue de Suede, 1060, Saint-Gilles, BE"
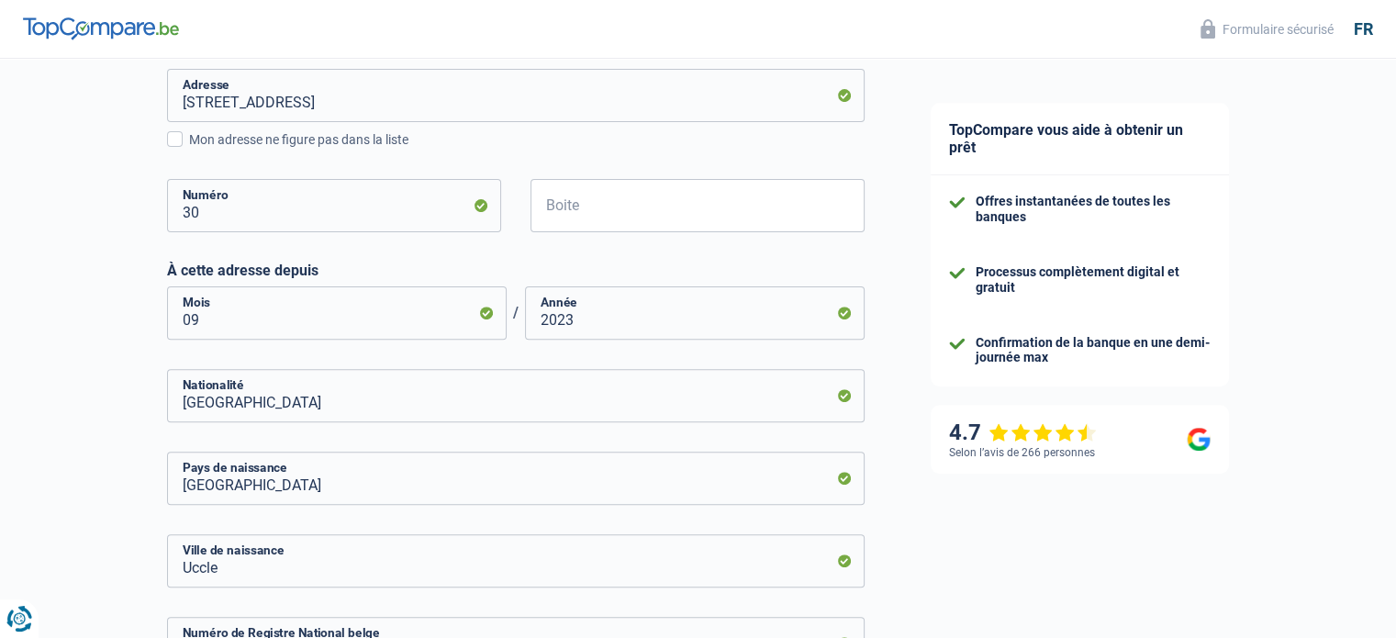
scroll to position [805, 0]
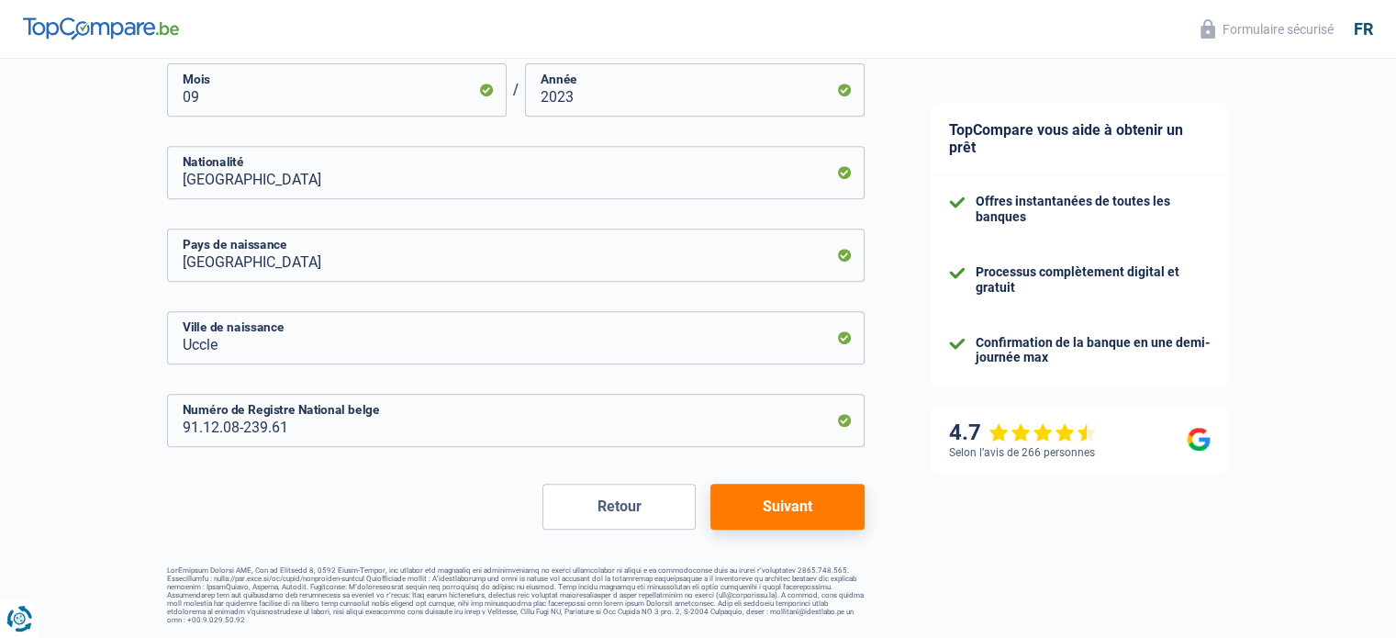
click at [808, 496] on button "Suivant" at bounding box center [786, 507] width 153 height 46
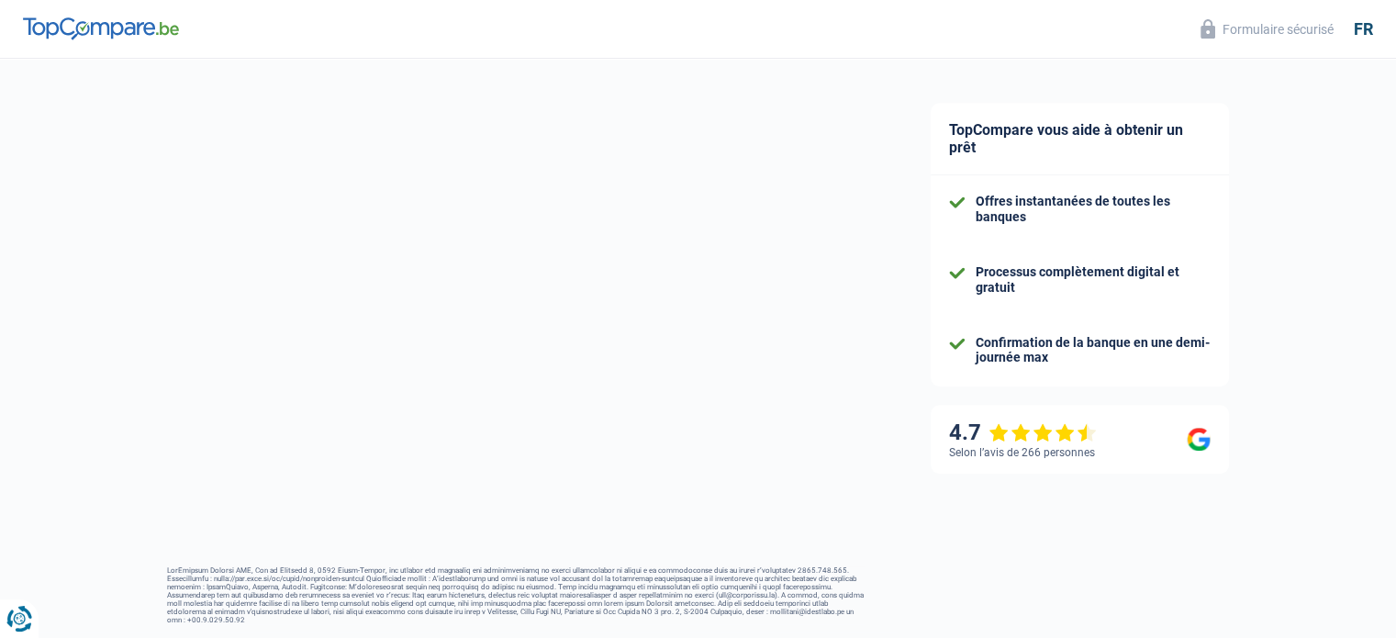
select select "unemployment"
select select "mortgage"
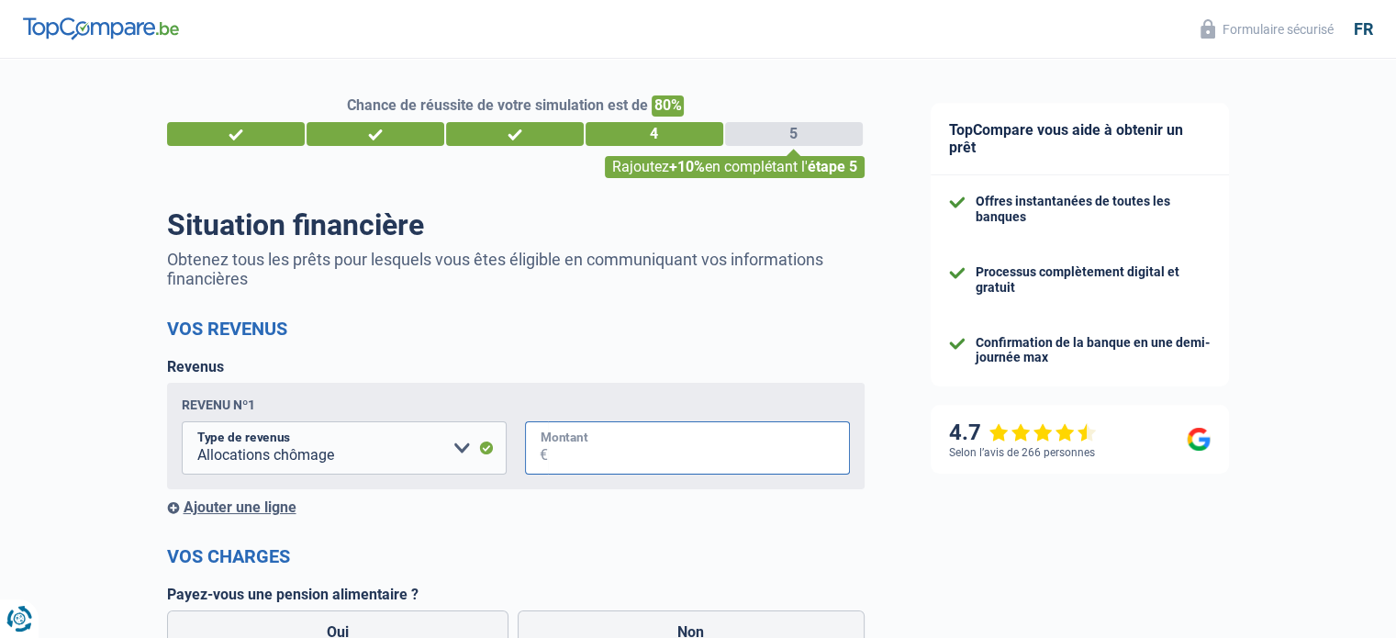
click at [556, 454] on input "Montant" at bounding box center [699, 447] width 302 height 53
type input "1.800"
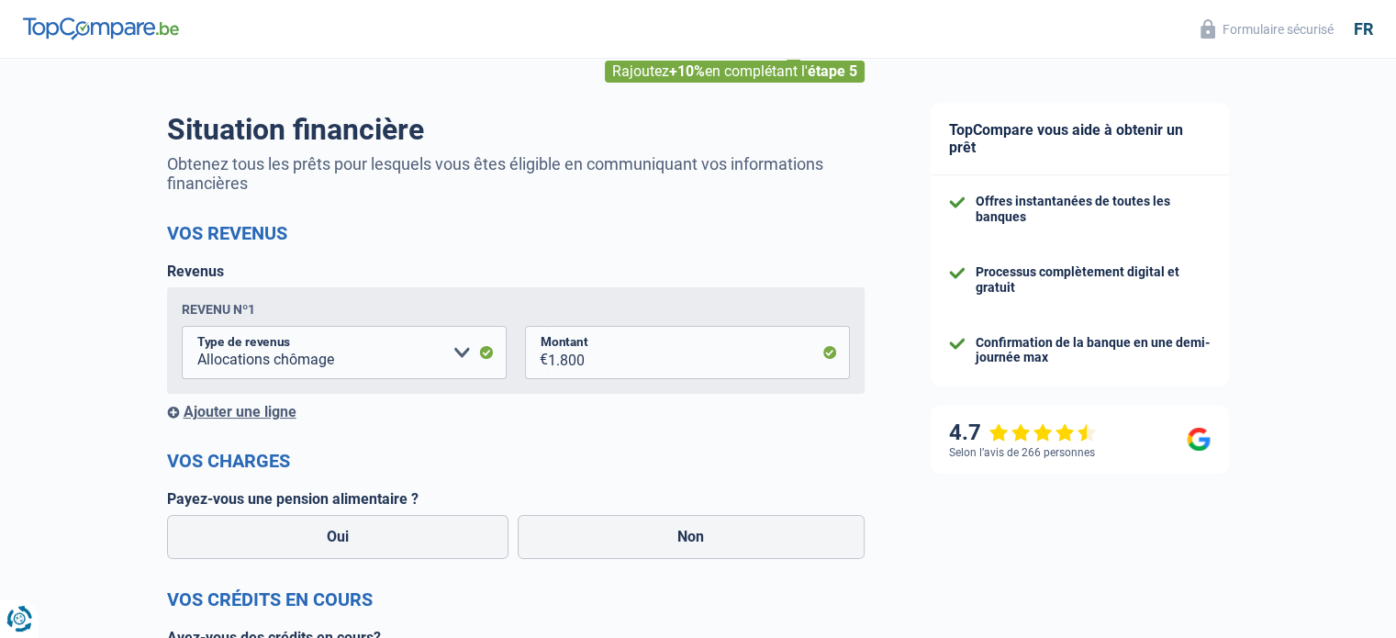
scroll to position [101, 0]
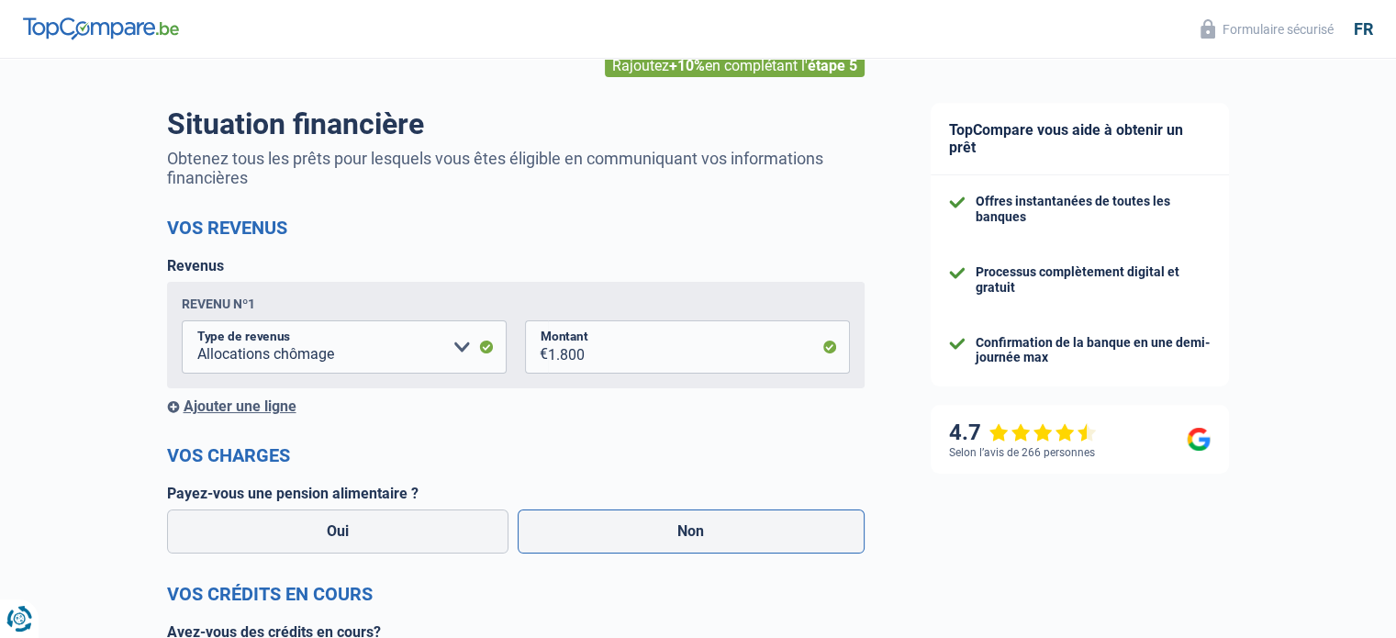
click at [590, 546] on label "Non" at bounding box center [691, 531] width 347 height 44
click at [590, 546] on input "Non" at bounding box center [691, 531] width 347 height 44
radio input "true"
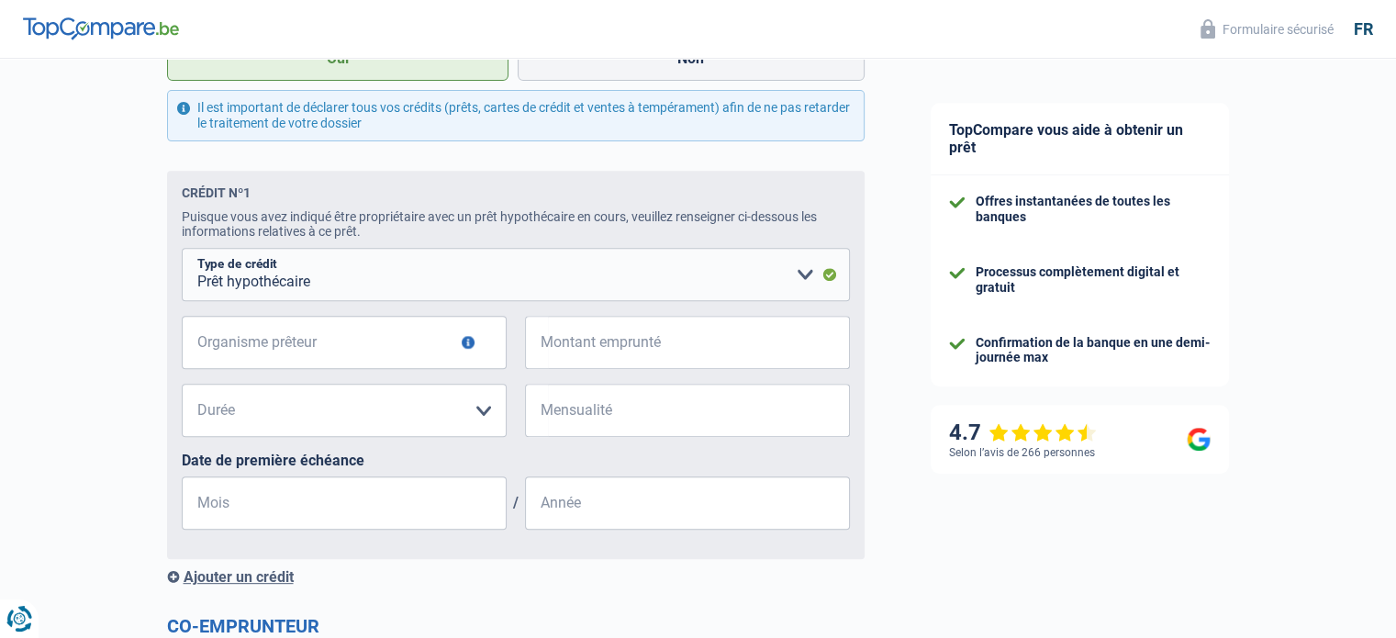
scroll to position [714, 0]
click at [357, 352] on input "Organisme prêteur" at bounding box center [344, 340] width 325 height 53
type input "fond du logement Bruxellois"
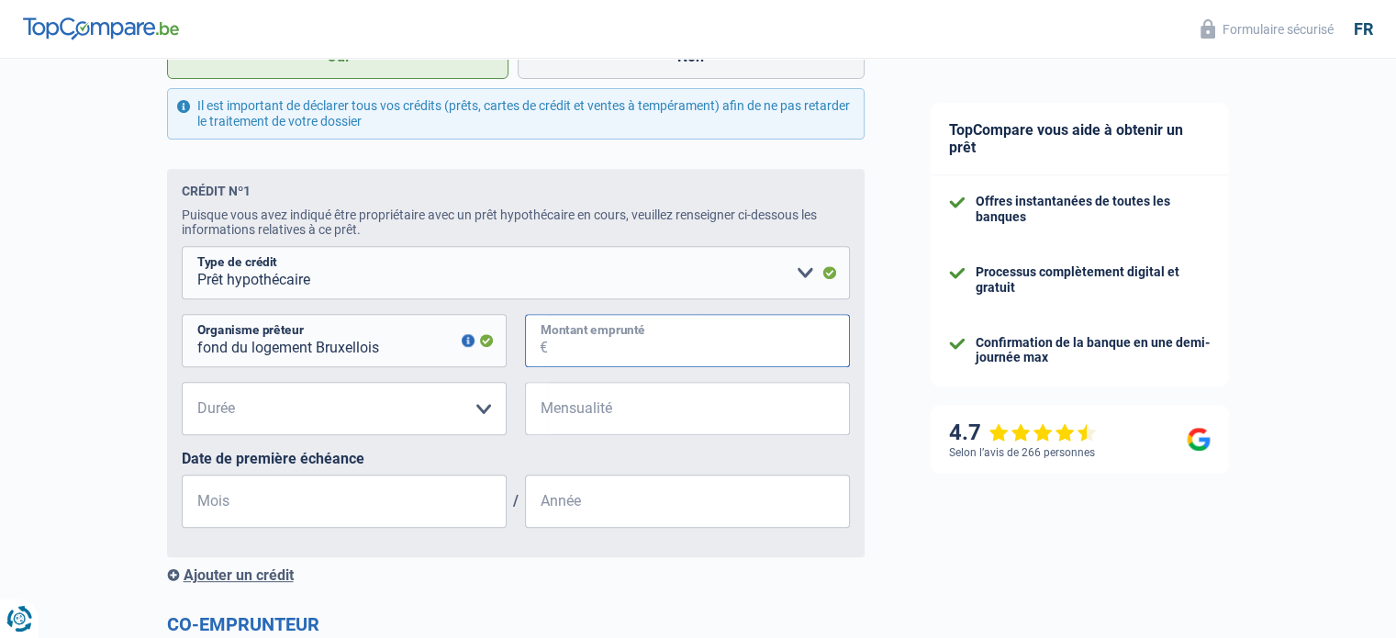
click at [565, 341] on input "Montant emprunté" at bounding box center [699, 340] width 302 height 53
type input "139.500"
click at [349, 405] on select "120 mois 180 mois 240 mois 300 mois 360 mois 420 mois Veuillez sélectionner une…" at bounding box center [344, 408] width 325 height 53
select select "360"
click at [182, 386] on select "120 mois 180 mois 240 mois 300 mois 360 mois 420 mois Veuillez sélectionner une…" at bounding box center [344, 408] width 325 height 53
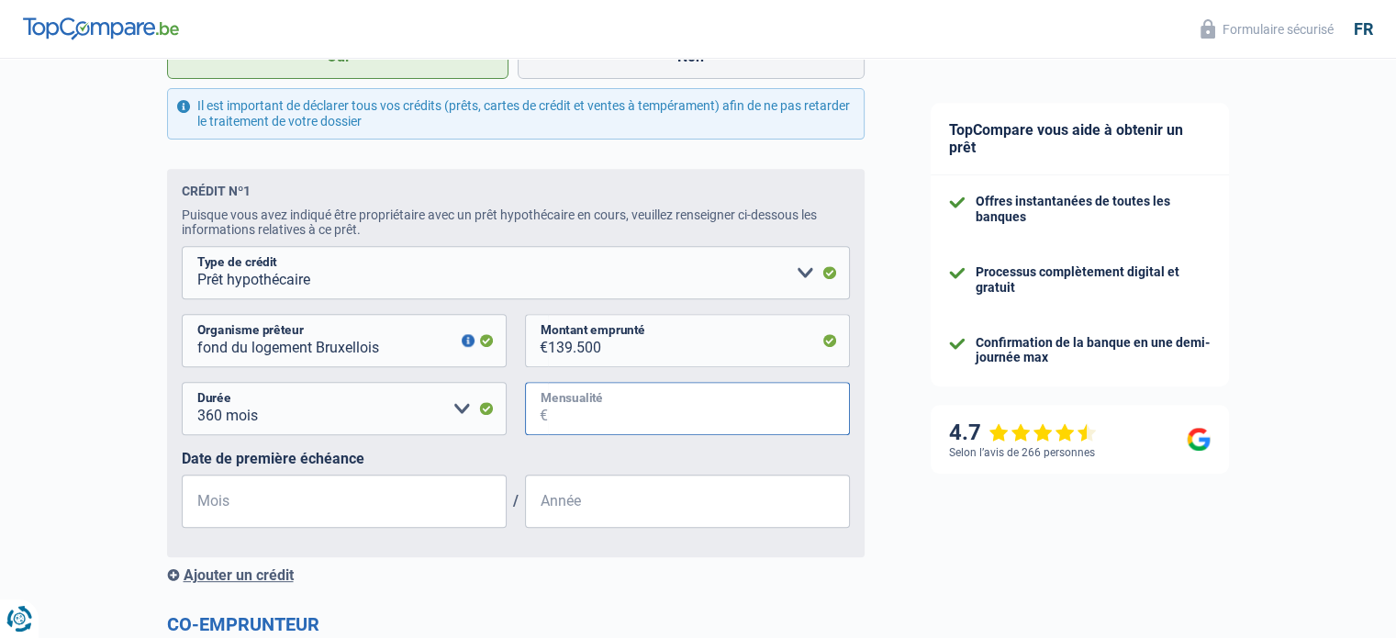
click at [568, 421] on input "Mensualité" at bounding box center [699, 408] width 302 height 53
drag, startPoint x: 601, startPoint y: 349, endPoint x: 510, endPoint y: 354, distance: 91.0
click at [510, 354] on div "fond du logement Bruxellois Organisme prêteur Veillez à ne pas indiquer le nom …" at bounding box center [516, 348] width 668 height 68
select select
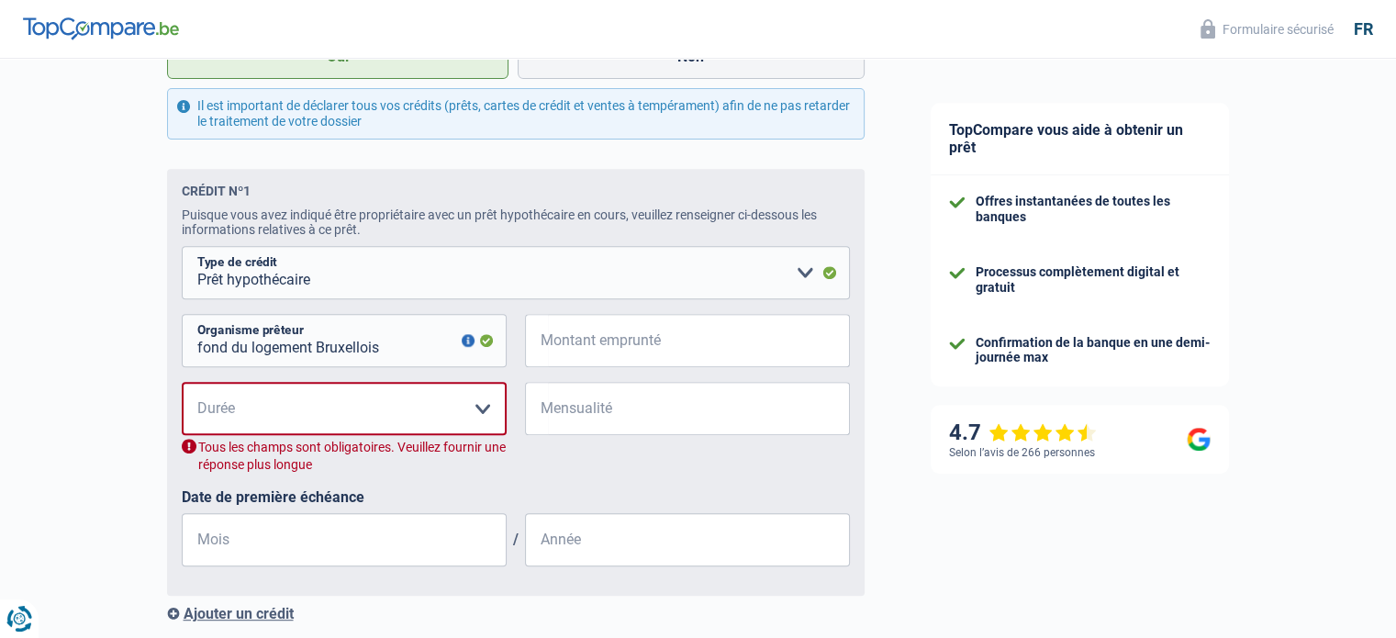
click at [510, 354] on div "fond du logement Bruxellois Organisme prêteur Veillez à ne pas indiquer le nom …" at bounding box center [516, 348] width 668 height 68
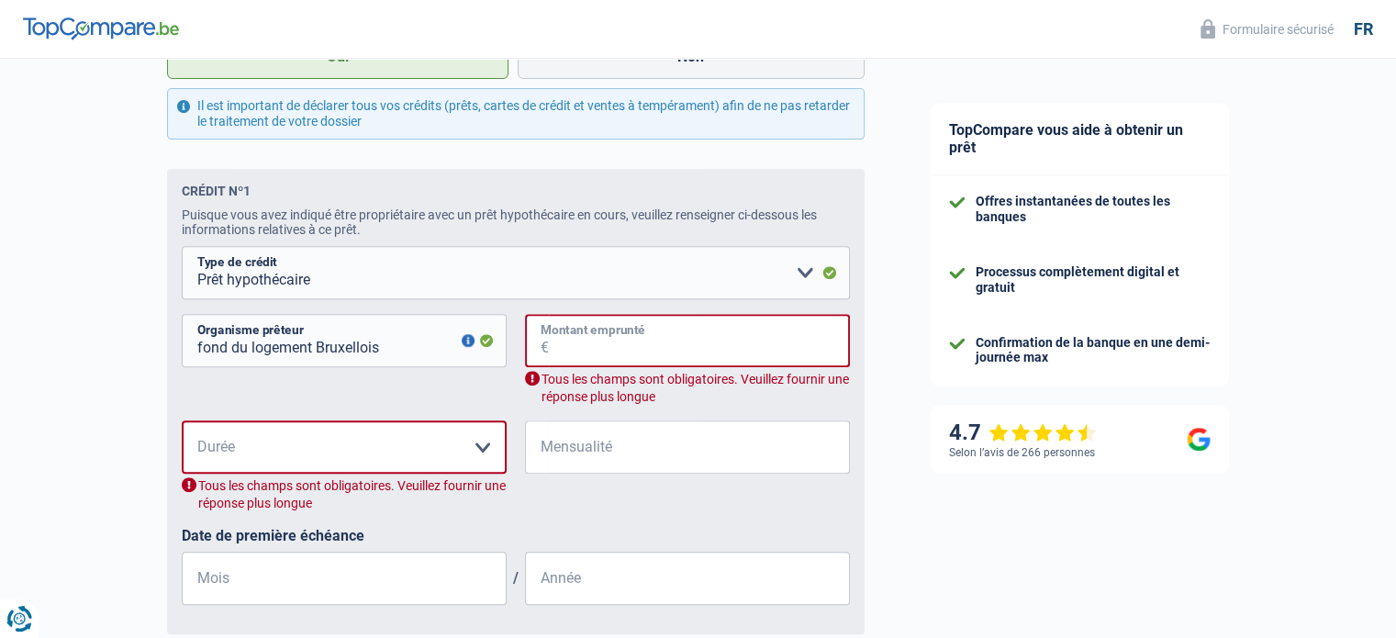
click at [553, 354] on input "Montant emprunté" at bounding box center [699, 340] width 301 height 53
paste input "139.255"
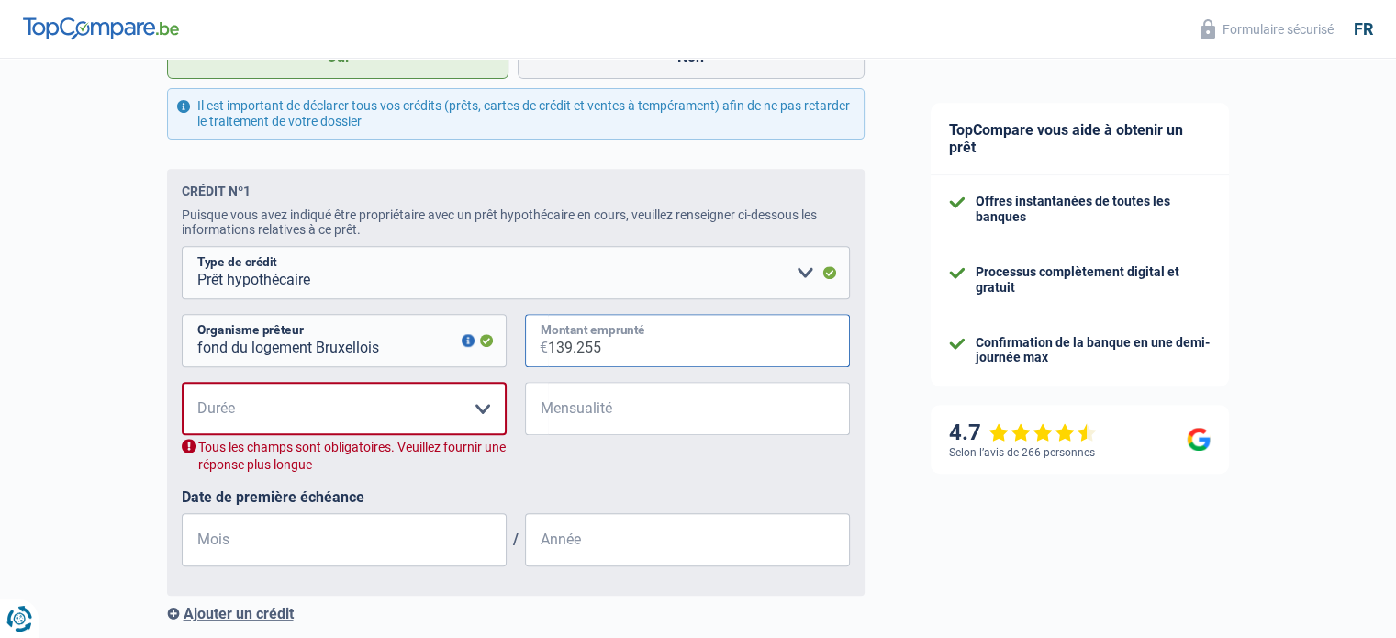
type input "139.255"
click at [321, 419] on select "120 mois 180 mois 240 mois 300 mois 360 mois 420 mois Veuillez sélectionner une…" at bounding box center [344, 408] width 325 height 53
select select "360"
click at [182, 386] on select "120 mois 180 mois 240 mois 300 mois 360 mois 420 mois Veuillez sélectionner une…" at bounding box center [344, 408] width 325 height 53
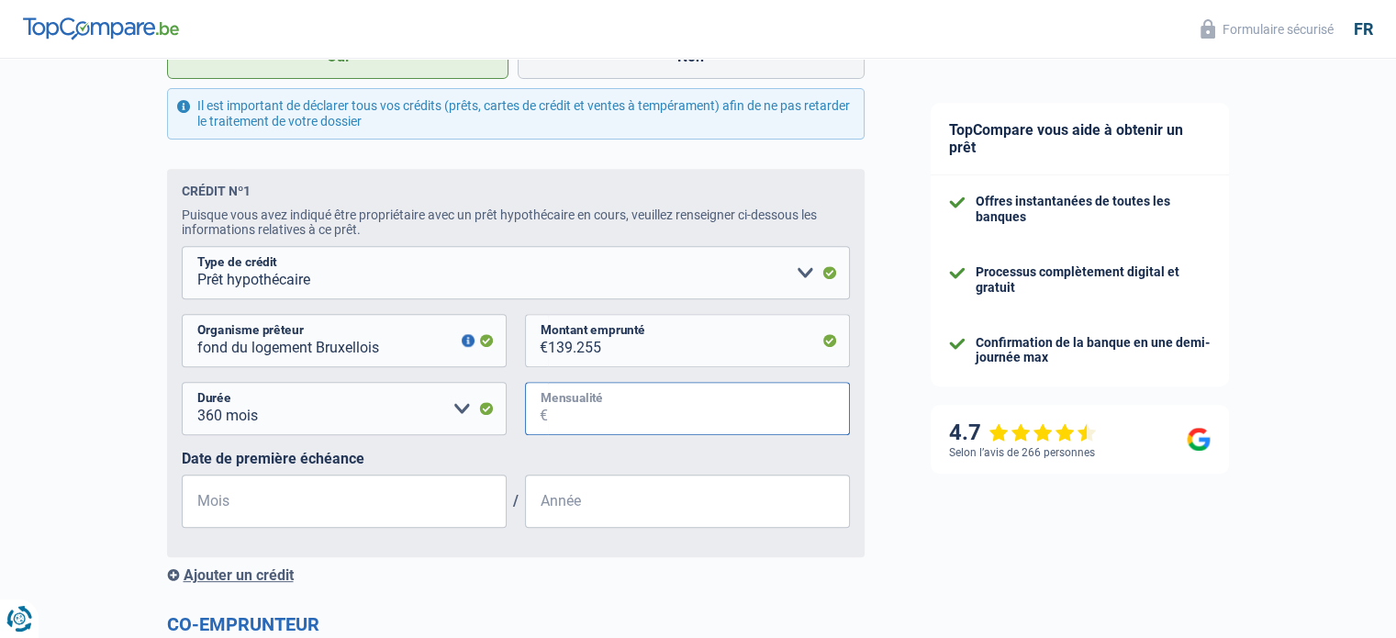
click at [587, 415] on input "Mensualité" at bounding box center [699, 408] width 302 height 53
paste input
click at [546, 414] on span "€" at bounding box center [536, 408] width 23 height 53
drag, startPoint x: 546, startPoint y: 414, endPoint x: 543, endPoint y: 427, distance: 13.1
click at [543, 427] on span "€" at bounding box center [536, 408] width 23 height 53
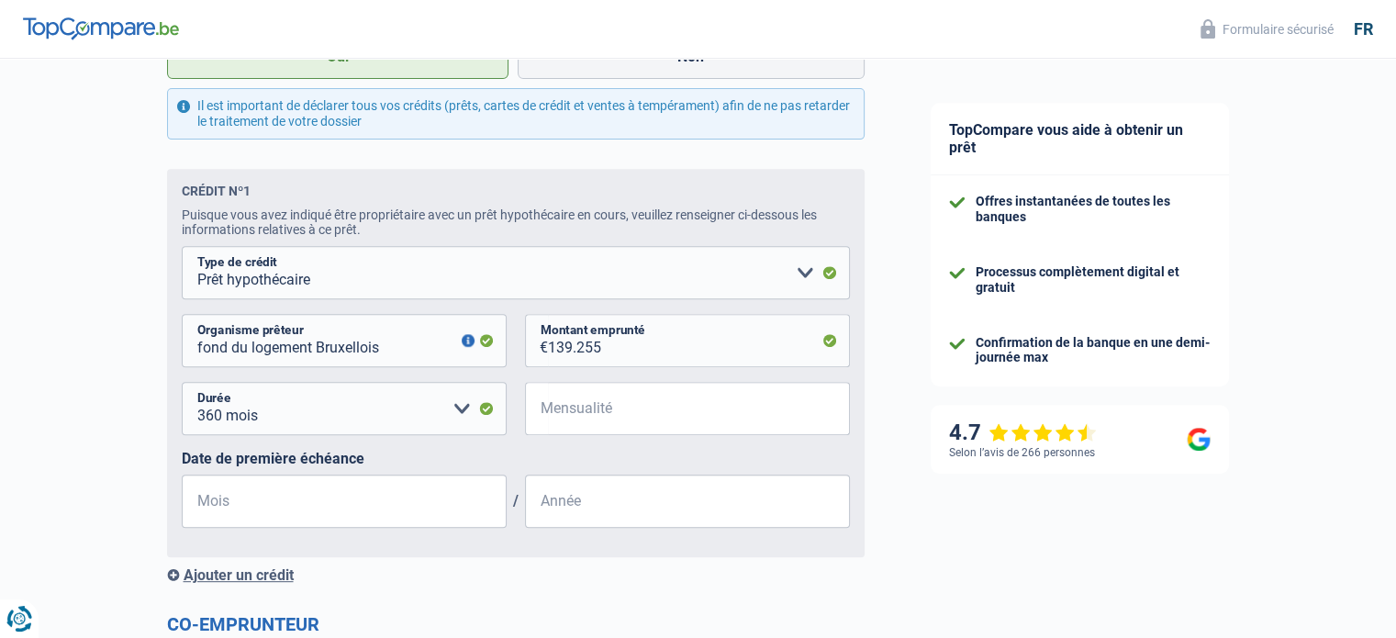
click at [542, 419] on span "€" at bounding box center [536, 408] width 23 height 53
paste input
type input "480"
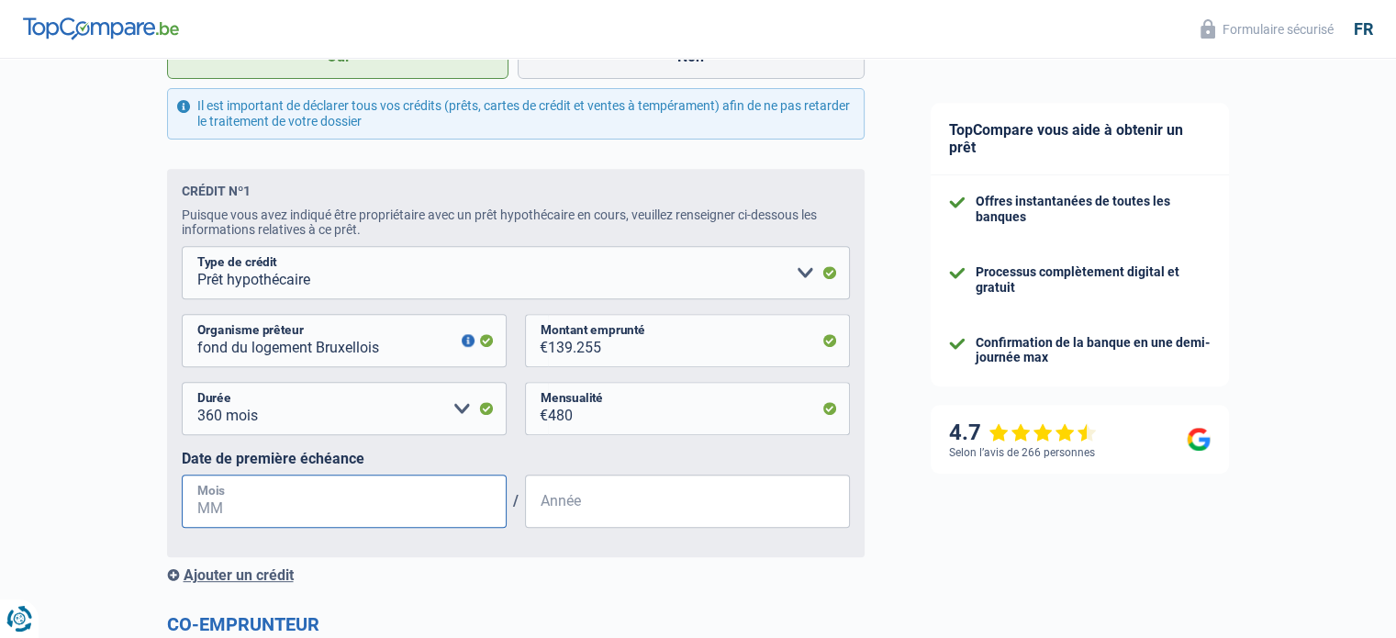
click at [356, 524] on input "Mois" at bounding box center [344, 501] width 325 height 53
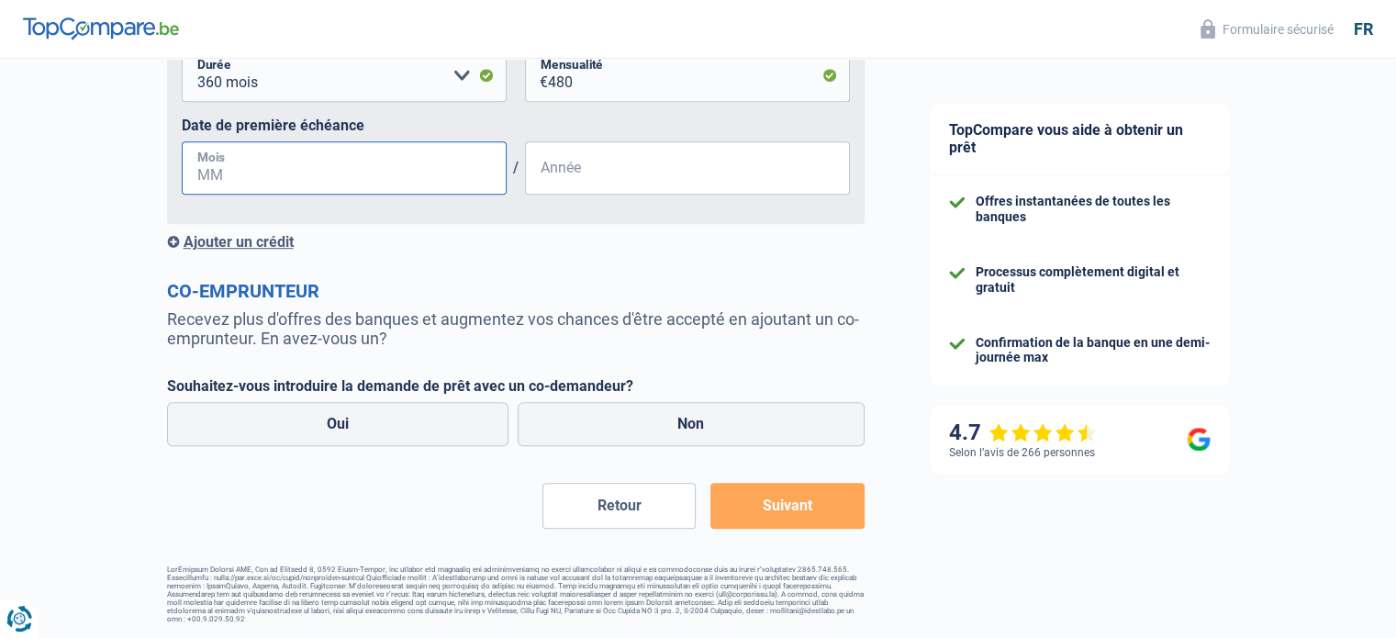
scroll to position [1051, 0]
click at [407, 429] on label "Oui" at bounding box center [338, 424] width 342 height 44
click at [407, 429] on input "Oui" at bounding box center [338, 424] width 342 height 44
radio input "true"
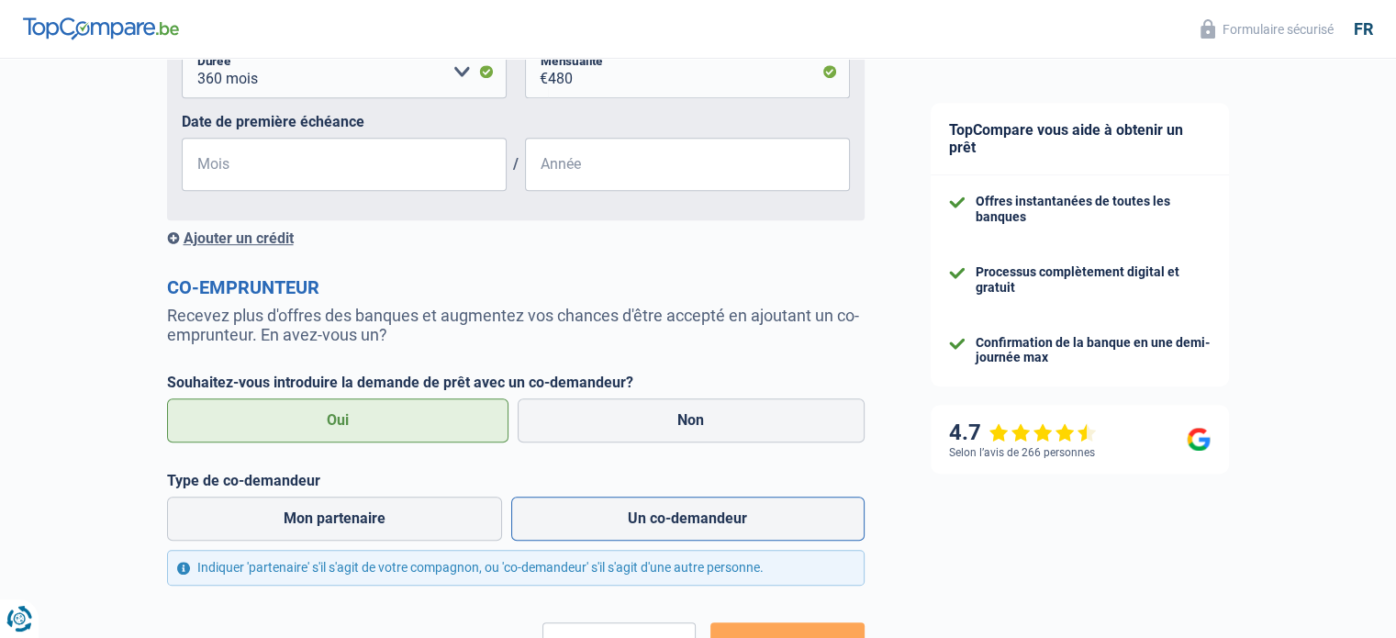
scroll to position [1195, 0]
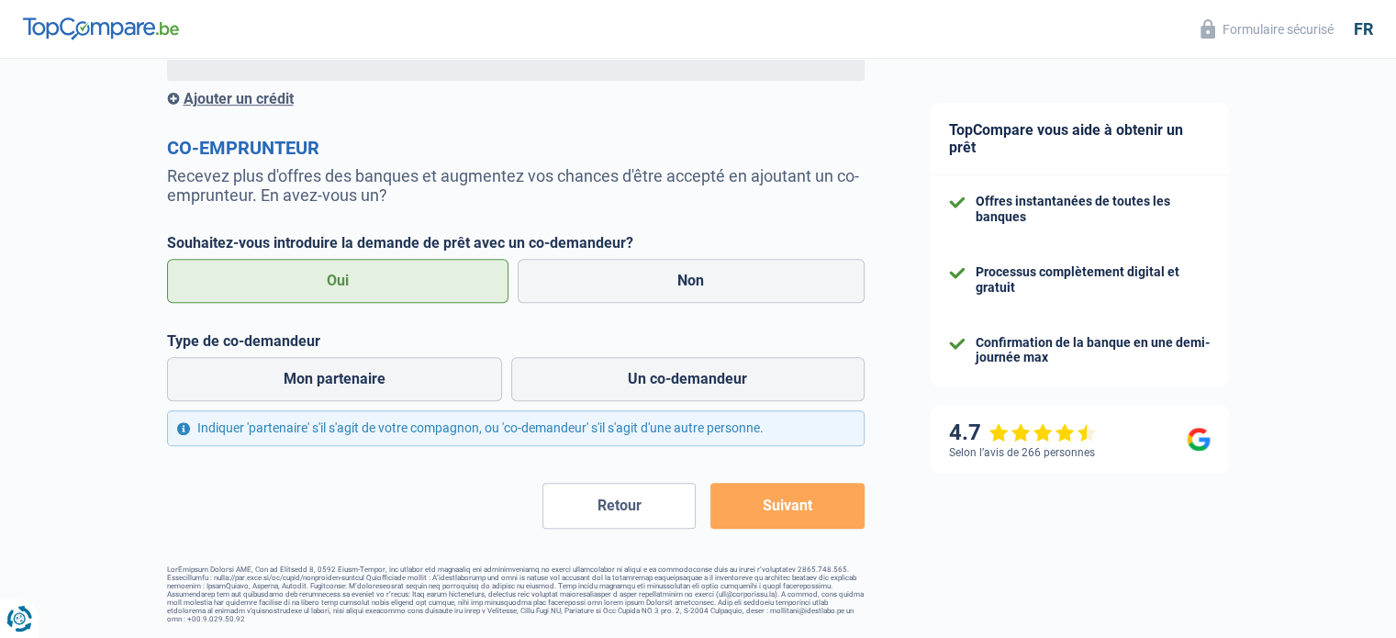
click at [754, 513] on button "Suivant" at bounding box center [786, 506] width 153 height 46
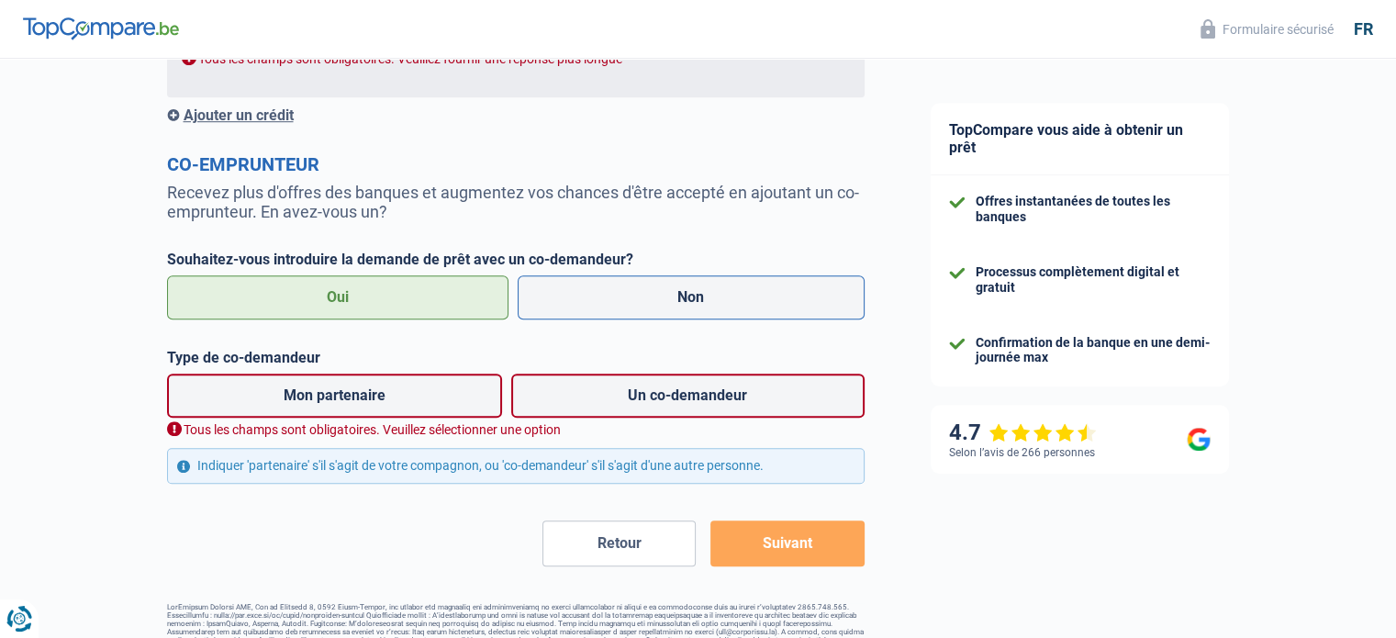
click at [558, 297] on label "Non" at bounding box center [691, 297] width 347 height 44
click at [558, 297] on input "Non" at bounding box center [691, 297] width 347 height 44
radio input "true"
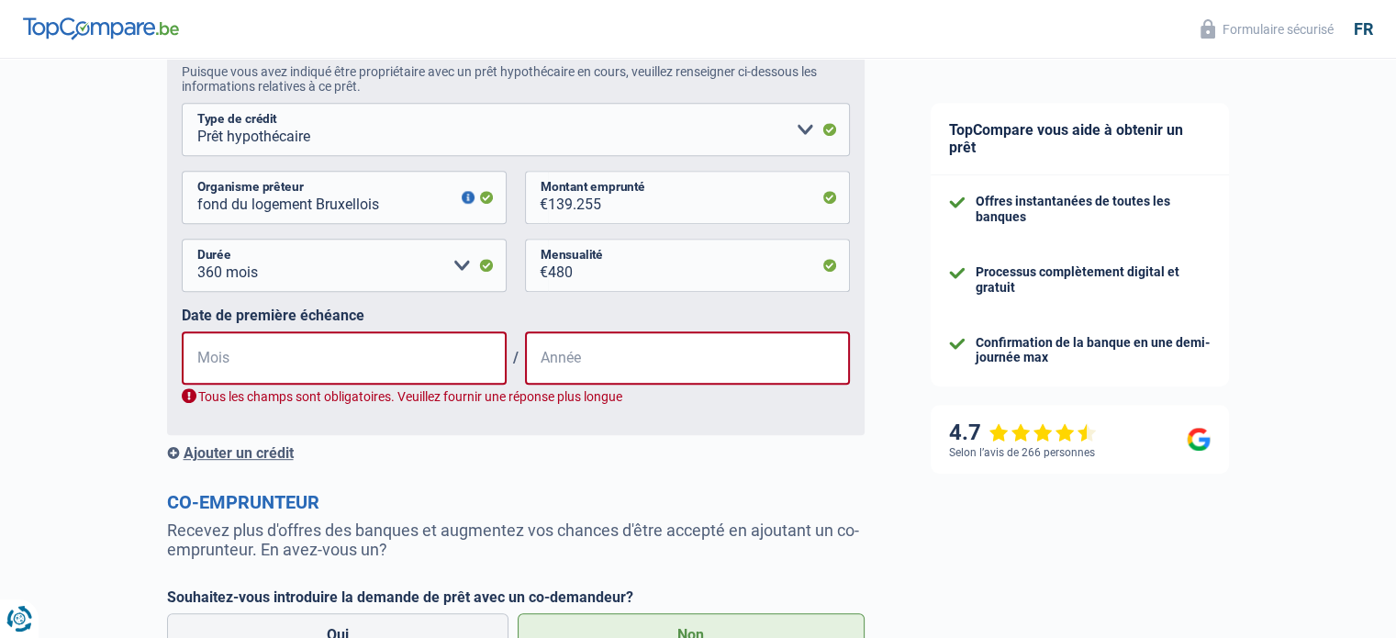
scroll to position [856, 0]
click at [198, 366] on input "Mois" at bounding box center [344, 358] width 325 height 53
type input "0"
type input "12"
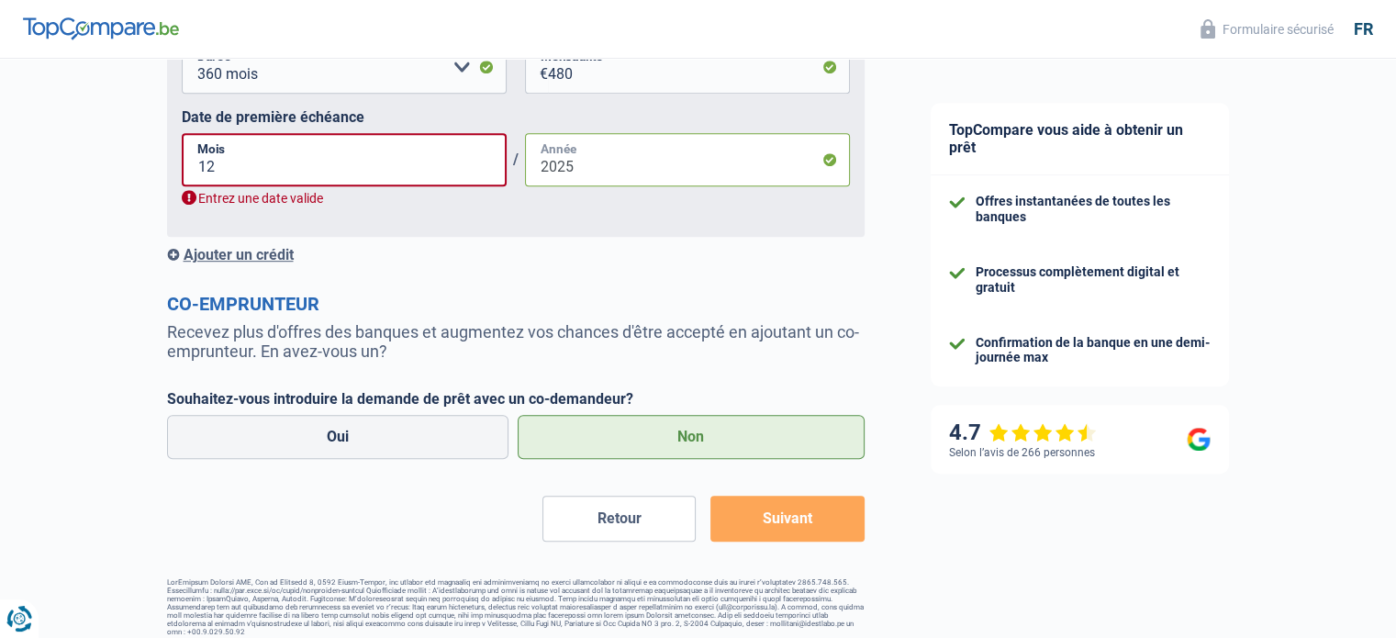
scroll to position [1057, 0]
type input "2025"
click at [767, 519] on button "Suivant" at bounding box center [786, 517] width 153 height 46
click at [778, 521] on button "Suivant" at bounding box center [786, 517] width 153 height 46
click at [855, 535] on button "Suivant" at bounding box center [786, 517] width 153 height 46
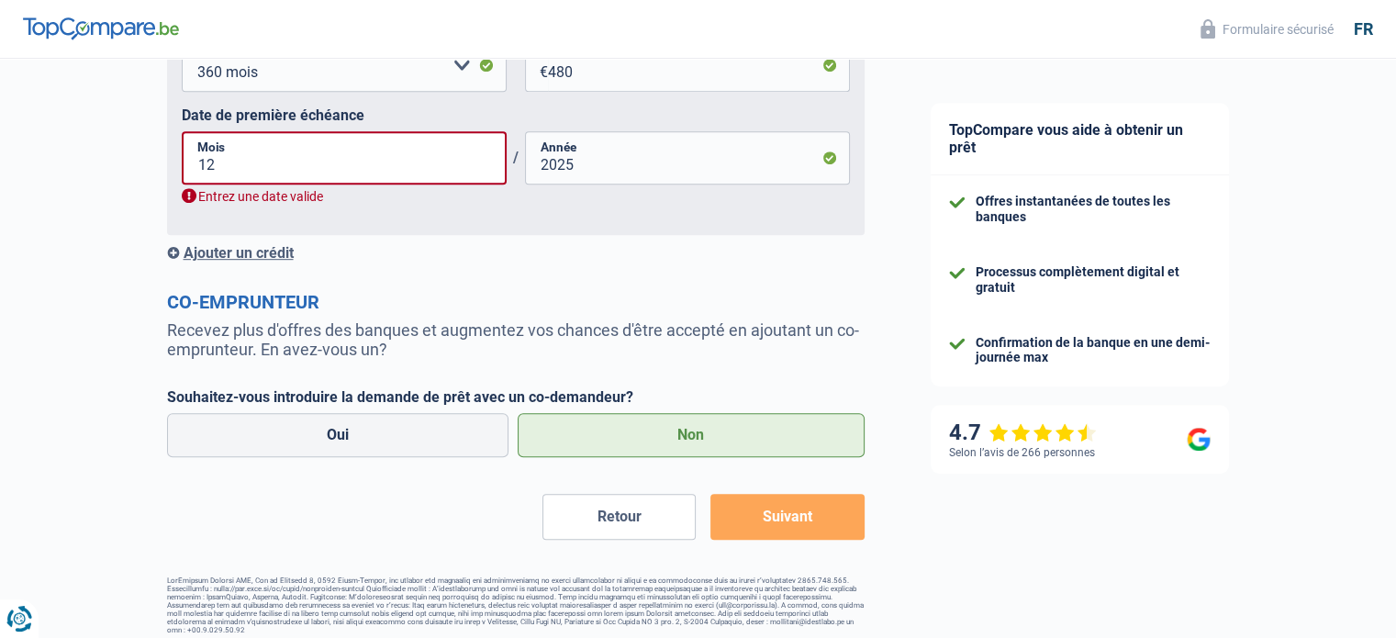
click at [855, 535] on button "Suivant" at bounding box center [786, 517] width 153 height 46
